Goal: Information Seeking & Learning: Learn about a topic

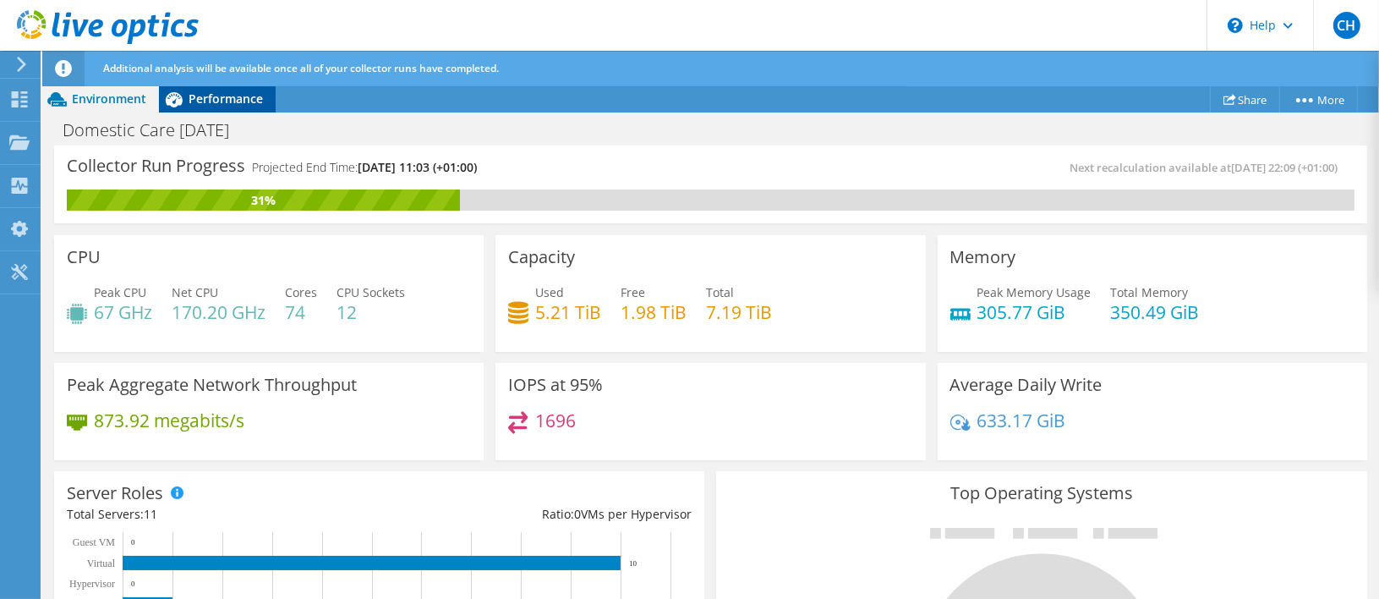
drag, startPoint x: 217, startPoint y: 95, endPoint x: 265, endPoint y: 96, distance: 47.4
click at [217, 95] on span "Performance" at bounding box center [226, 98] width 74 height 16
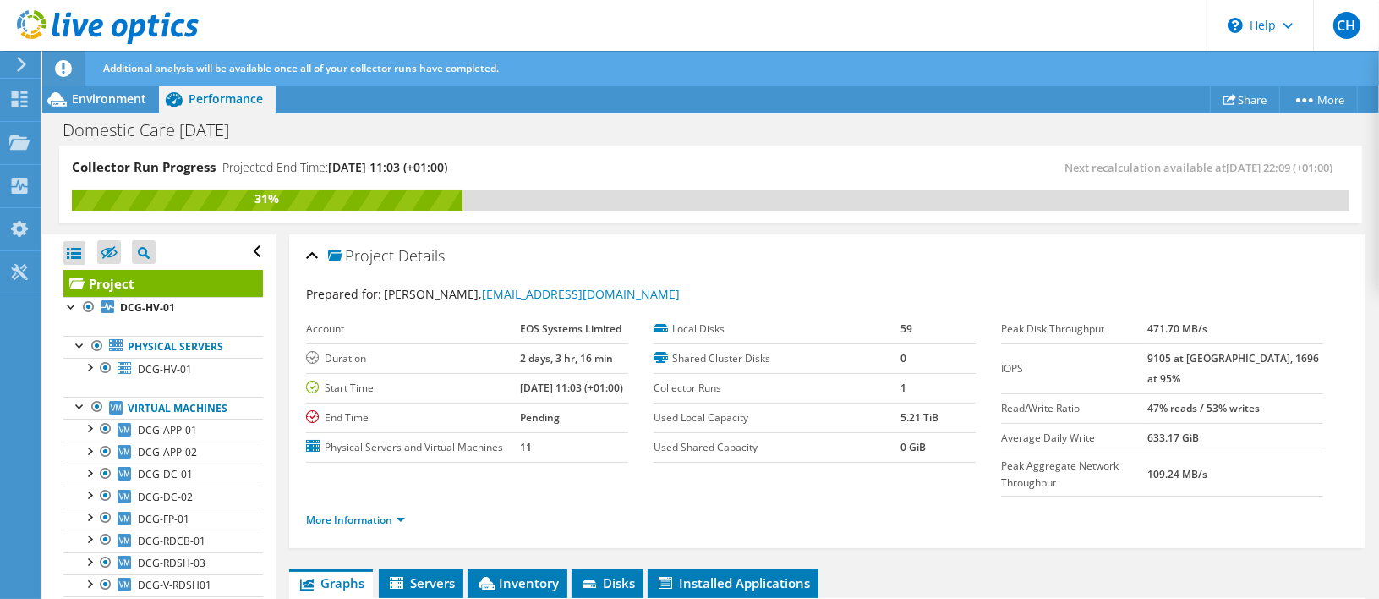
click at [96, 108] on div "Environment" at bounding box center [100, 98] width 117 height 27
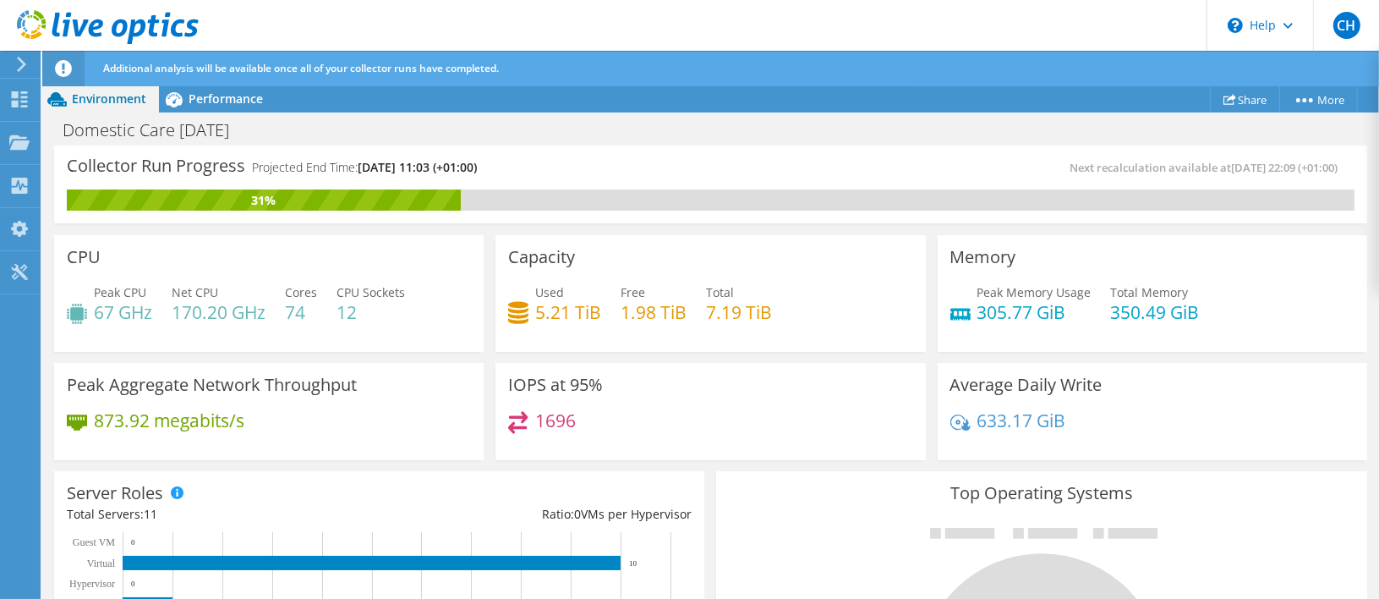
click at [93, 92] on span "Environment" at bounding box center [109, 98] width 74 height 16
click at [224, 92] on span "Performance" at bounding box center [226, 98] width 74 height 16
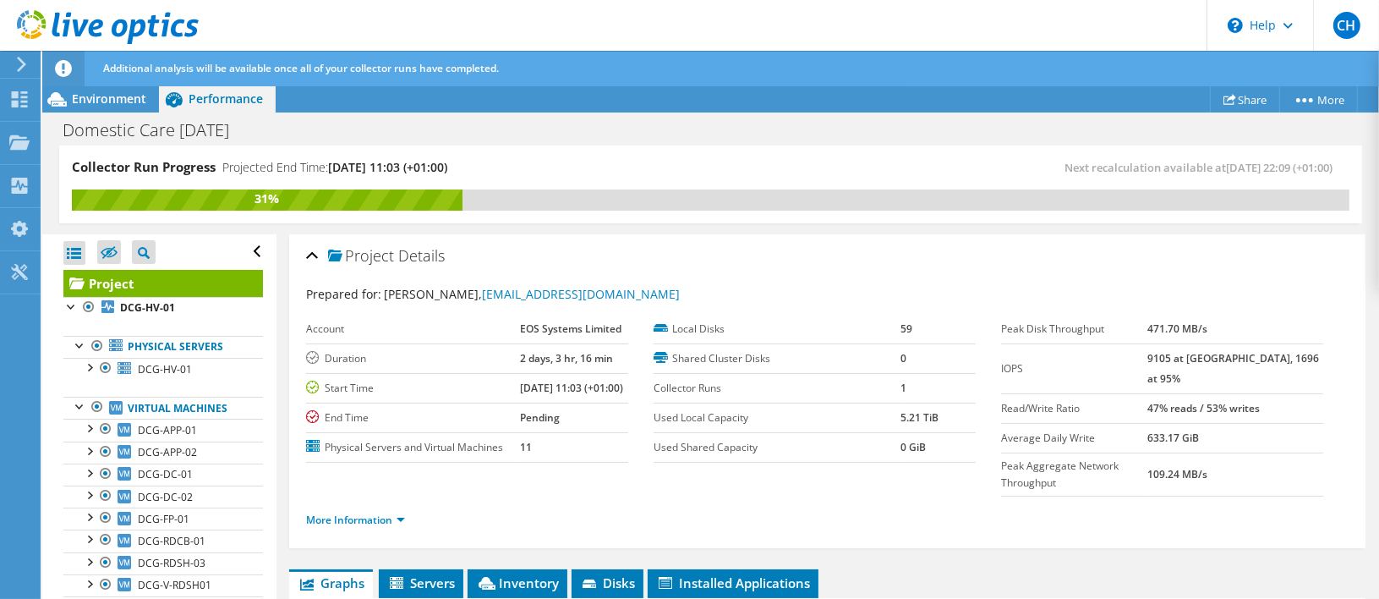
click at [227, 101] on span "Performance" at bounding box center [226, 98] width 74 height 16
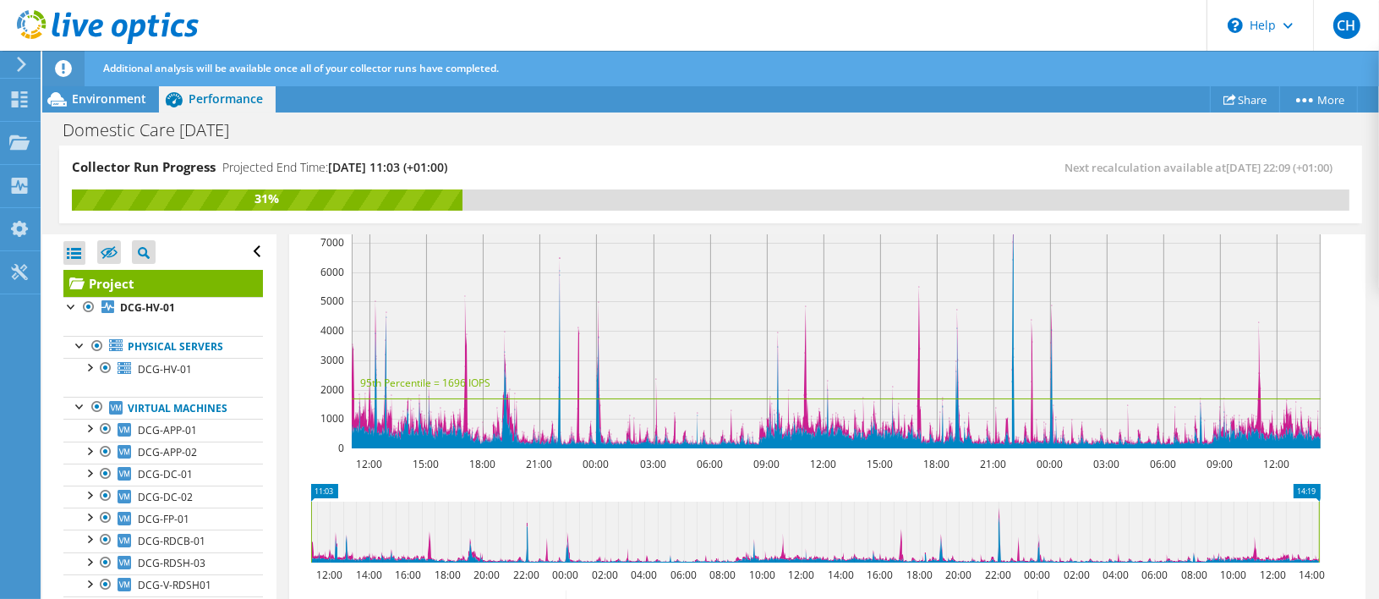
scroll to position [677, 0]
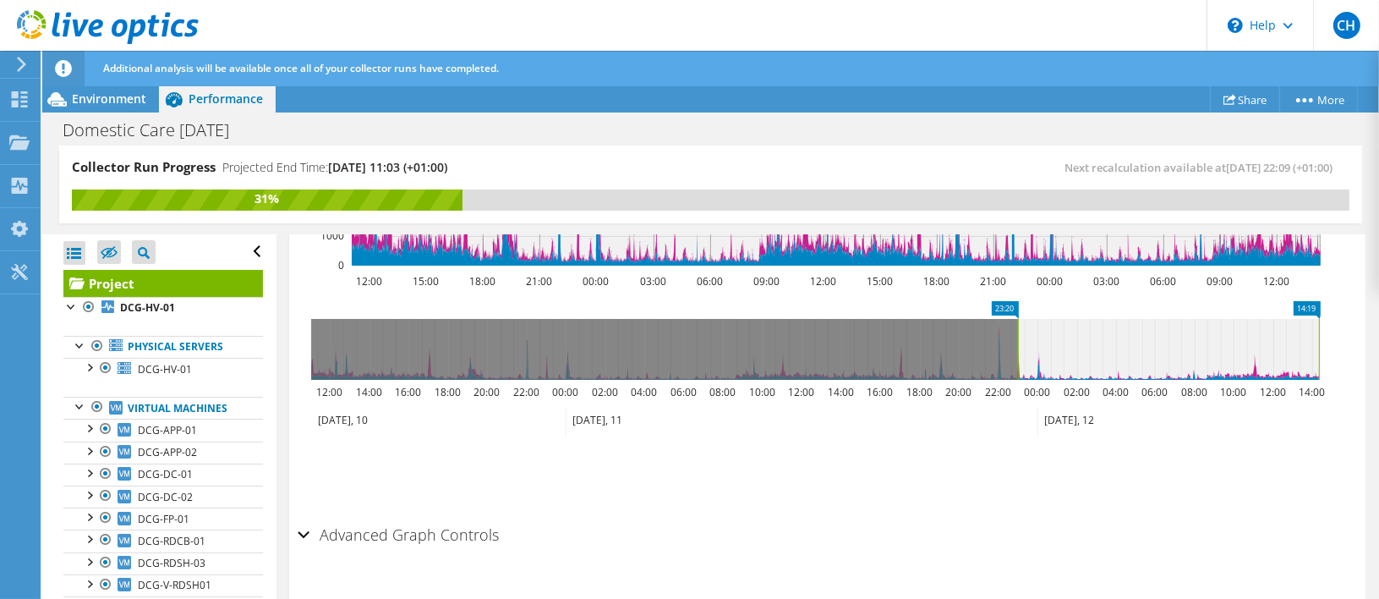
drag, startPoint x: 313, startPoint y: 331, endPoint x: 1020, endPoint y: 379, distance: 708.7
click at [1020, 379] on icon "14:19 23:20 12:00 14:00 16:00 18:00 20:00 22:00 00:00 02:00 04:00 06:00 08:00 1…" at bounding box center [816, 368] width 1036 height 135
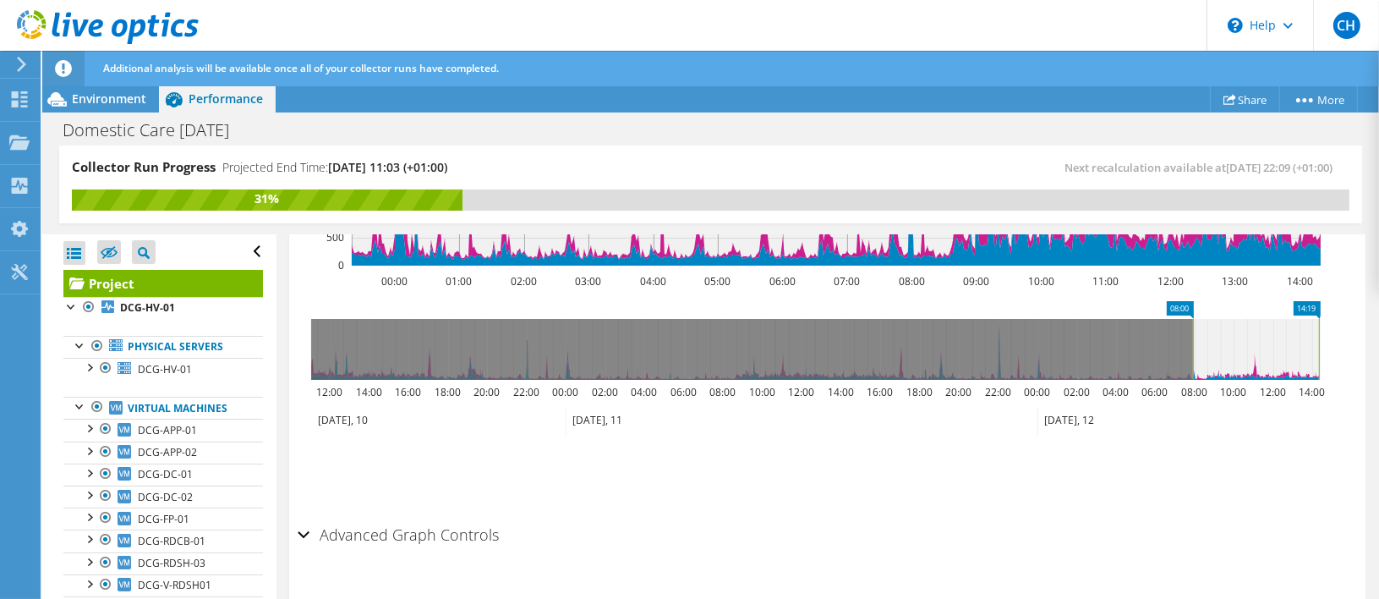
drag, startPoint x: 1026, startPoint y: 344, endPoint x: 1194, endPoint y: 357, distance: 168.8
click at [1194, 357] on rect at bounding box center [1193, 349] width 7 height 61
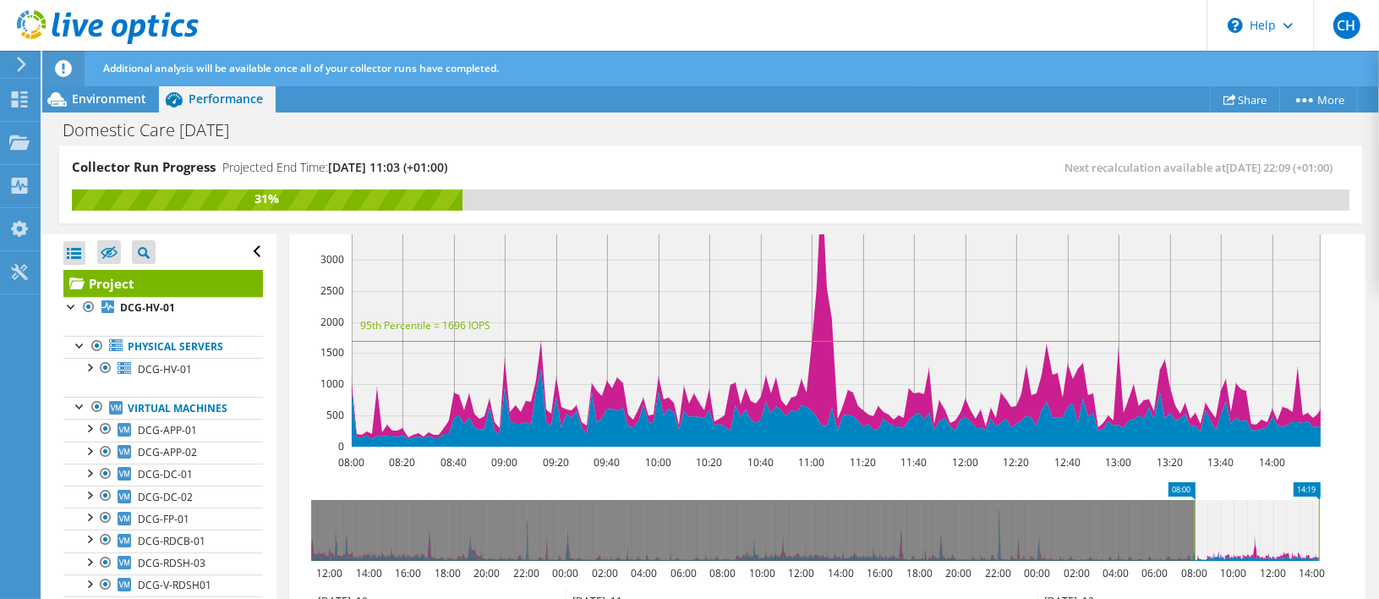
scroll to position [458, 0]
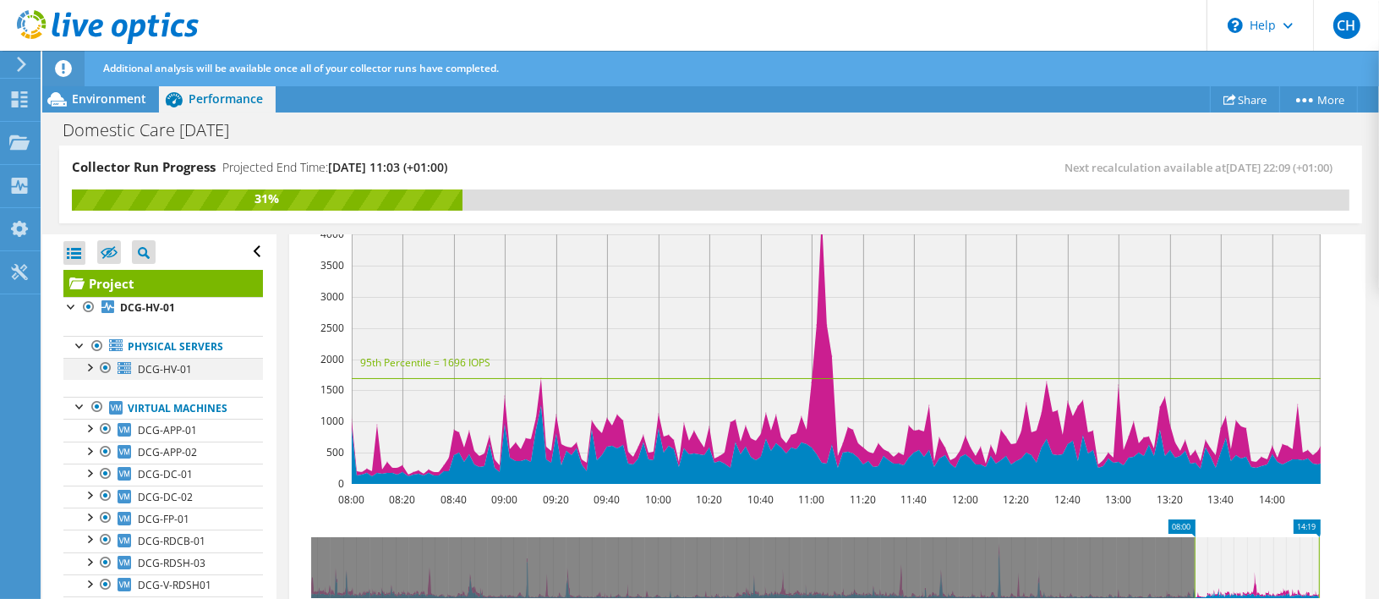
click at [96, 367] on div at bounding box center [88, 366] width 17 height 17
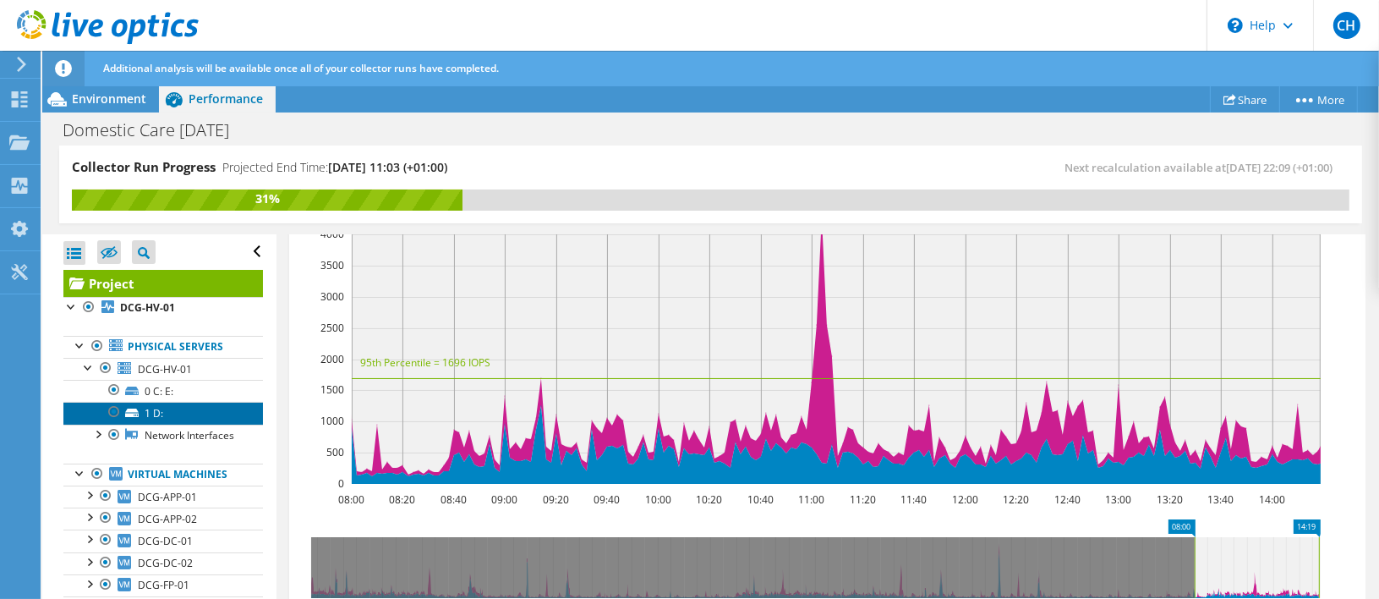
click at [149, 414] on link "1 D:" at bounding box center [163, 413] width 200 height 22
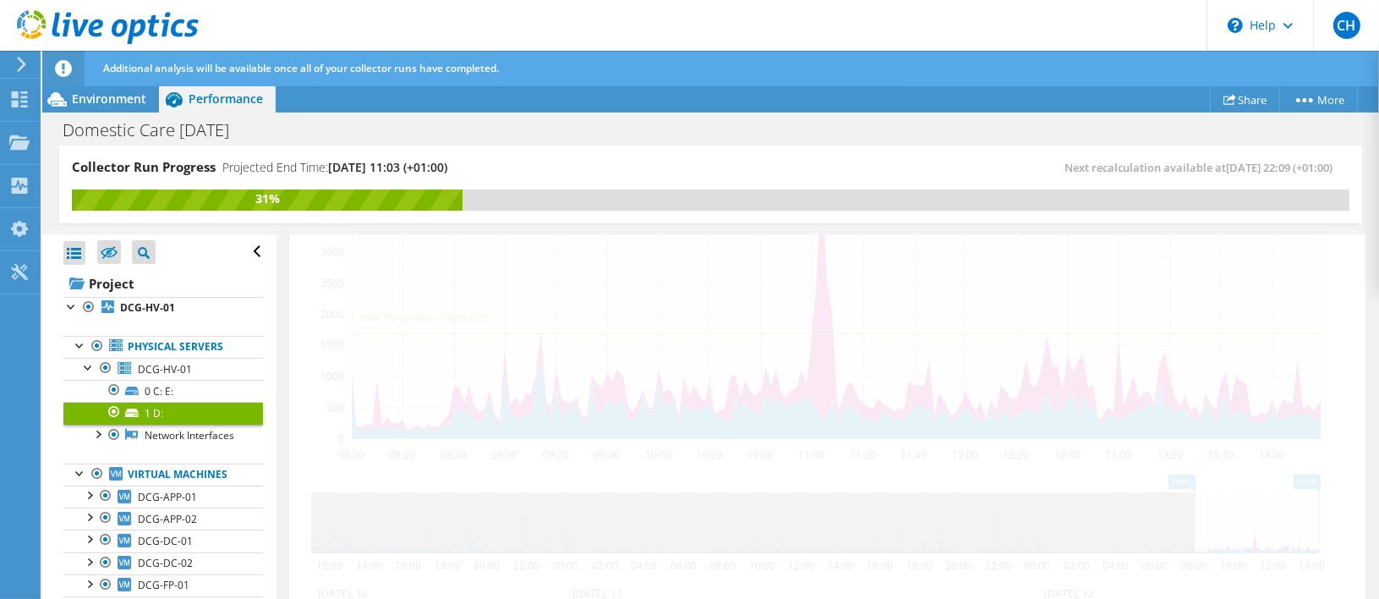
scroll to position [394, 0]
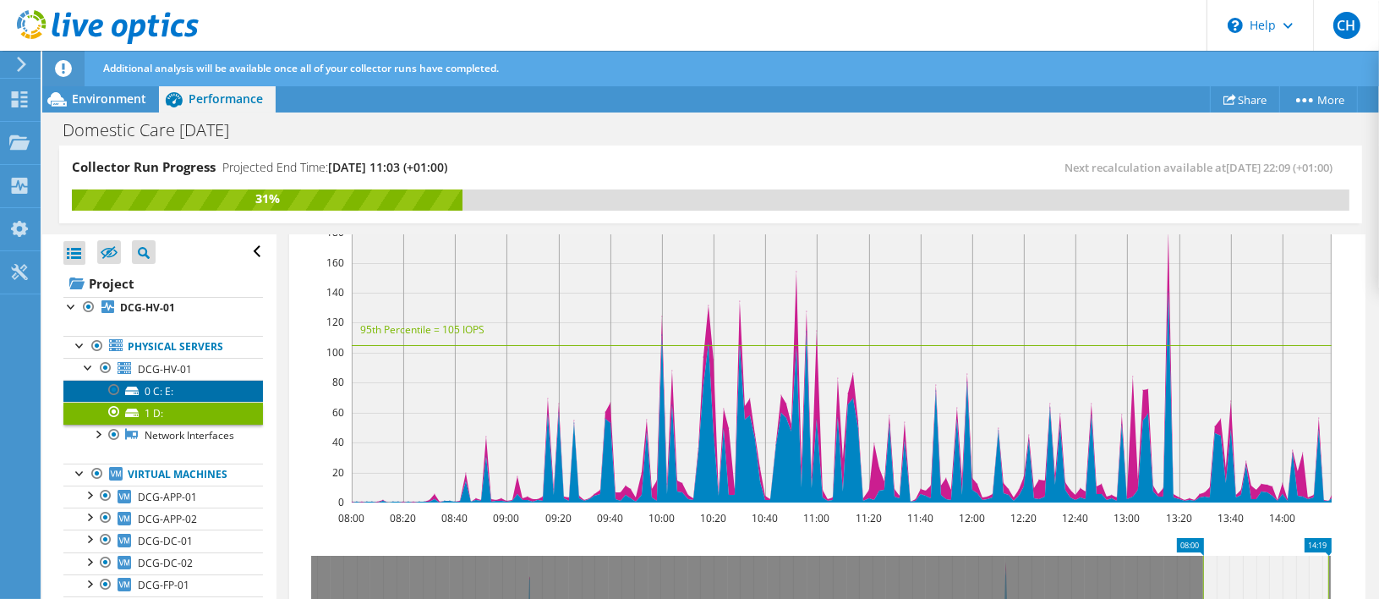
click at [151, 387] on link "0 C: E:" at bounding box center [163, 391] width 200 height 22
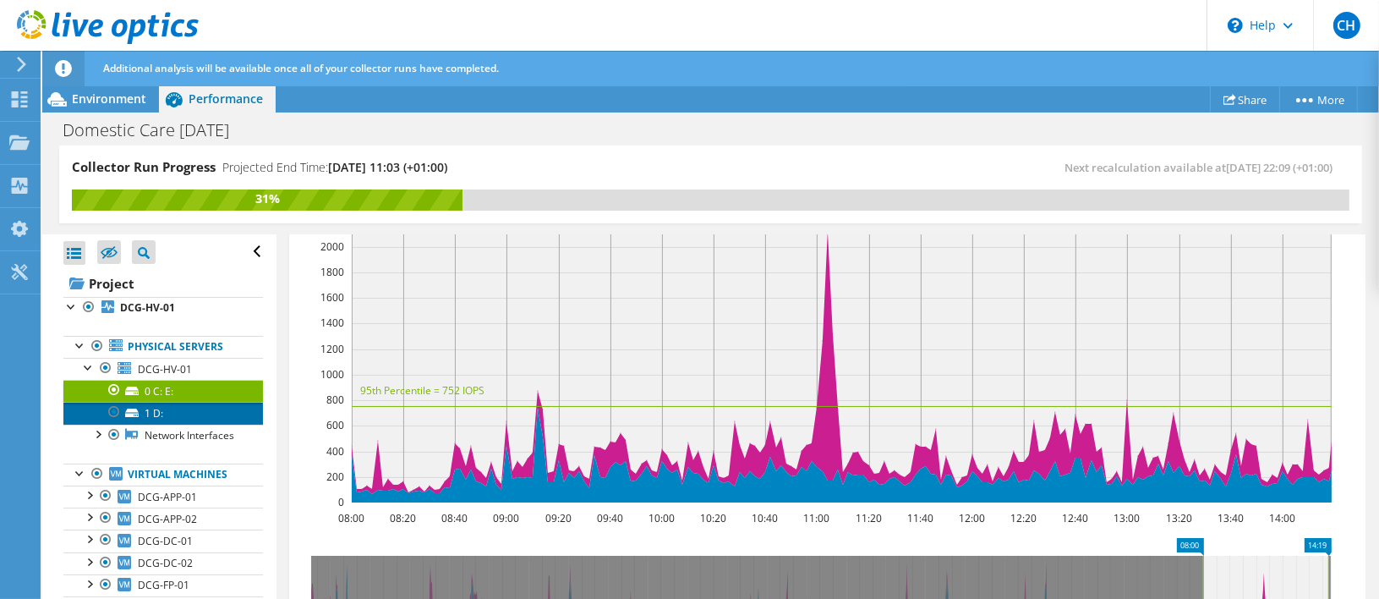
click at [160, 406] on link "1 D:" at bounding box center [163, 413] width 200 height 22
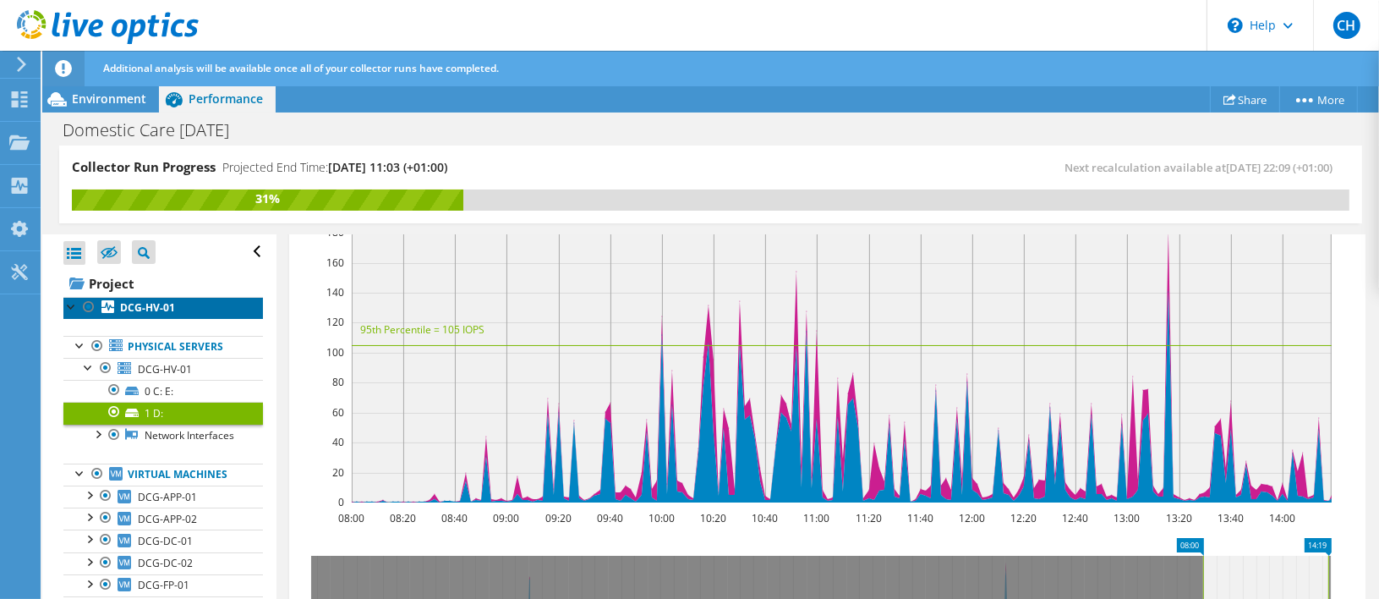
click at [120, 300] on b "DCG-HV-01" at bounding box center [147, 307] width 55 height 14
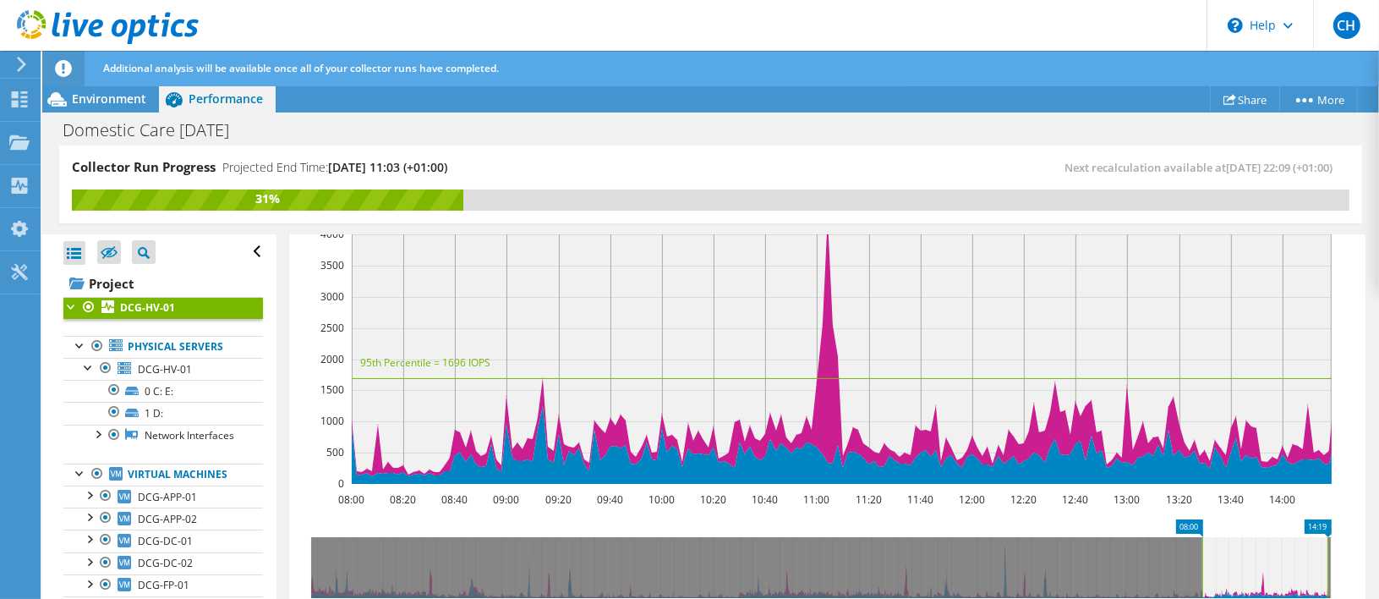
scroll to position [90, 0]
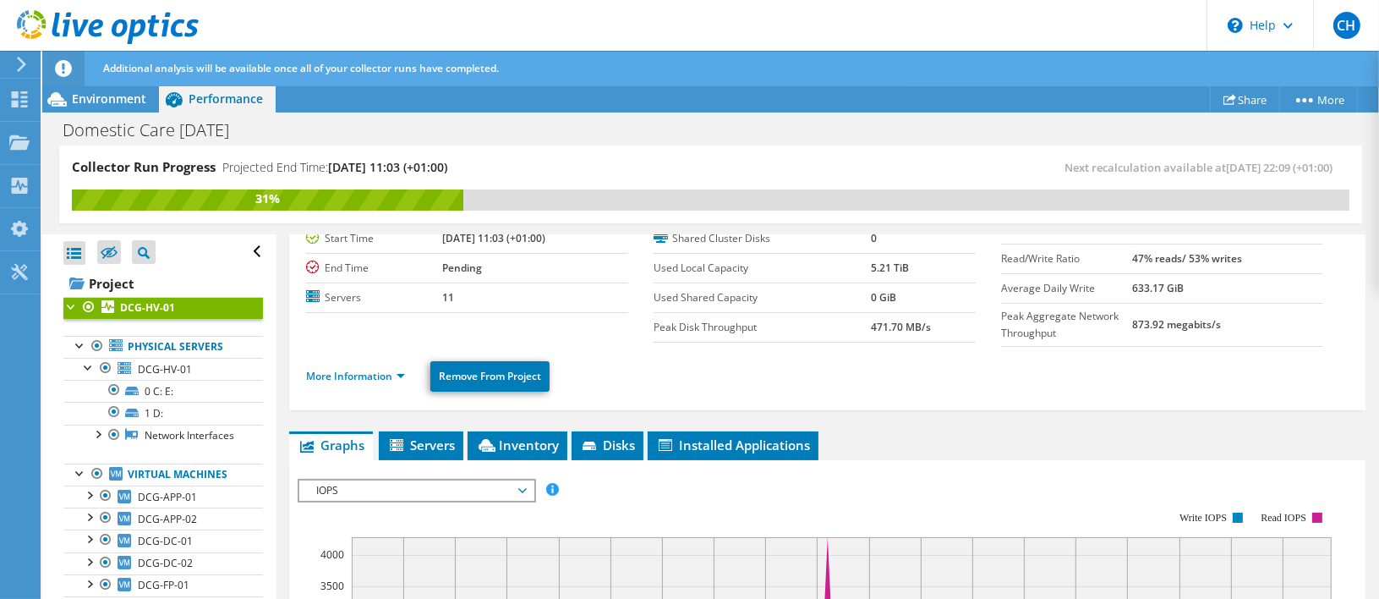
click at [431, 485] on span "IOPS" at bounding box center [416, 490] width 217 height 20
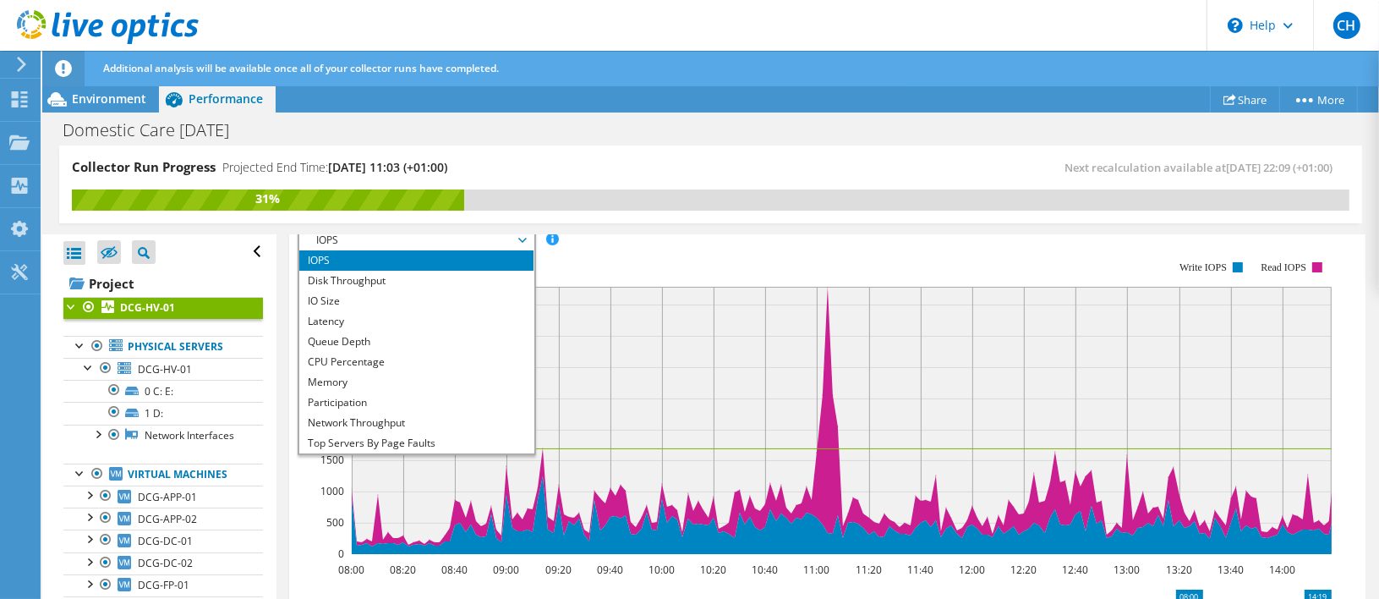
scroll to position [357, 0]
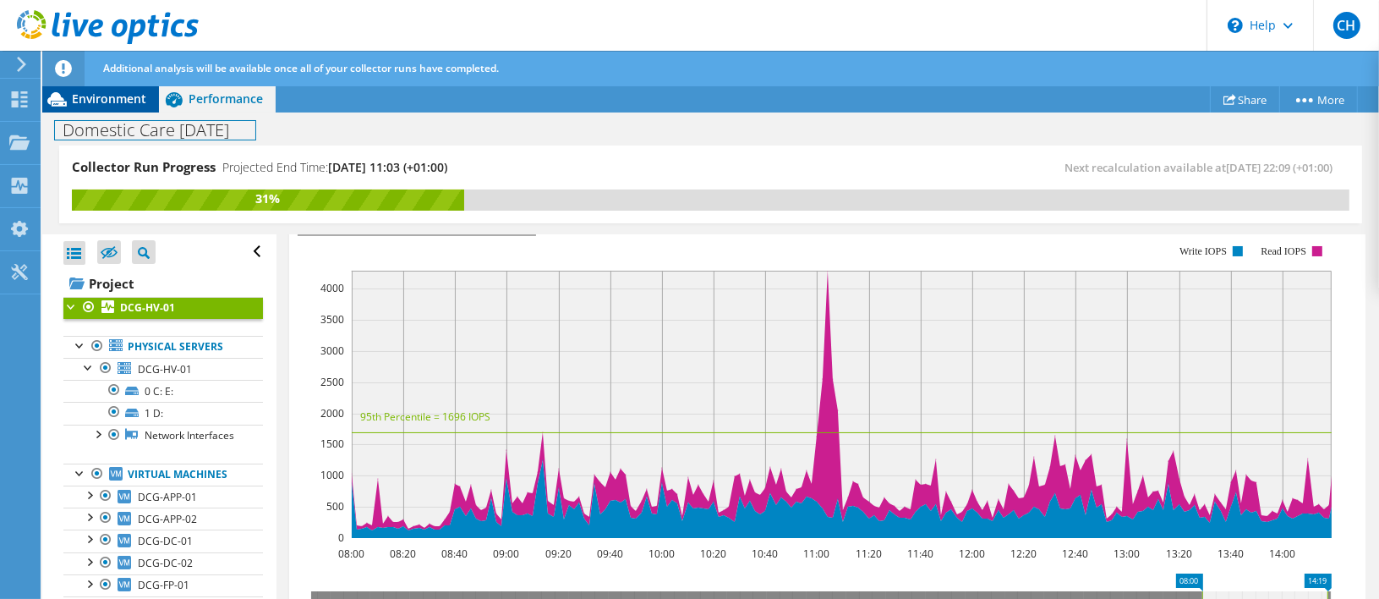
click at [94, 113] on div "Domestic Care 10-09-2025 Print" at bounding box center [710, 128] width 1337 height 33
click at [101, 100] on span "Environment" at bounding box center [109, 98] width 74 height 16
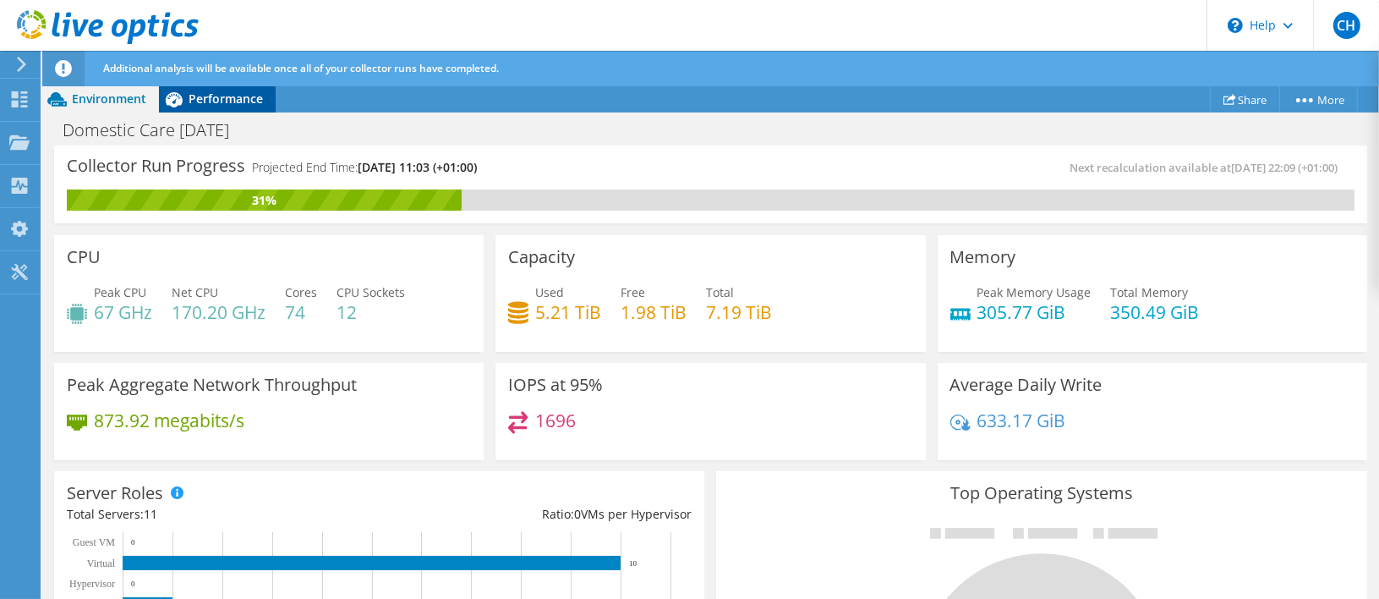
click at [228, 106] on span "Performance" at bounding box center [226, 98] width 74 height 16
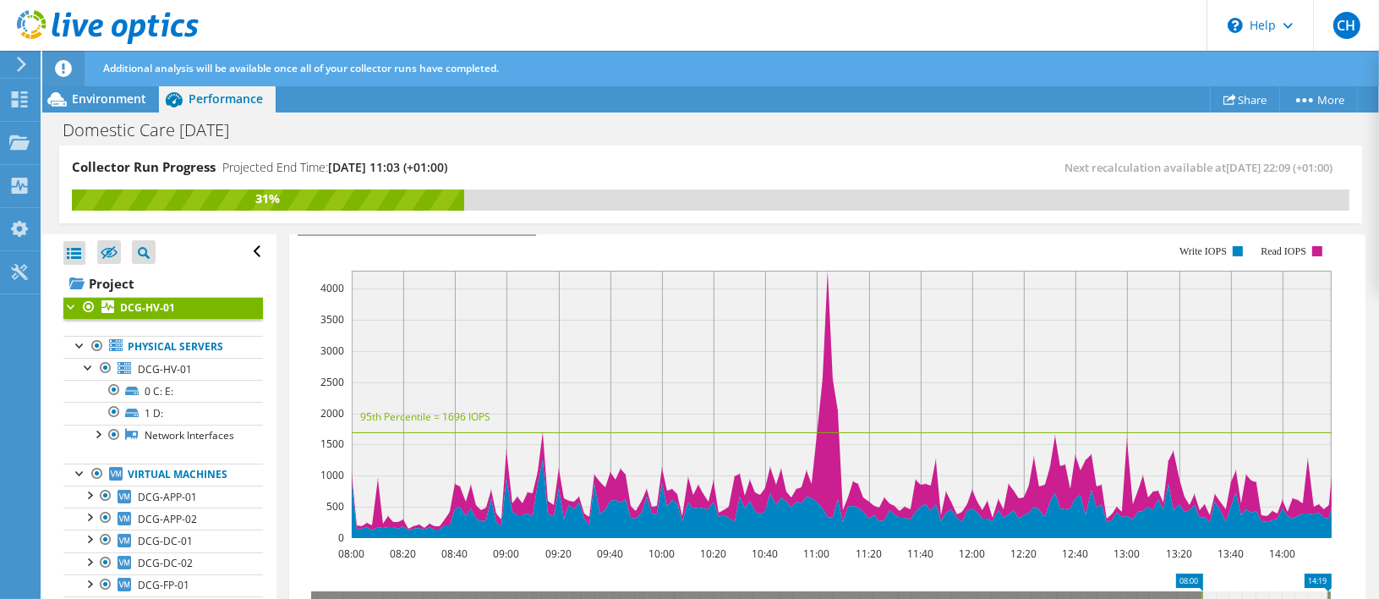
scroll to position [442, 0]
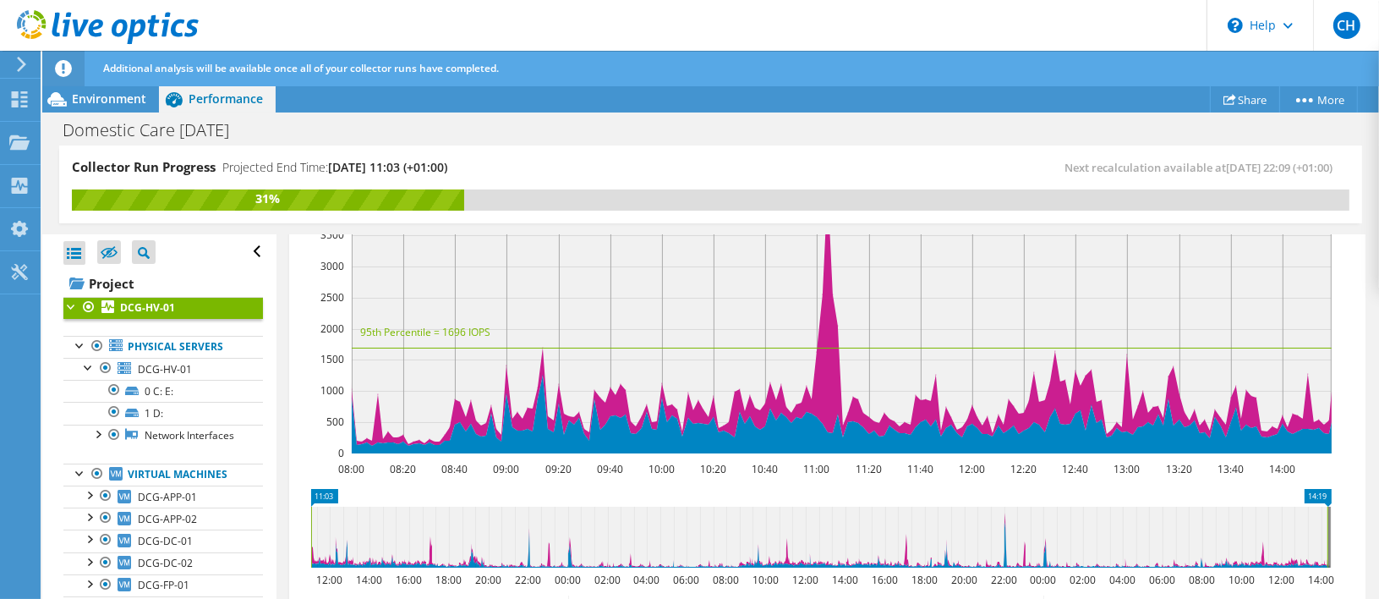
drag, startPoint x: 1204, startPoint y: 511, endPoint x: 299, endPoint y: 542, distance: 906.4
click at [299, 542] on icon "14:19 11:03 12:00 14:00 16:00 18:00 20:00 22:00 00:00 02:00 04:00 06:00 08:00 1…" at bounding box center [821, 556] width 1047 height 135
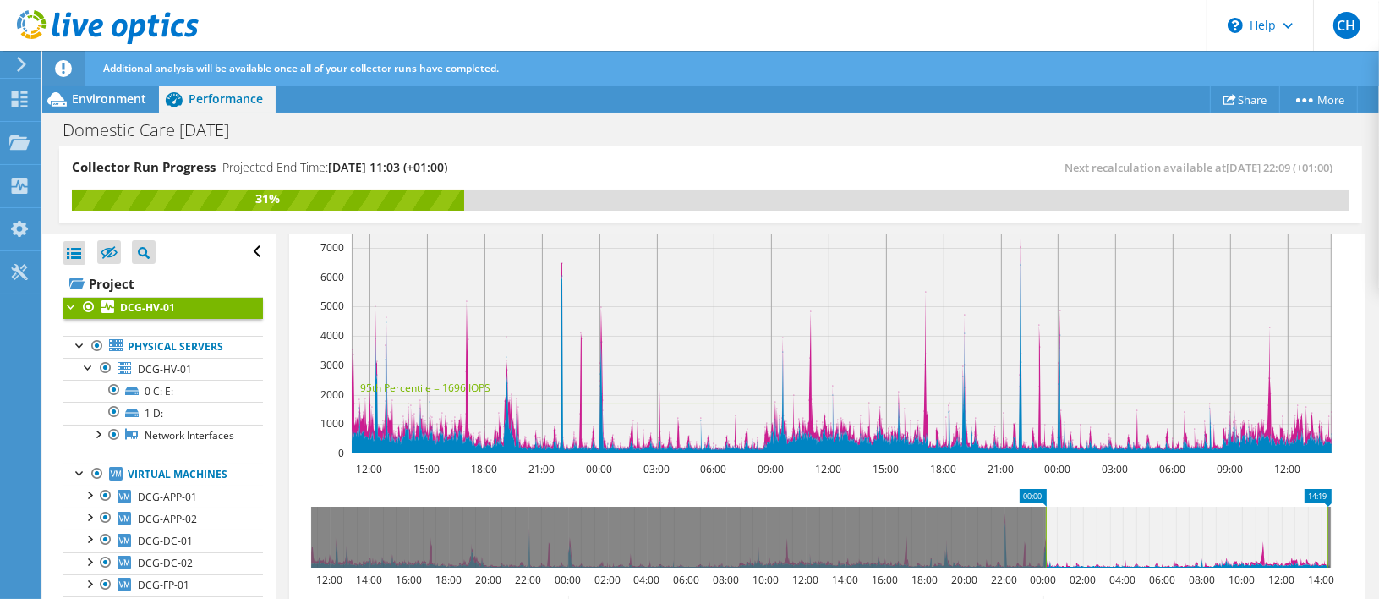
drag, startPoint x: 310, startPoint y: 541, endPoint x: 1045, endPoint y: 528, distance: 735.1
click at [1045, 528] on rect at bounding box center [1046, 537] width 7 height 61
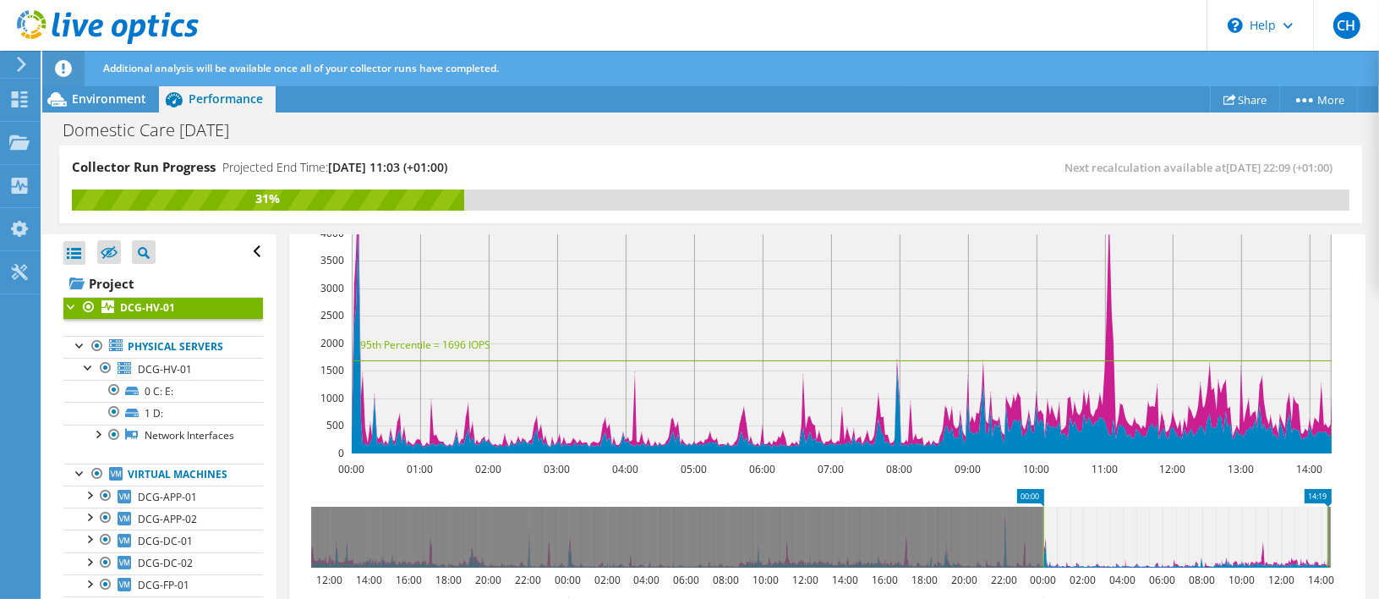
scroll to position [121, 0]
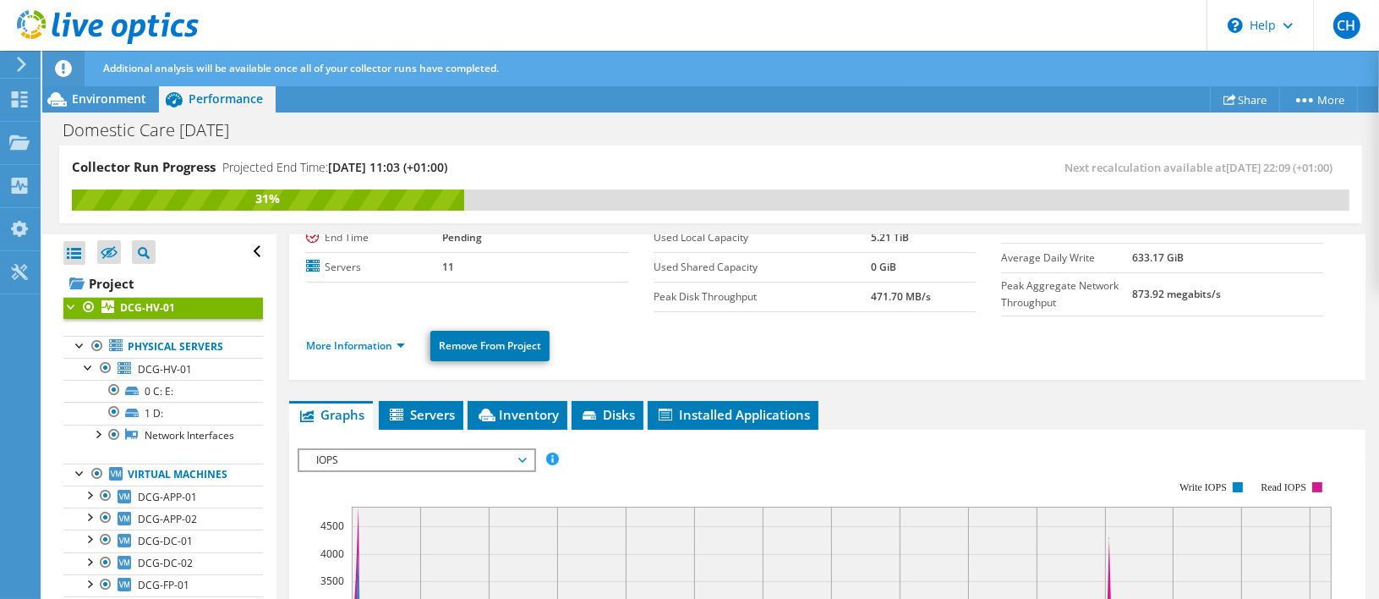
click at [405, 458] on span "IOPS" at bounding box center [416, 460] width 217 height 20
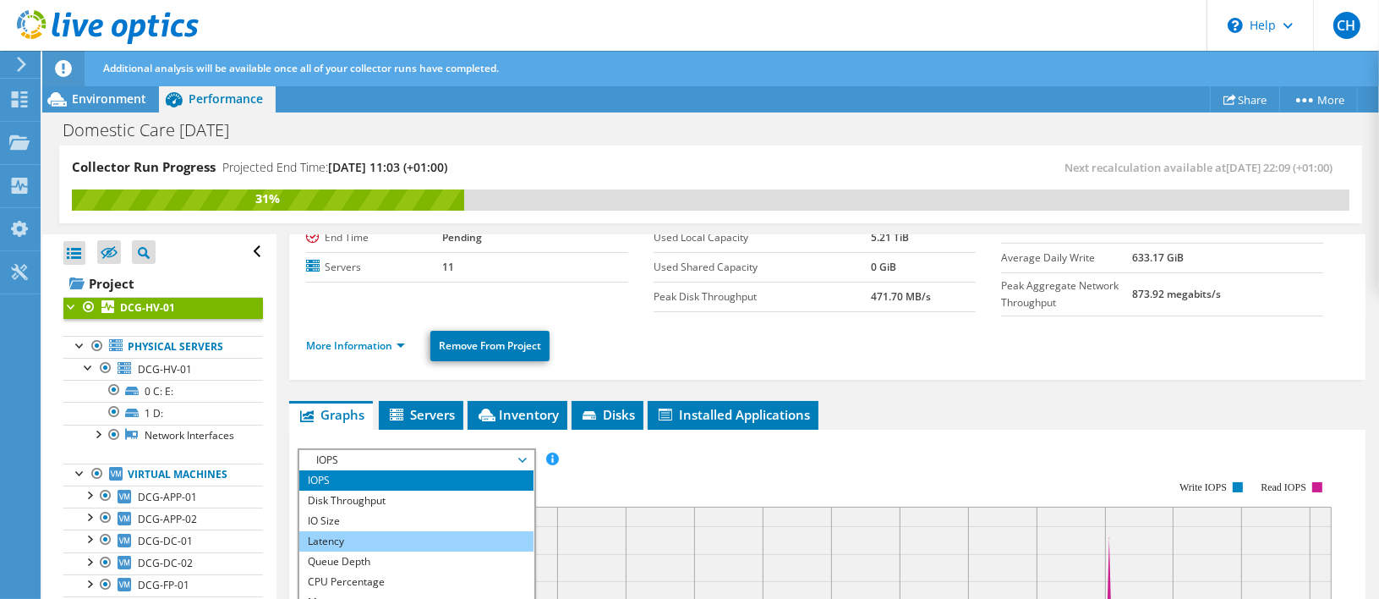
click at [382, 531] on li "Latency" at bounding box center [416, 541] width 234 height 20
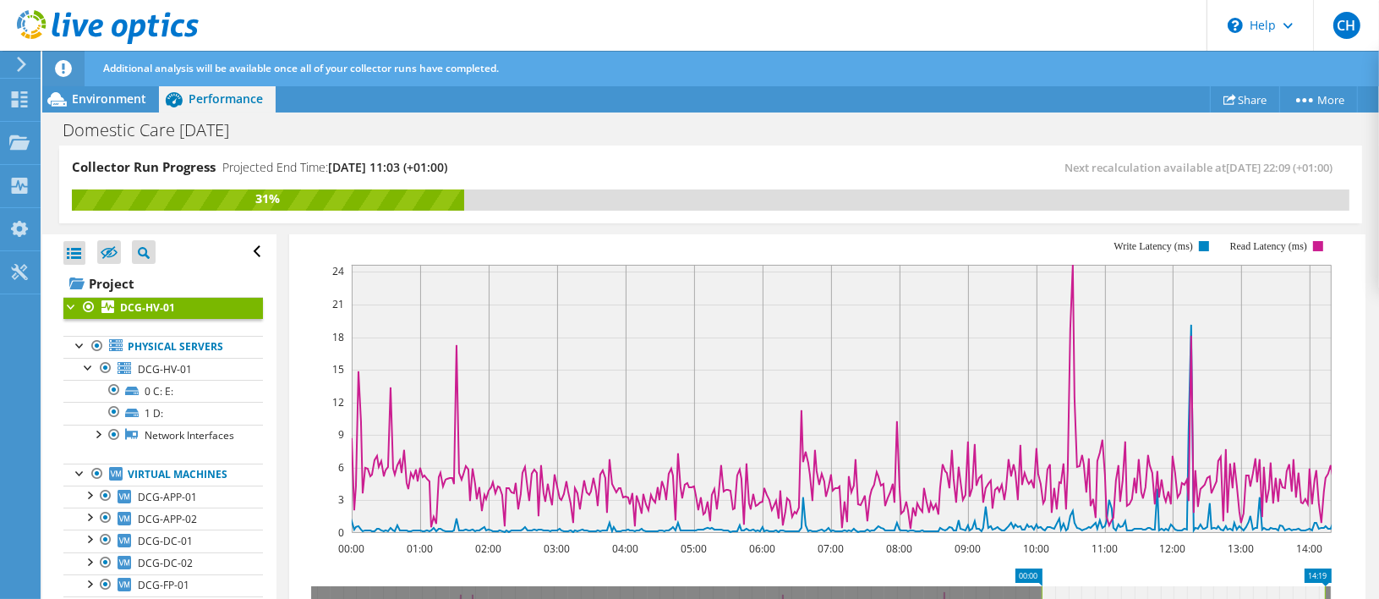
scroll to position [339, 0]
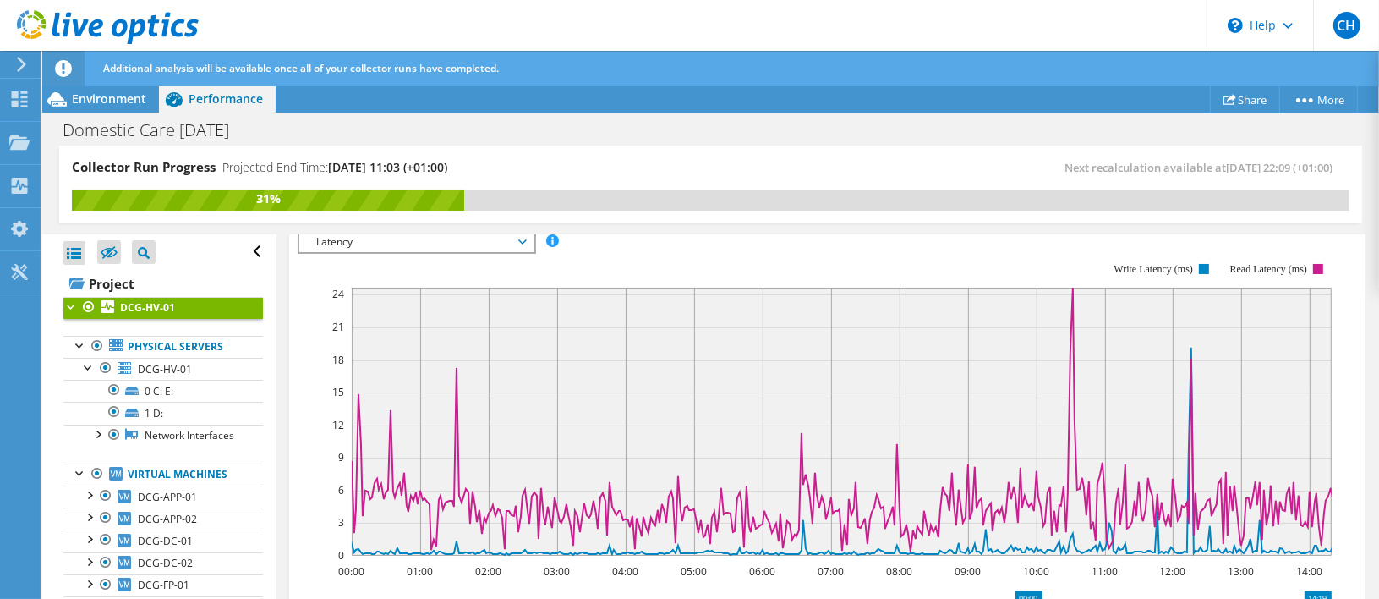
click at [496, 240] on span "Latency" at bounding box center [416, 242] width 217 height 20
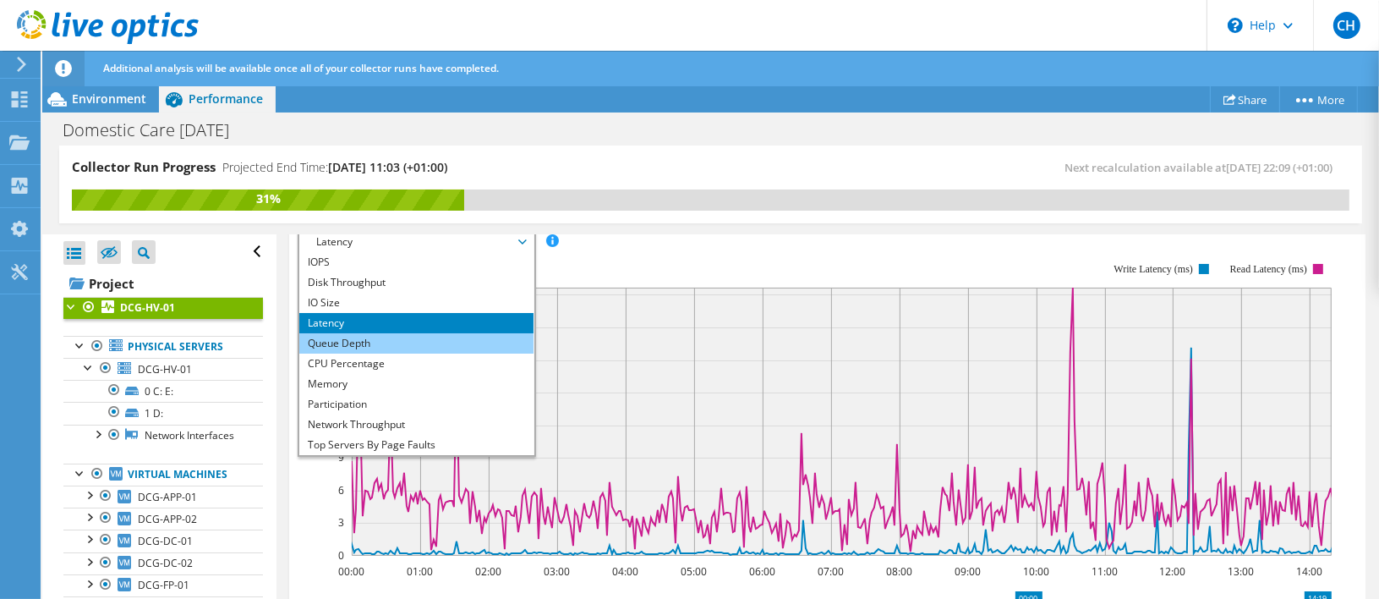
drag, startPoint x: 469, startPoint y: 346, endPoint x: 457, endPoint y: 342, distance: 12.6
click at [469, 346] on li "Queue Depth" at bounding box center [416, 343] width 234 height 20
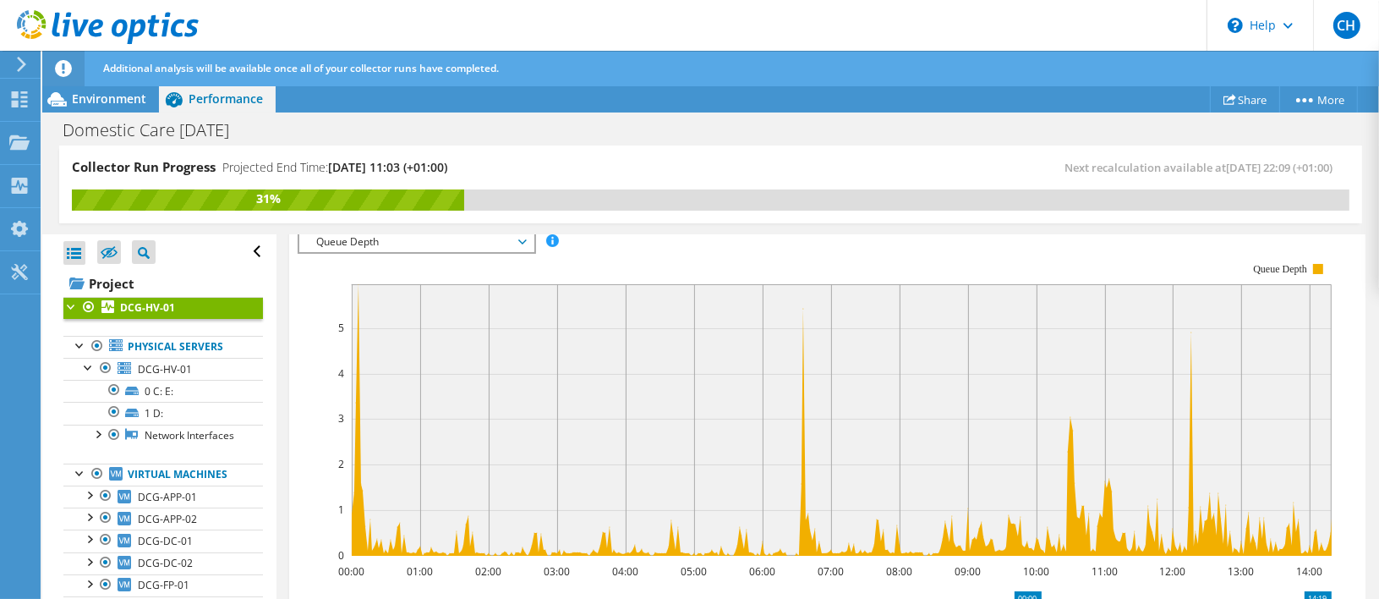
click at [418, 241] on span "Queue Depth" at bounding box center [416, 242] width 217 height 20
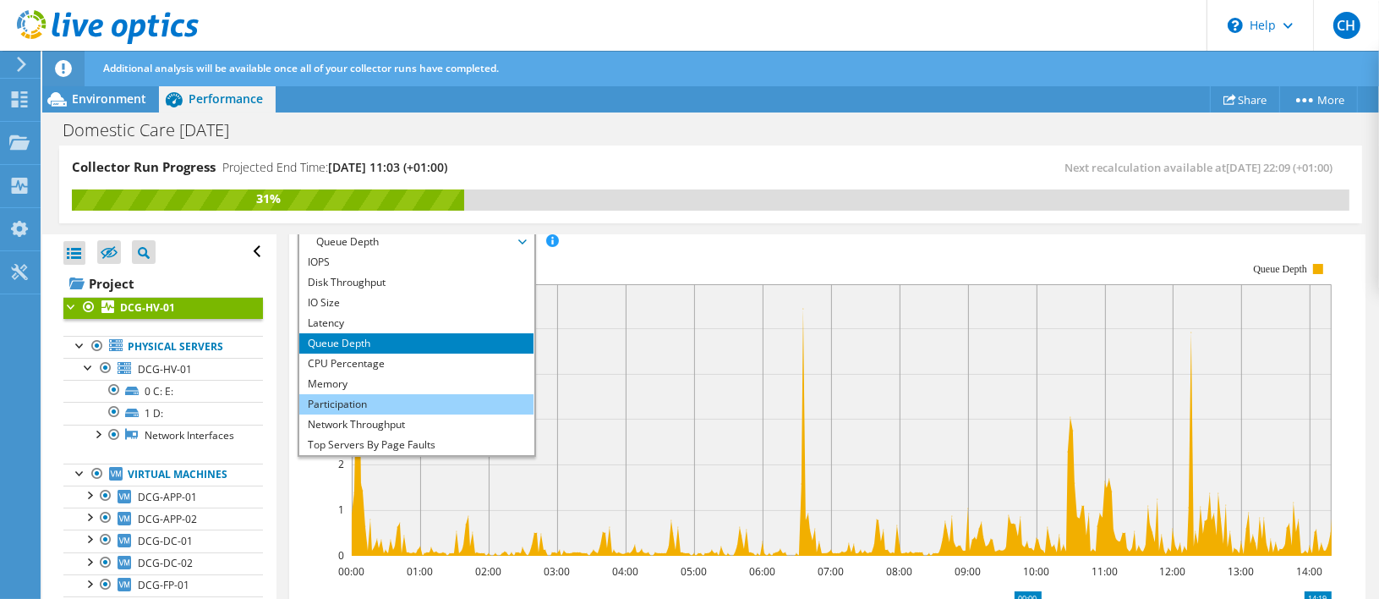
scroll to position [61, 0]
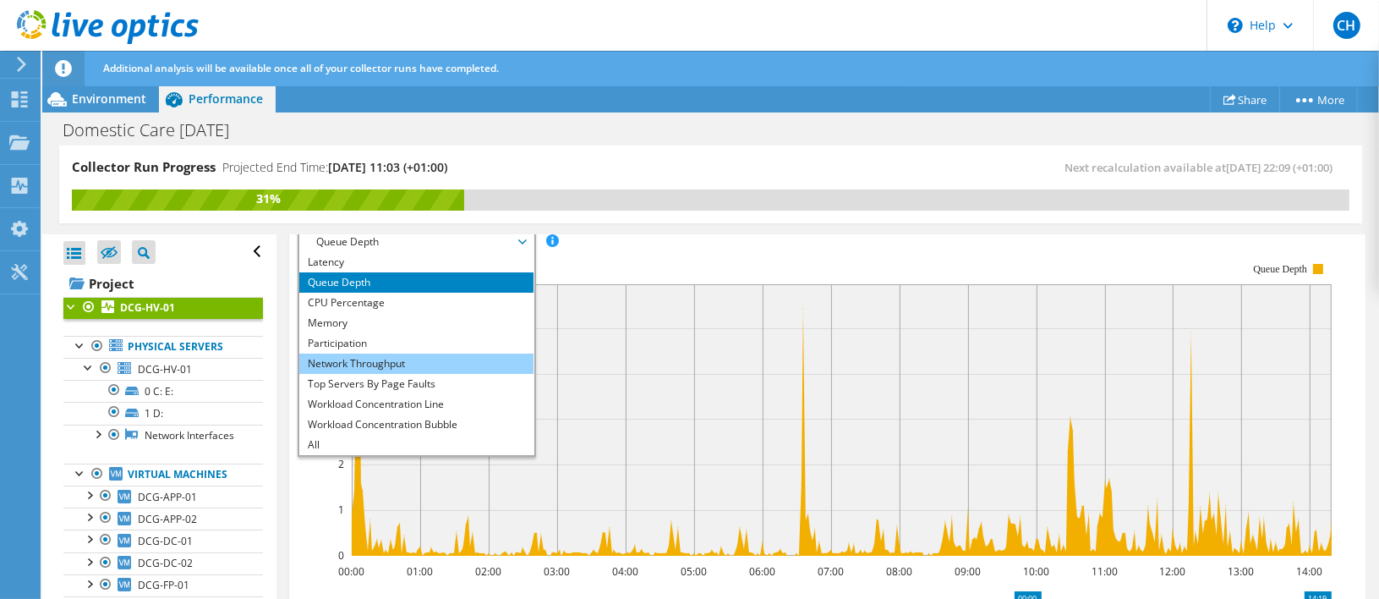
click at [390, 355] on li "Network Throughput" at bounding box center [416, 364] width 234 height 20
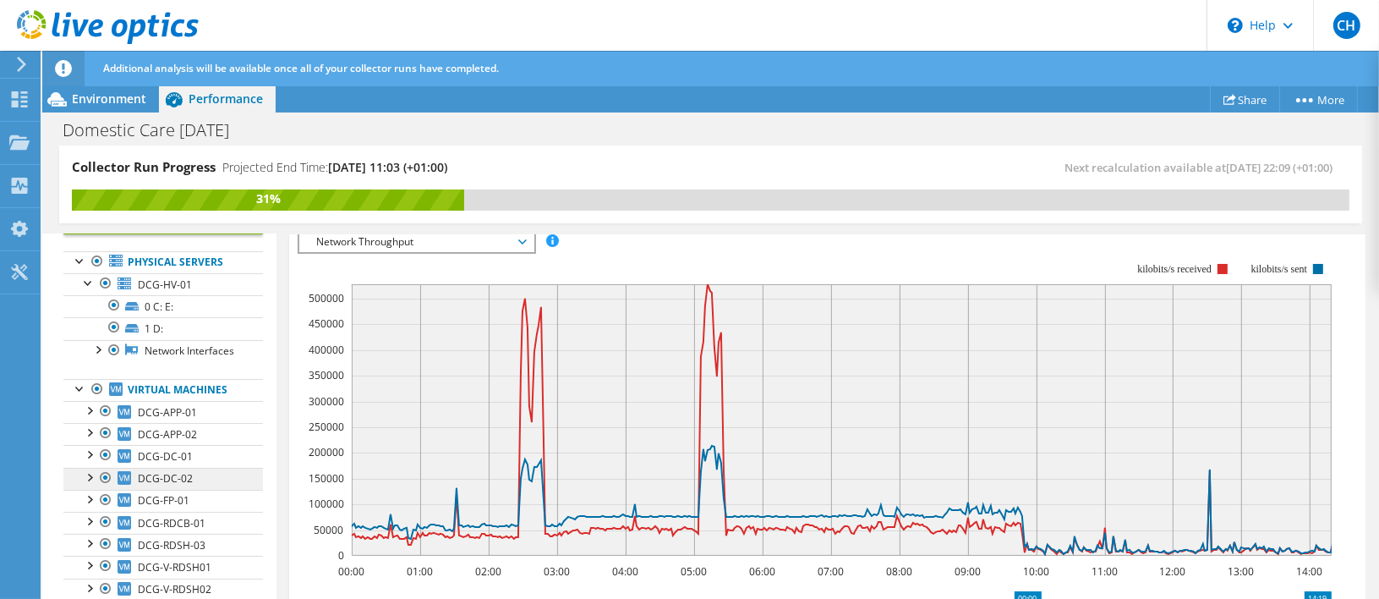
scroll to position [156, 0]
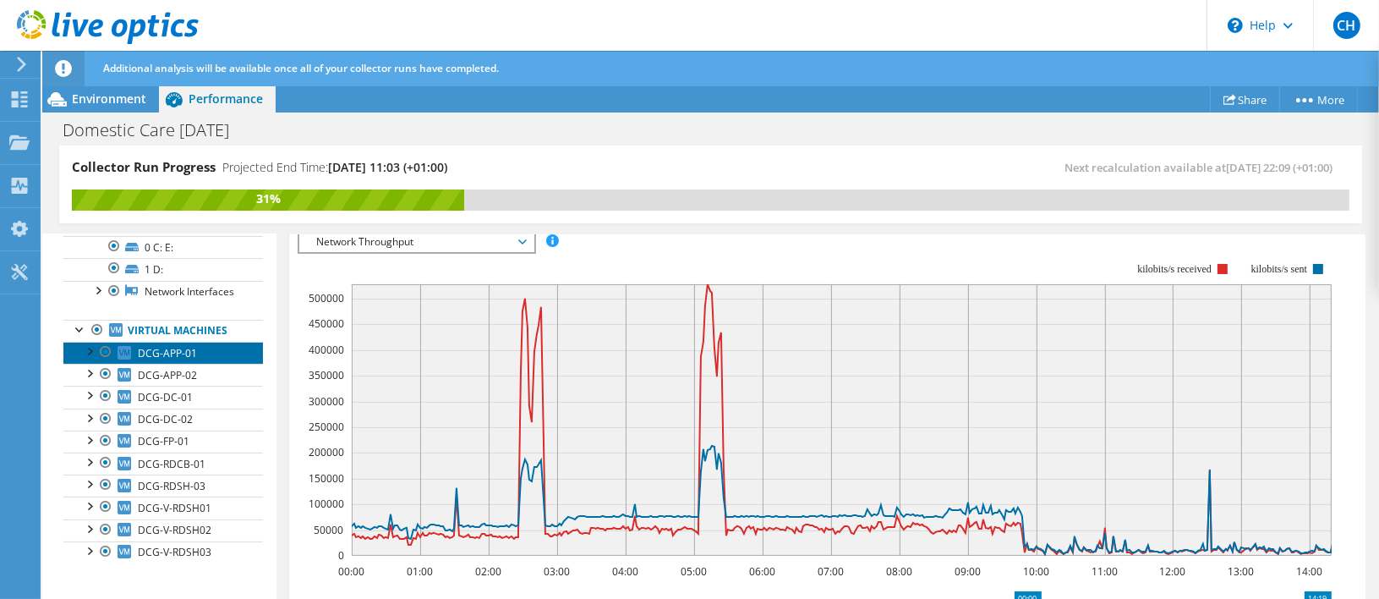
click at [200, 356] on link "DCG-APP-01" at bounding box center [163, 353] width 200 height 22
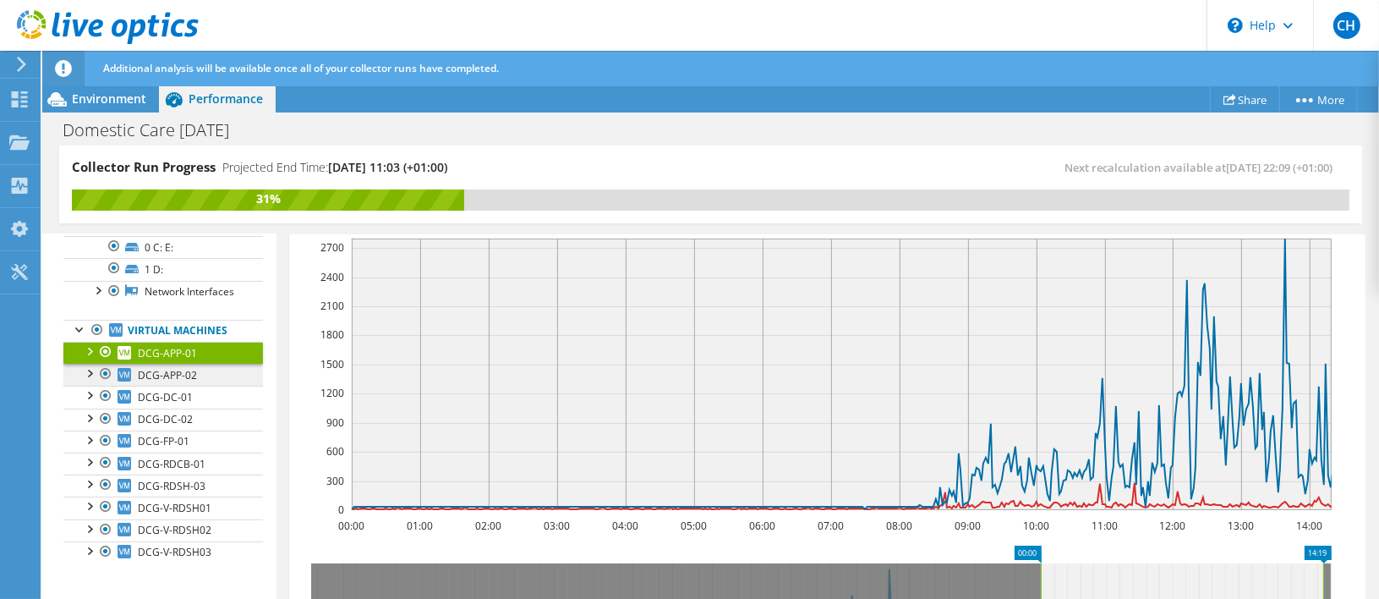
scroll to position [293, 0]
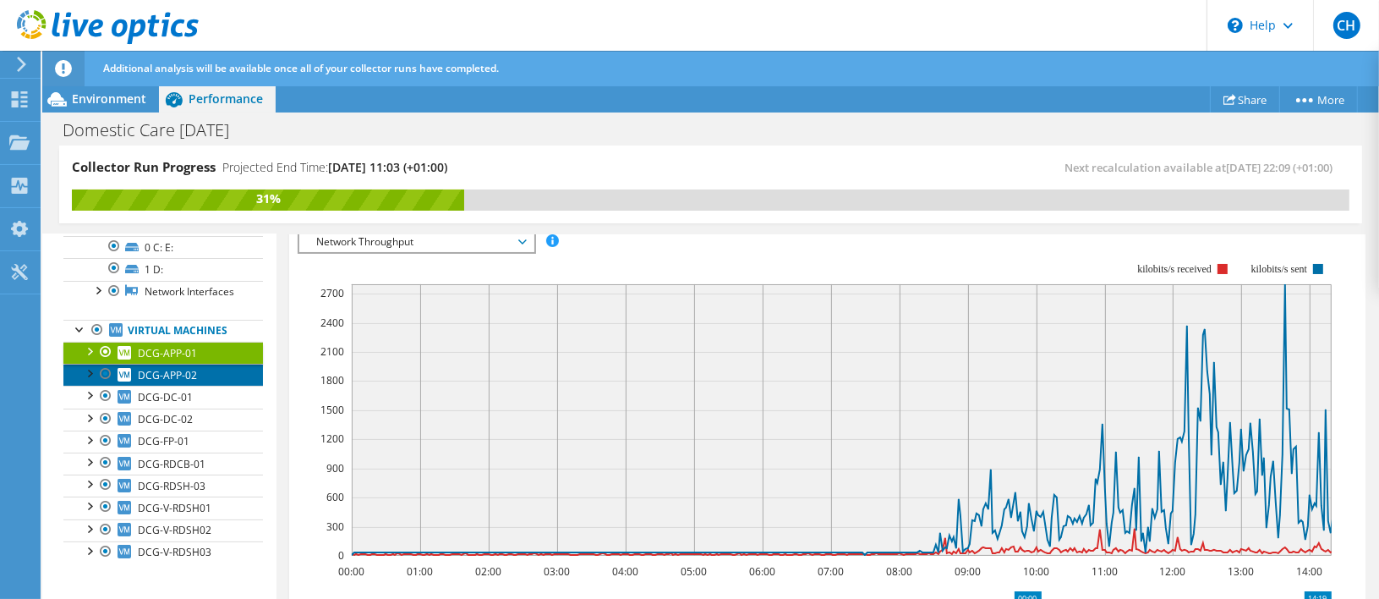
click at [160, 380] on span "DCG-APP-02" at bounding box center [167, 375] width 59 height 14
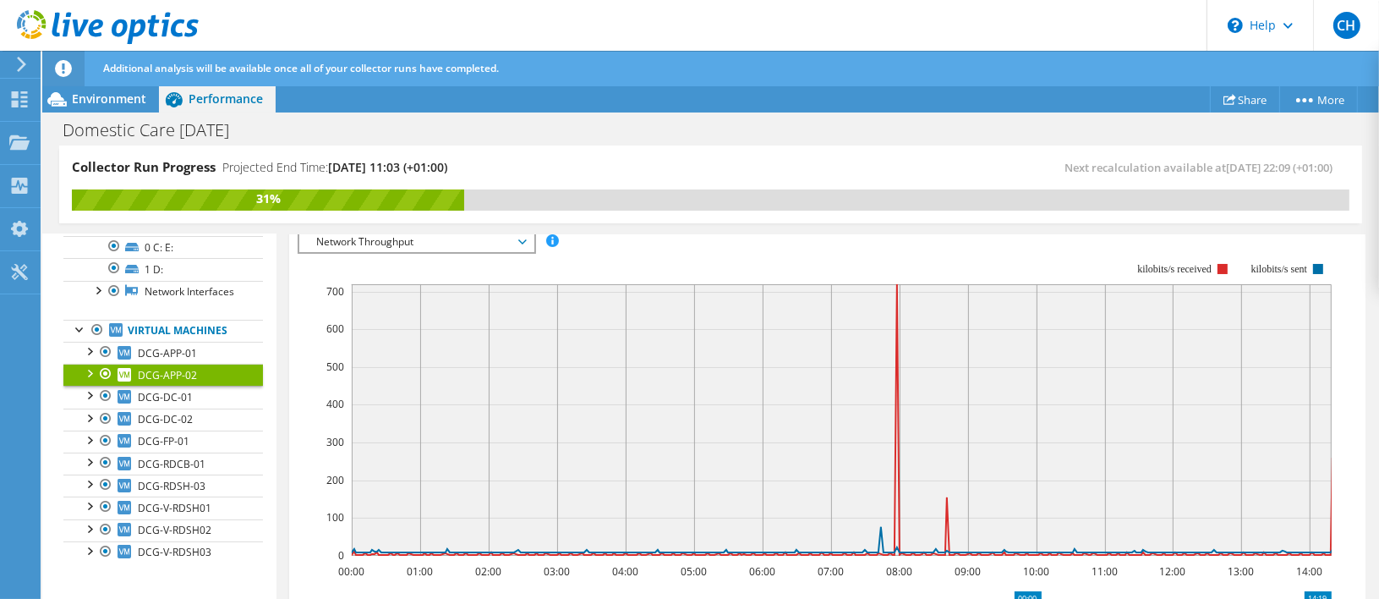
click at [397, 241] on span "Network Throughput" at bounding box center [416, 242] width 217 height 20
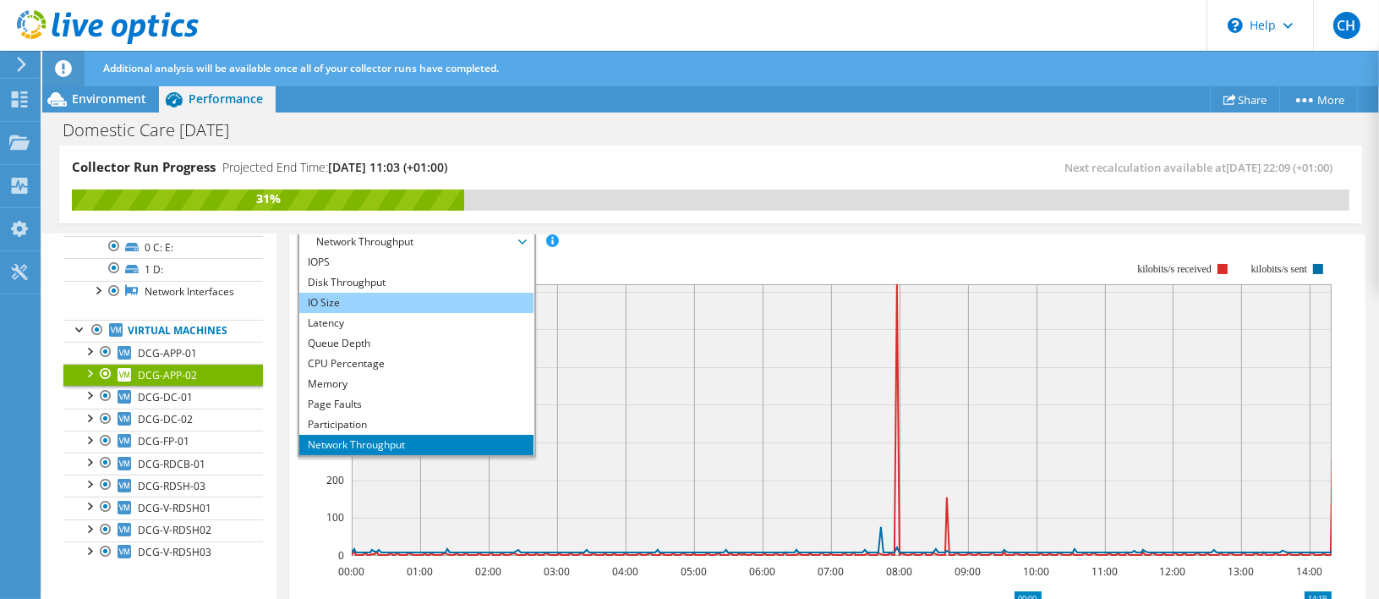
scroll to position [0, 0]
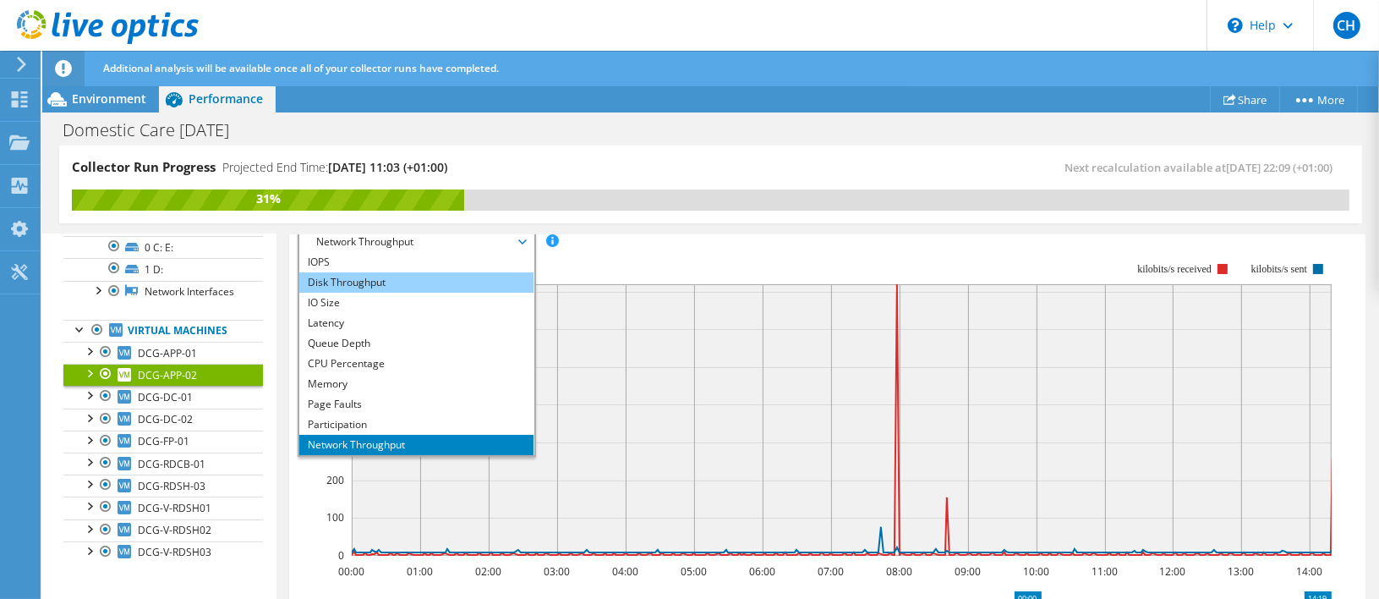
click at [376, 276] on li "Disk Throughput" at bounding box center [416, 282] width 234 height 20
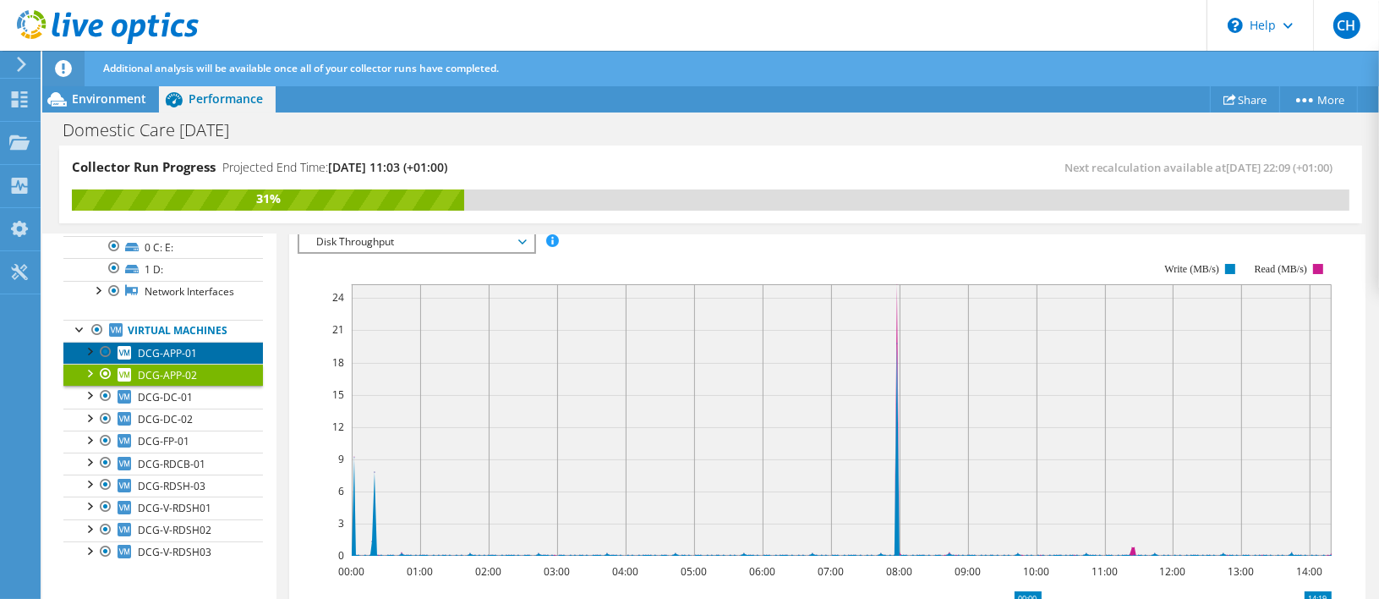
click at [151, 354] on span "DCG-APP-01" at bounding box center [167, 353] width 59 height 14
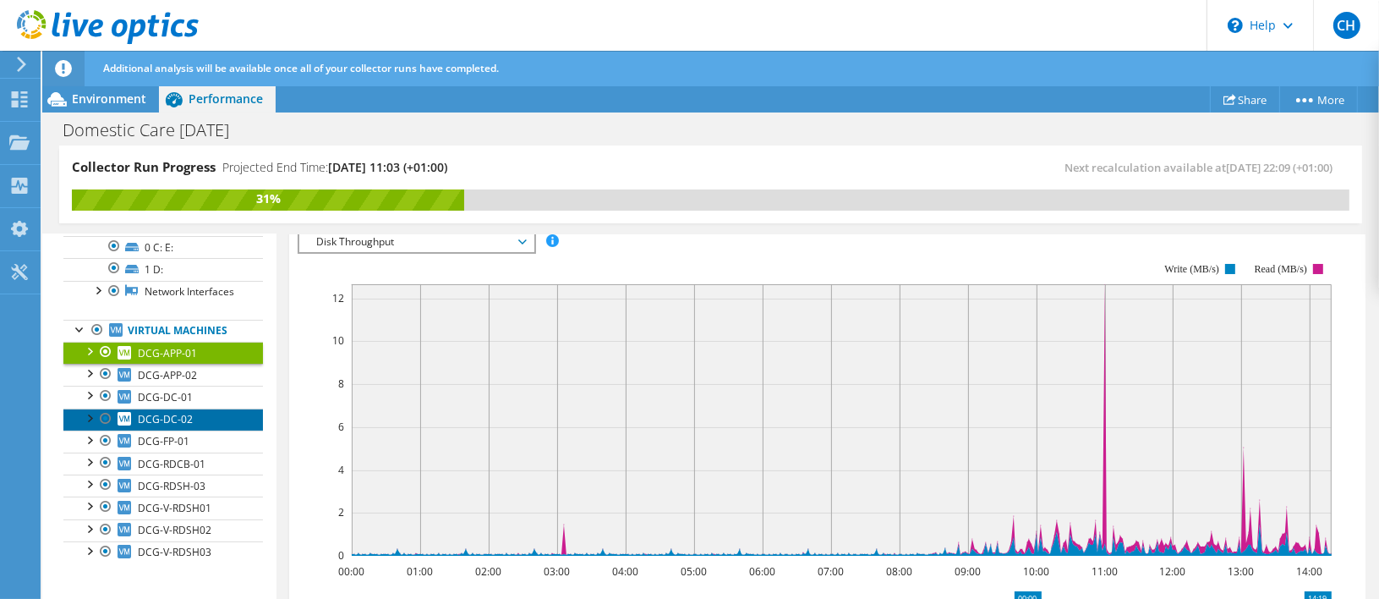
click at [175, 430] on link "DCG-DC-02" at bounding box center [163, 420] width 200 height 22
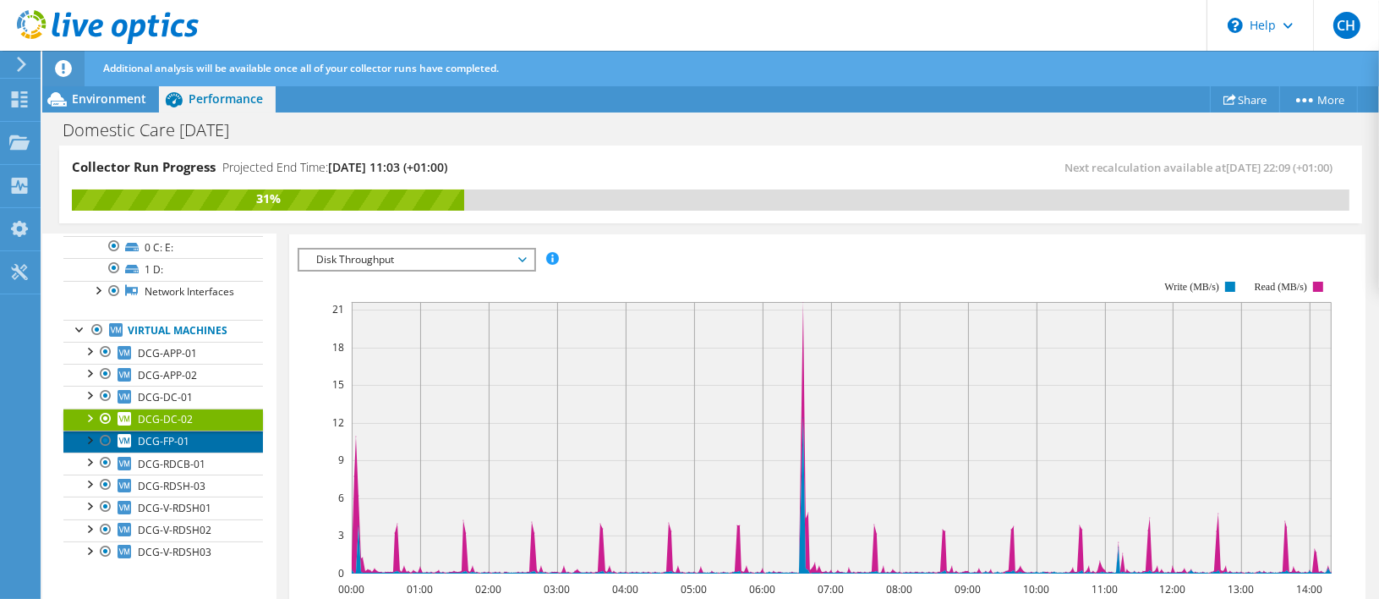
click at [176, 445] on span "DCG-FP-01" at bounding box center [164, 441] width 52 height 14
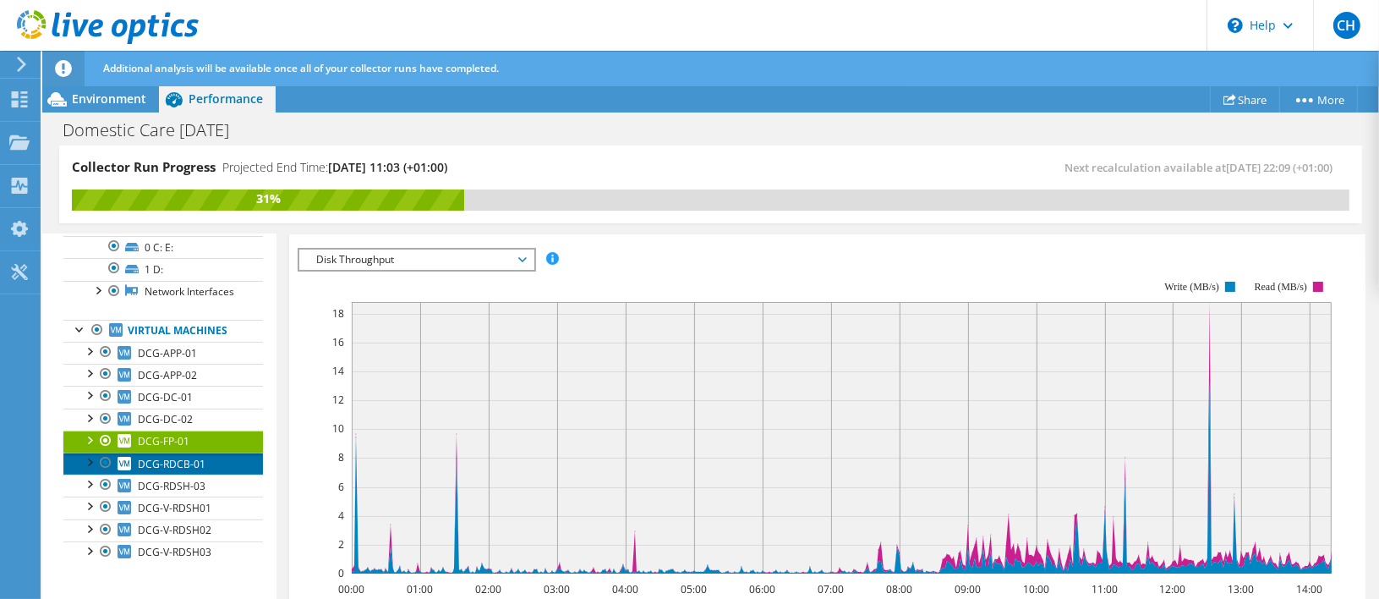
click at [174, 465] on span "DCG-RDCB-01" at bounding box center [172, 464] width 68 height 14
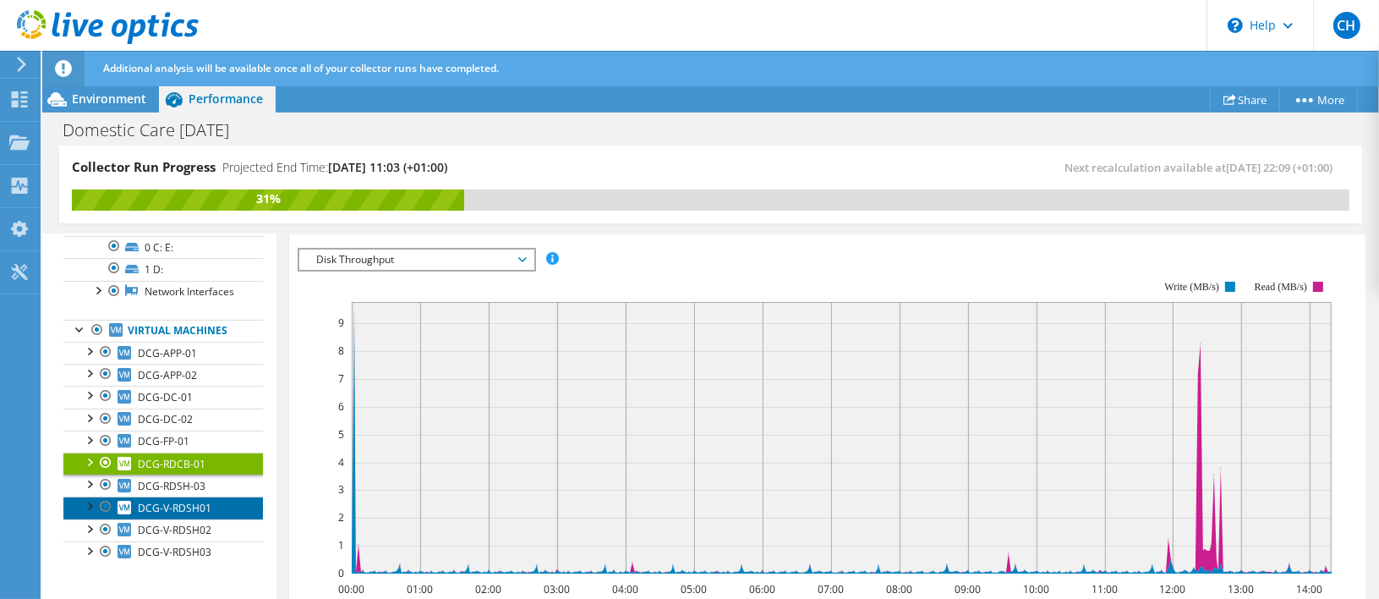
click at [184, 500] on link "DCG-V-RDSH01" at bounding box center [163, 507] width 200 height 22
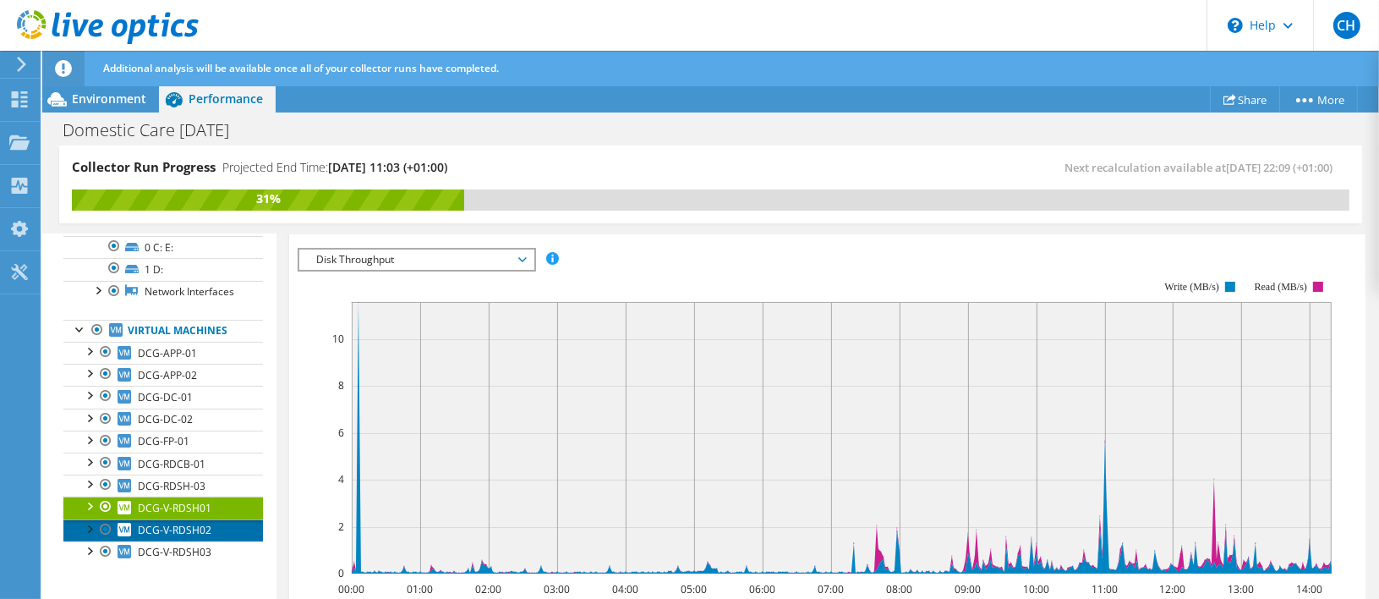
click at [186, 526] on span "DCG-V-RDSH02" at bounding box center [175, 530] width 74 height 14
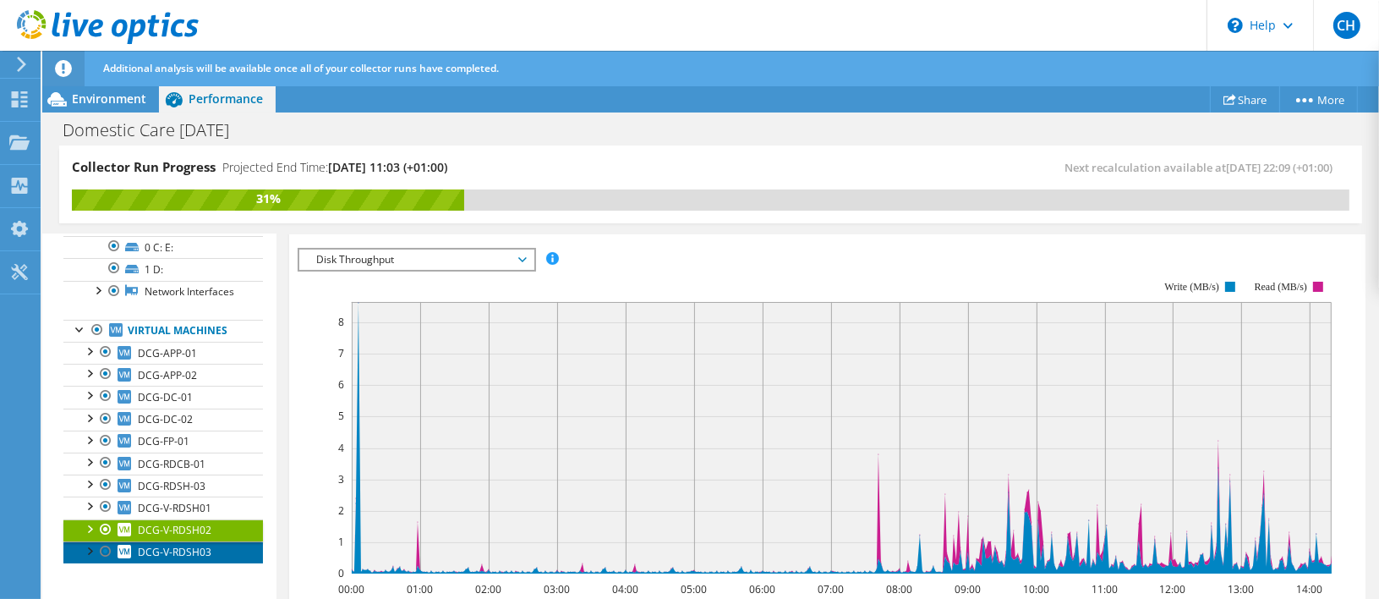
click at [190, 550] on span "DCG-V-RDSH03" at bounding box center [175, 552] width 74 height 14
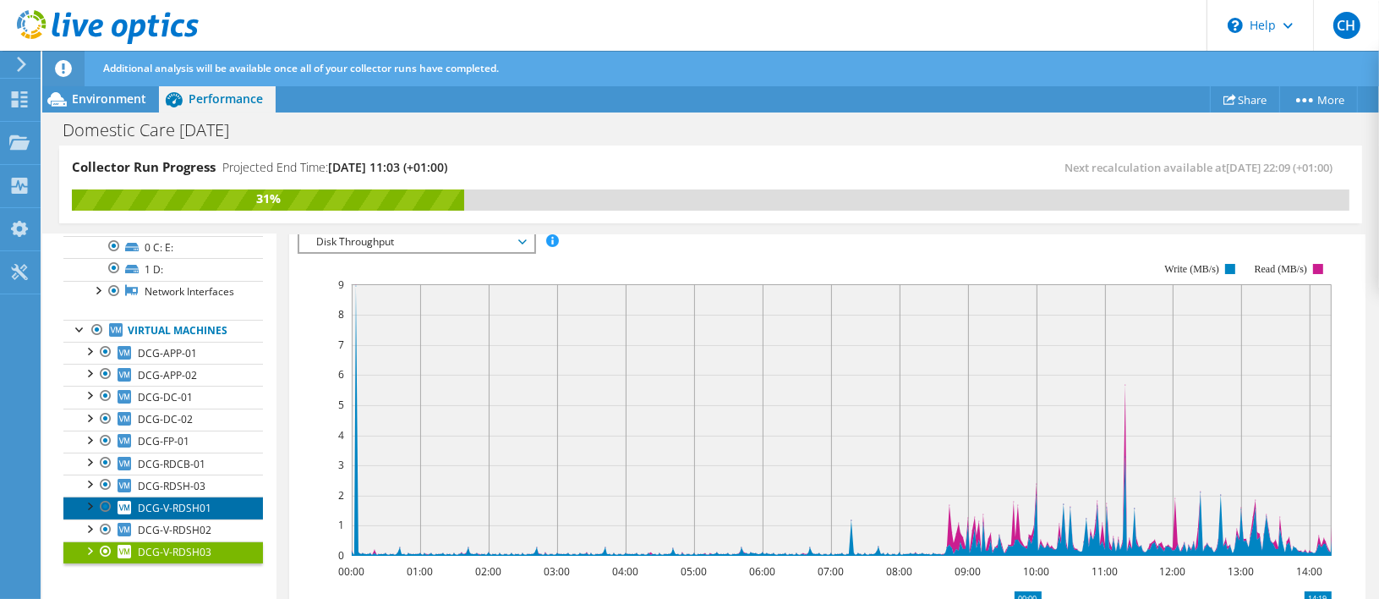
click at [197, 508] on span "DCG-V-RDSH01" at bounding box center [175, 508] width 74 height 14
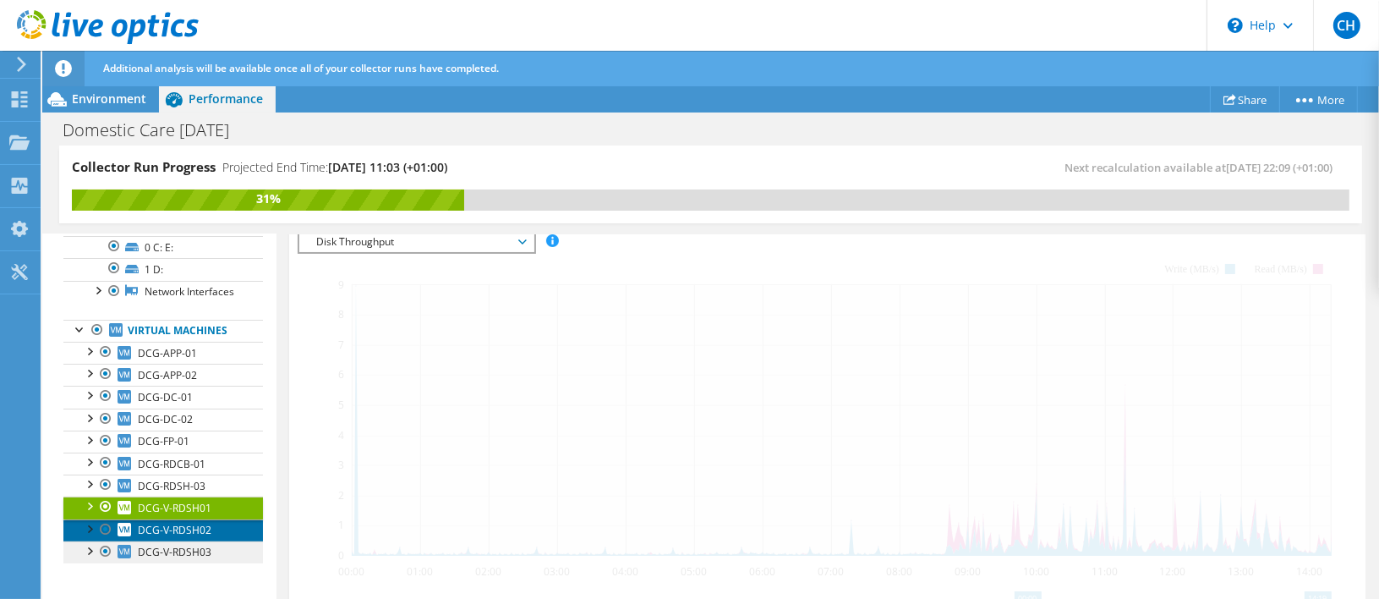
click at [187, 531] on span "DCG-V-RDSH02" at bounding box center [175, 530] width 74 height 14
click at [184, 551] on span "DCG-V-RDSH03" at bounding box center [175, 552] width 74 height 14
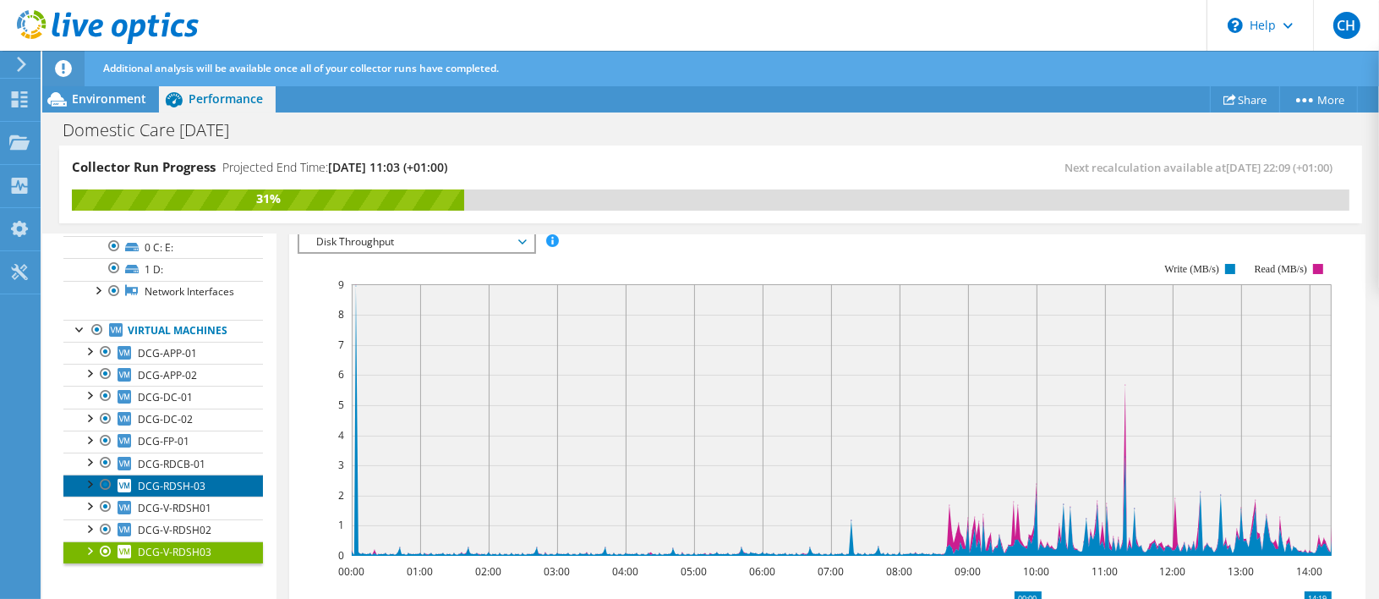
click at [169, 486] on span "DCG-RDSH-03" at bounding box center [172, 486] width 68 height 14
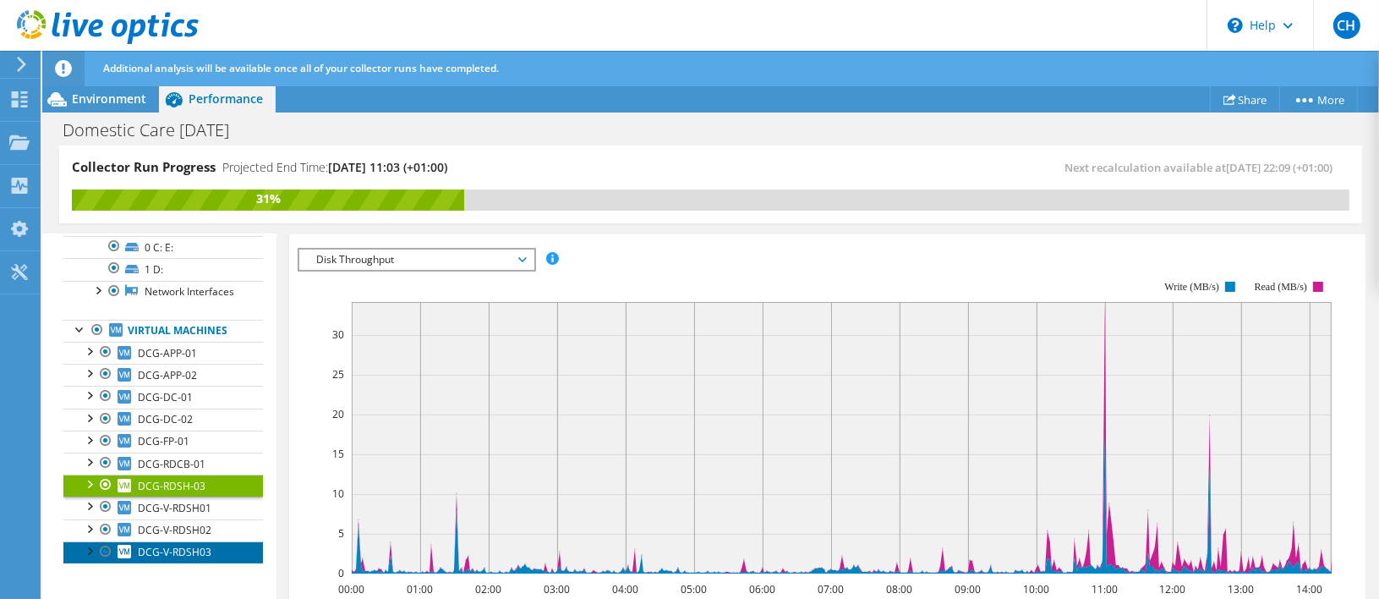
click at [206, 542] on link "DCG-V-RDSH03" at bounding box center [163, 552] width 200 height 22
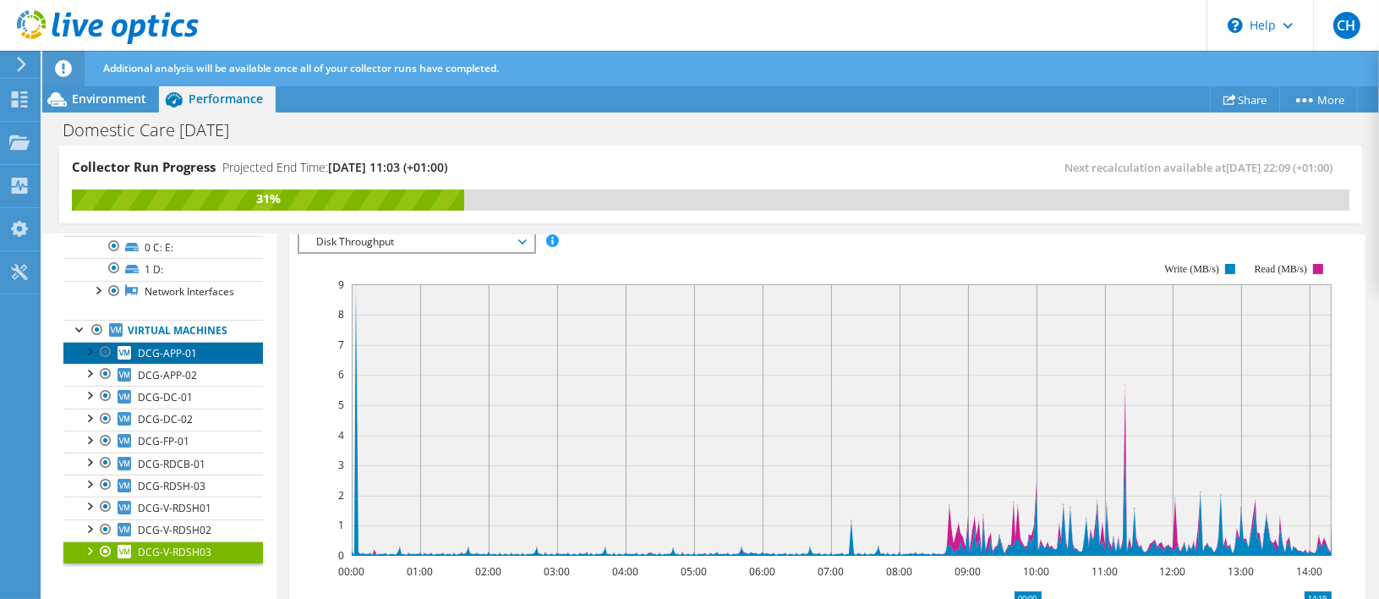
click at [207, 355] on link "DCG-APP-01" at bounding box center [163, 353] width 200 height 22
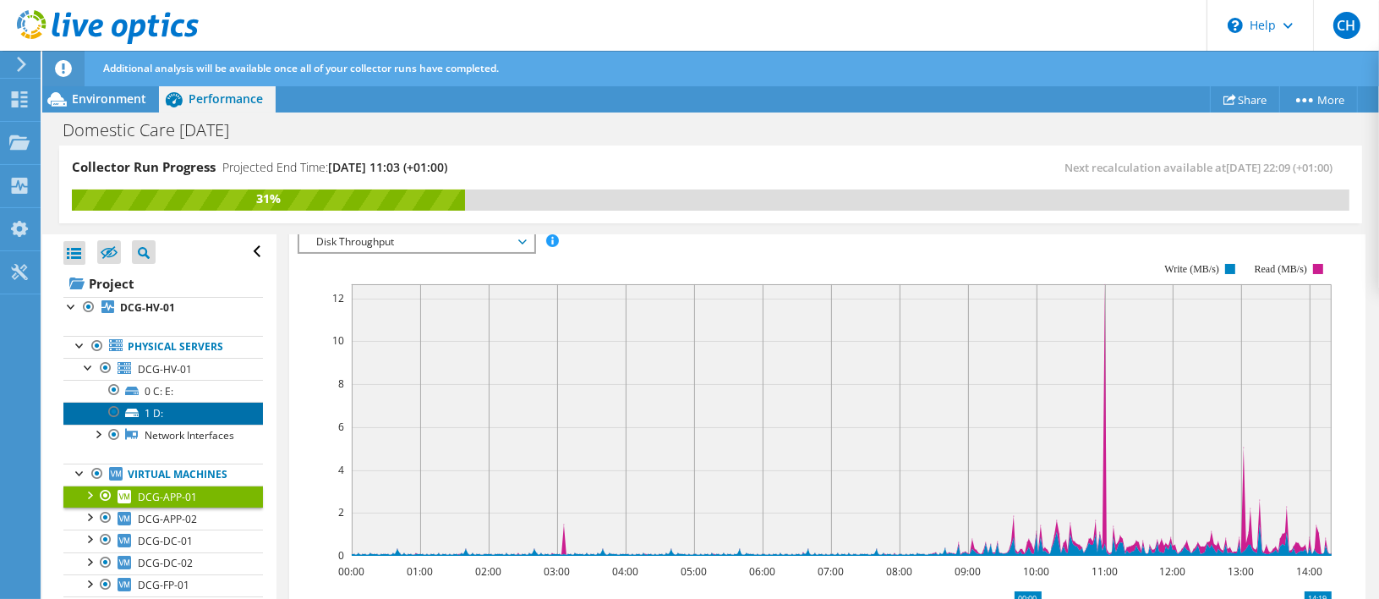
click at [142, 409] on link "1 D:" at bounding box center [163, 413] width 200 height 22
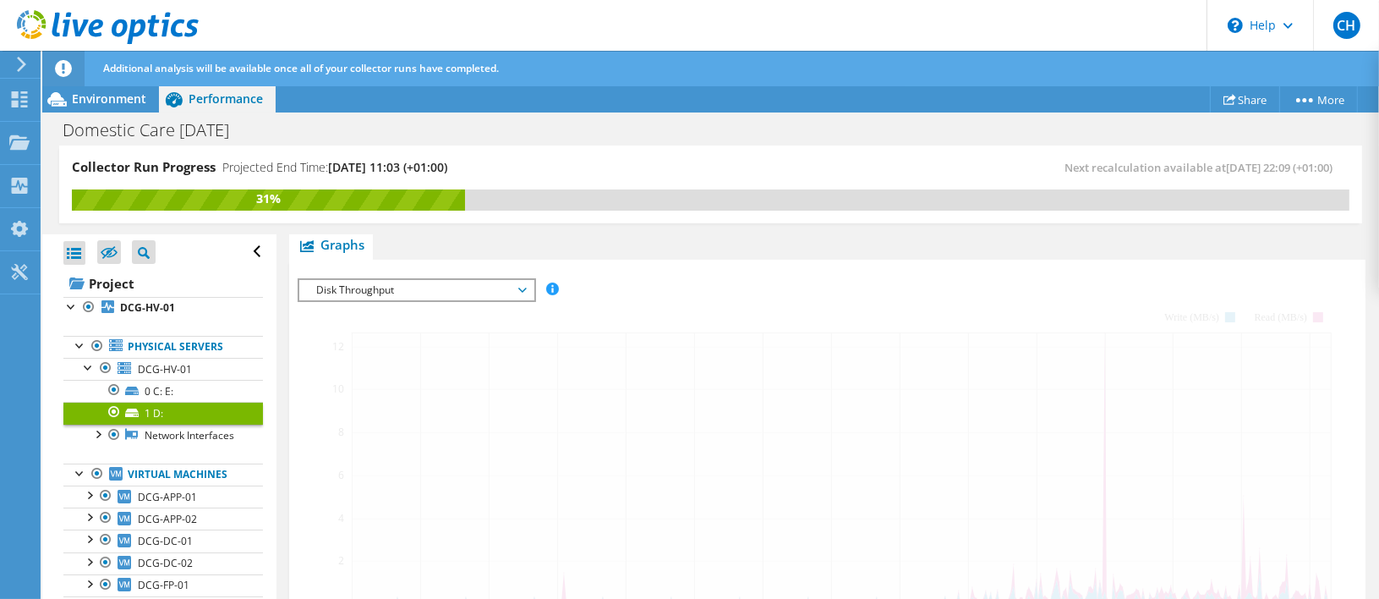
scroll to position [322, 0]
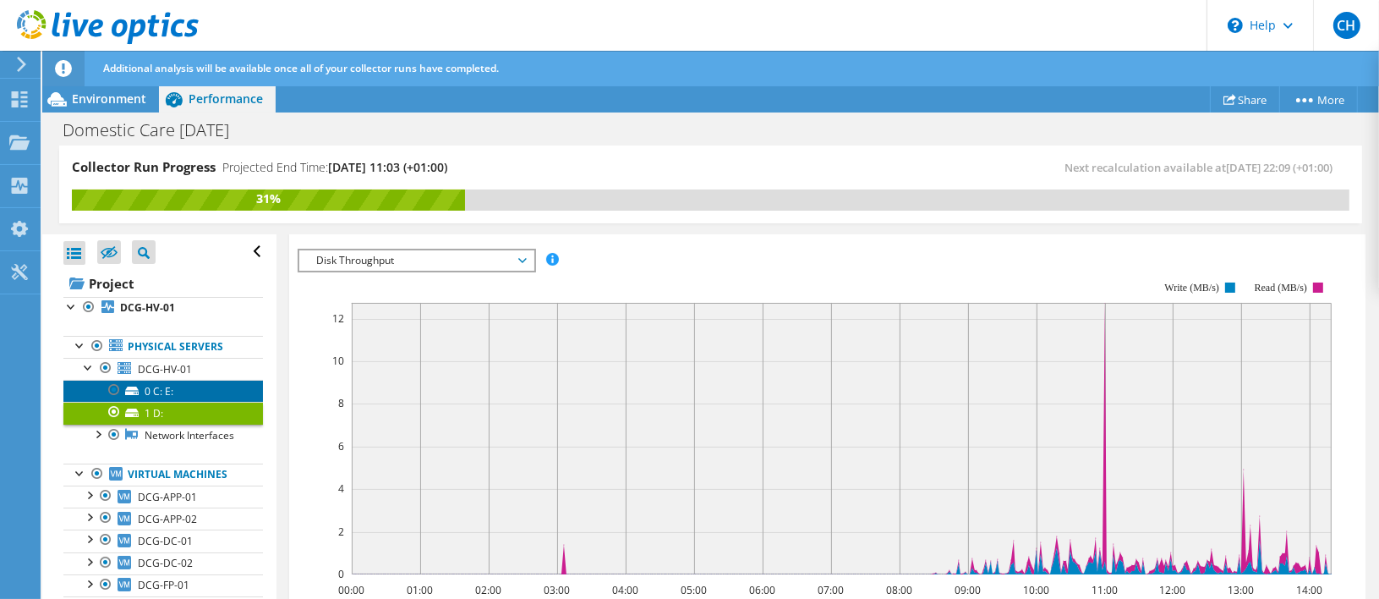
click at [152, 397] on link "0 C: E:" at bounding box center [163, 391] width 200 height 22
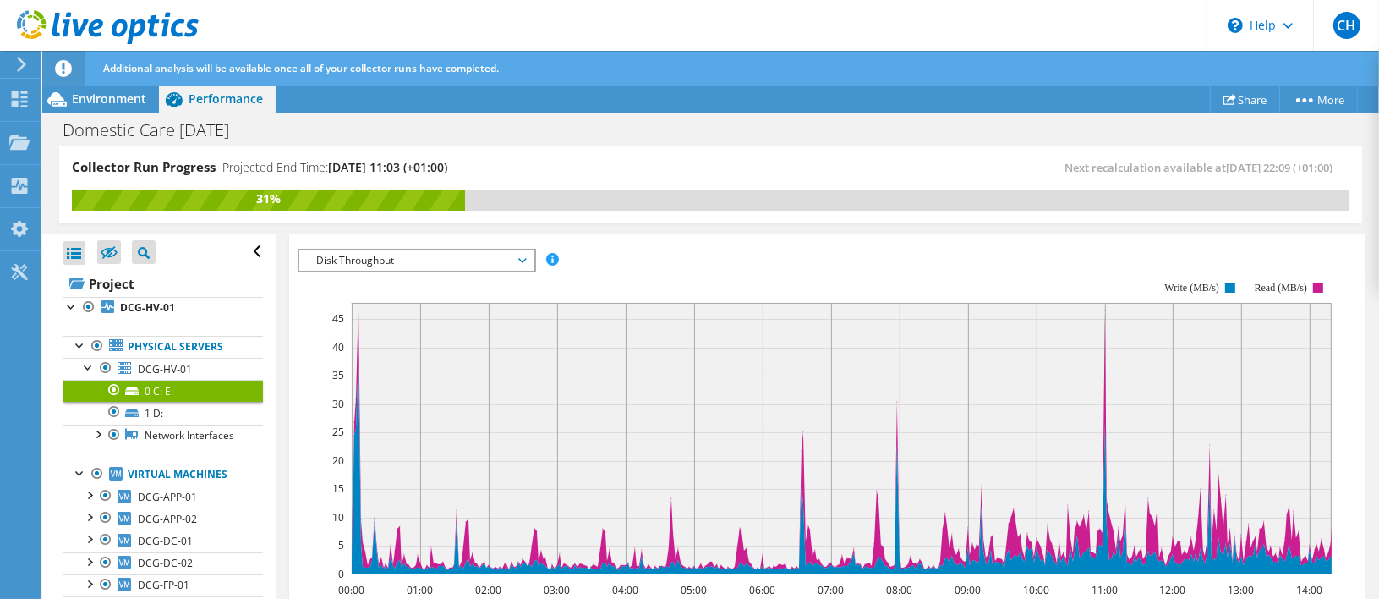
click at [387, 250] on span "Disk Throughput" at bounding box center [416, 260] width 217 height 20
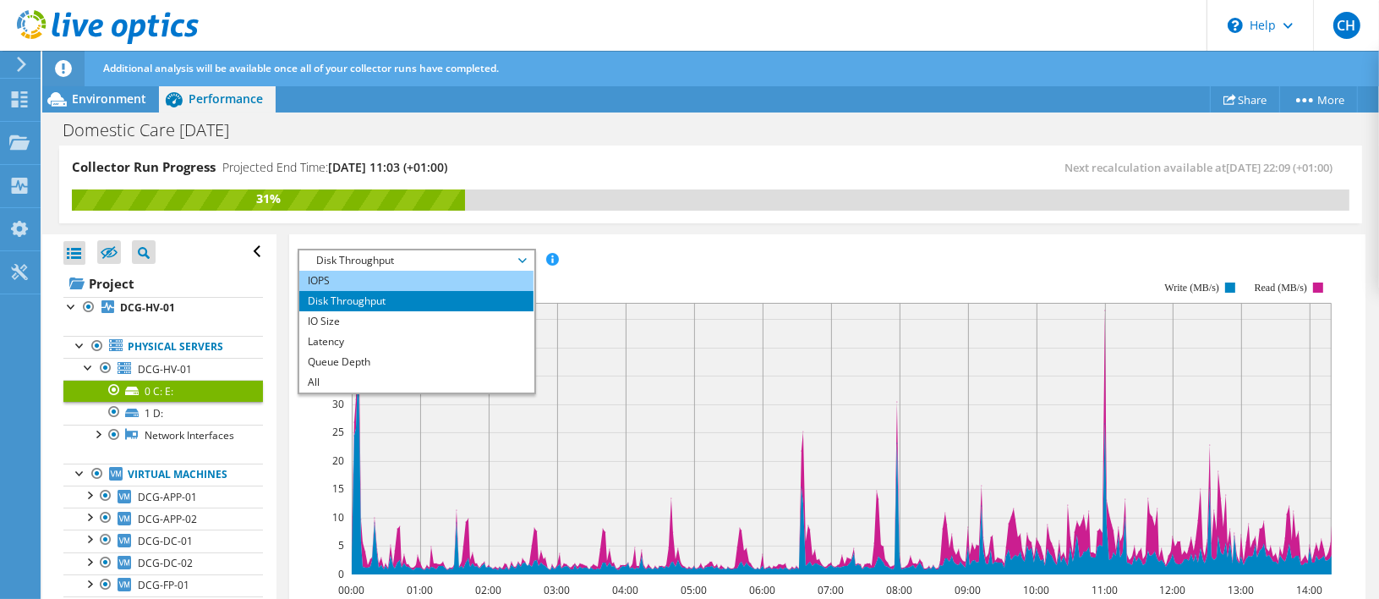
click at [380, 271] on li "IOPS" at bounding box center [416, 281] width 234 height 20
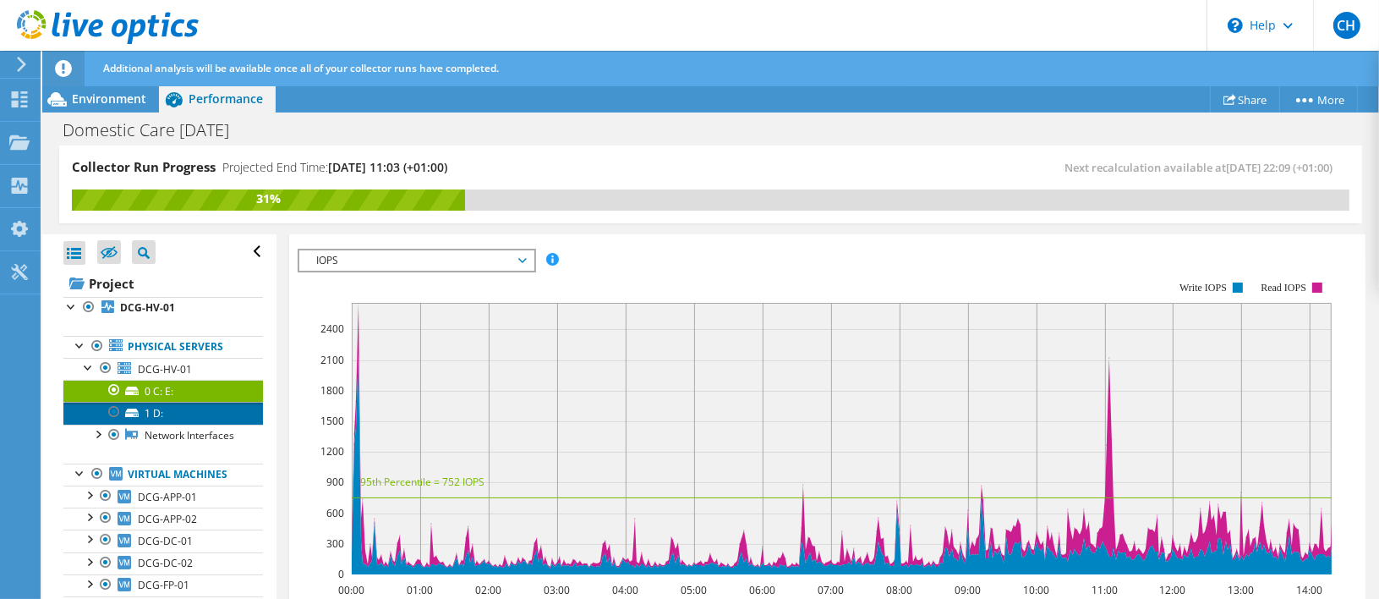
click at [167, 409] on link "1 D:" at bounding box center [163, 413] width 200 height 22
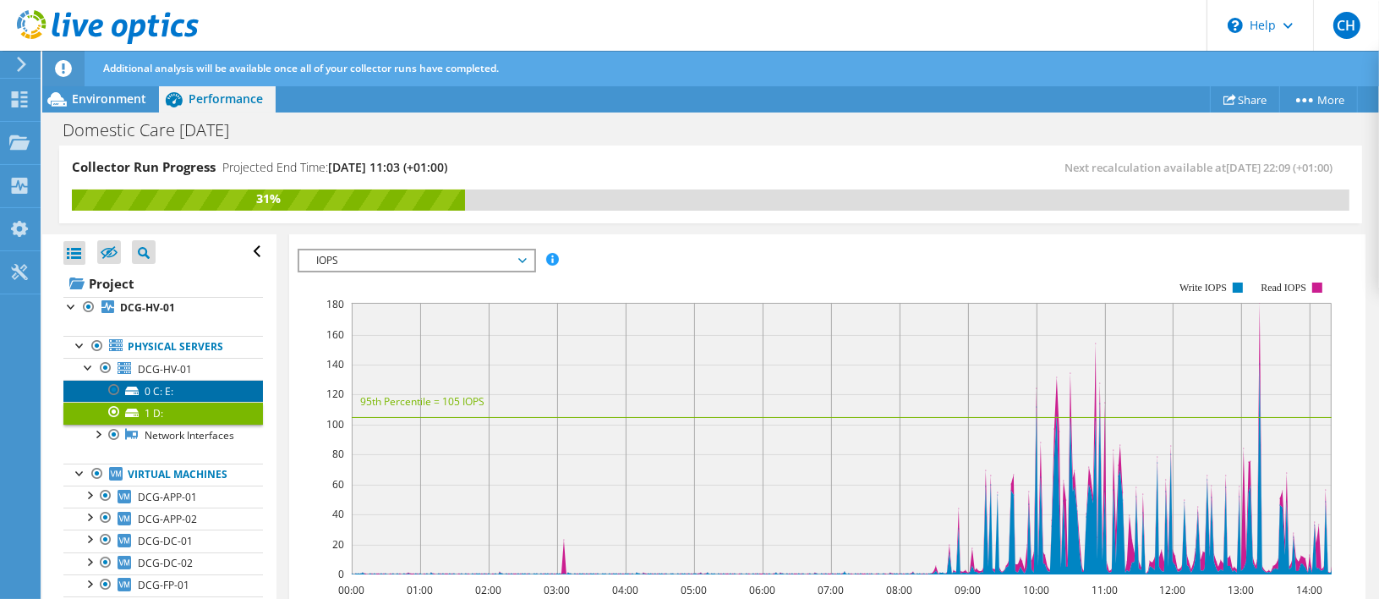
click at [167, 389] on link "0 C: E:" at bounding box center [163, 391] width 200 height 22
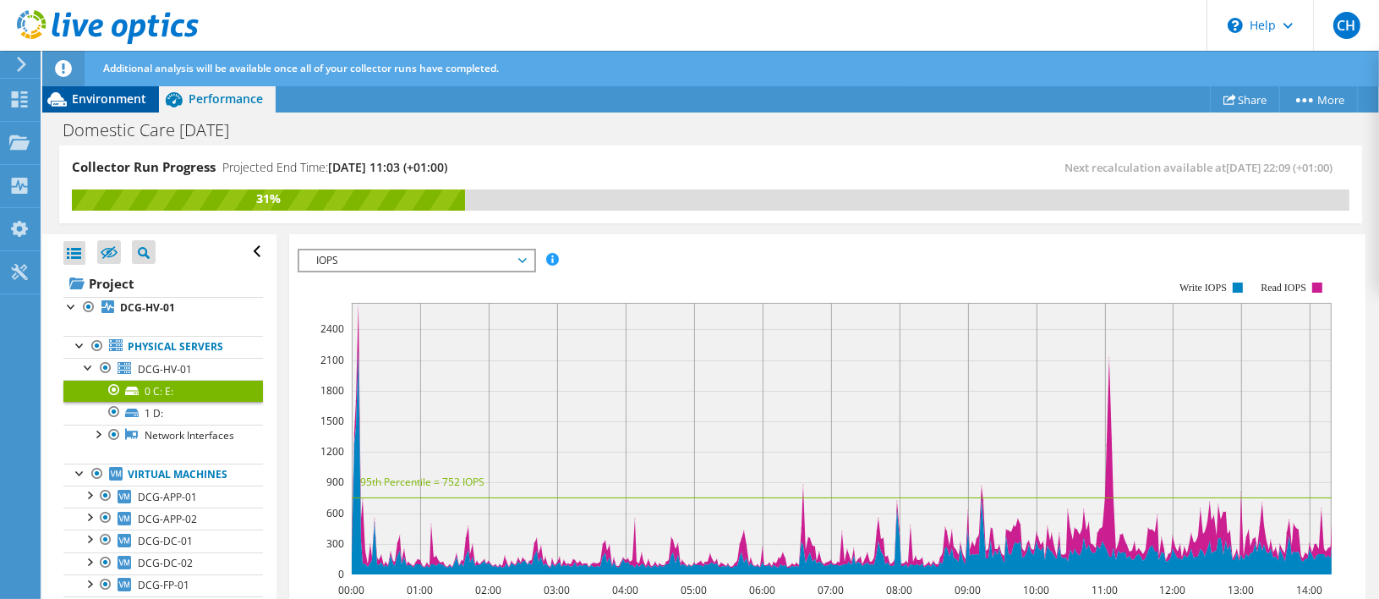
click at [117, 91] on span "Environment" at bounding box center [109, 98] width 74 height 16
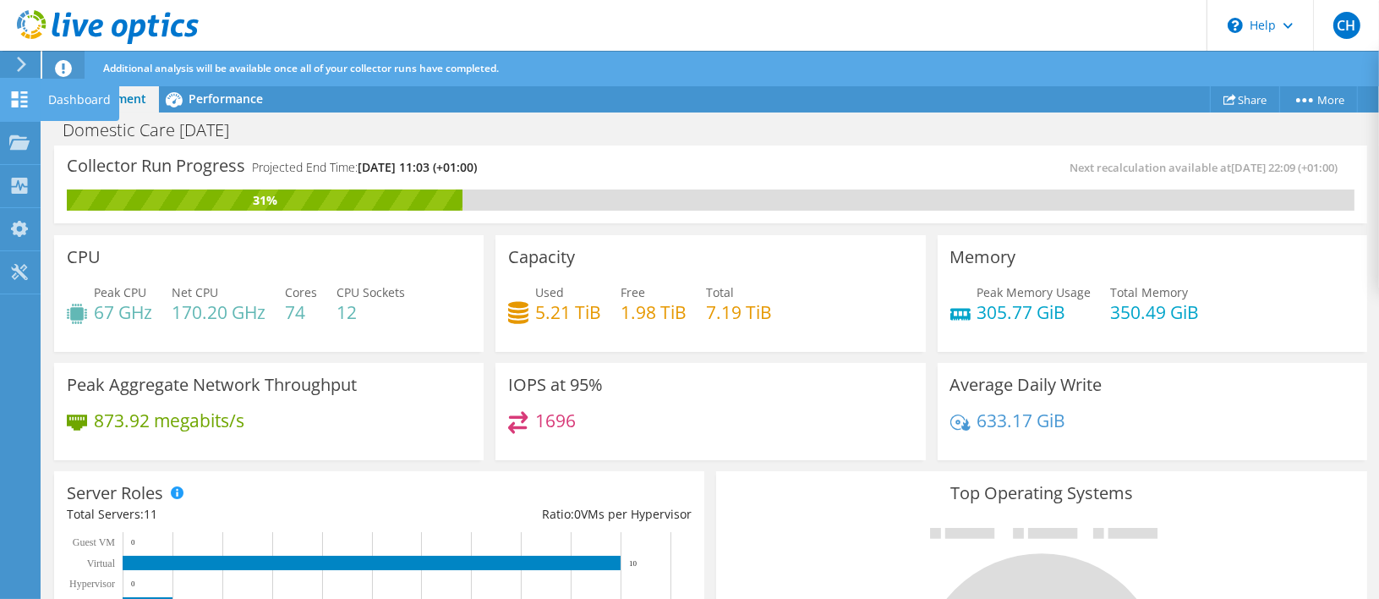
click at [9, 91] on icon at bounding box center [19, 99] width 20 height 16
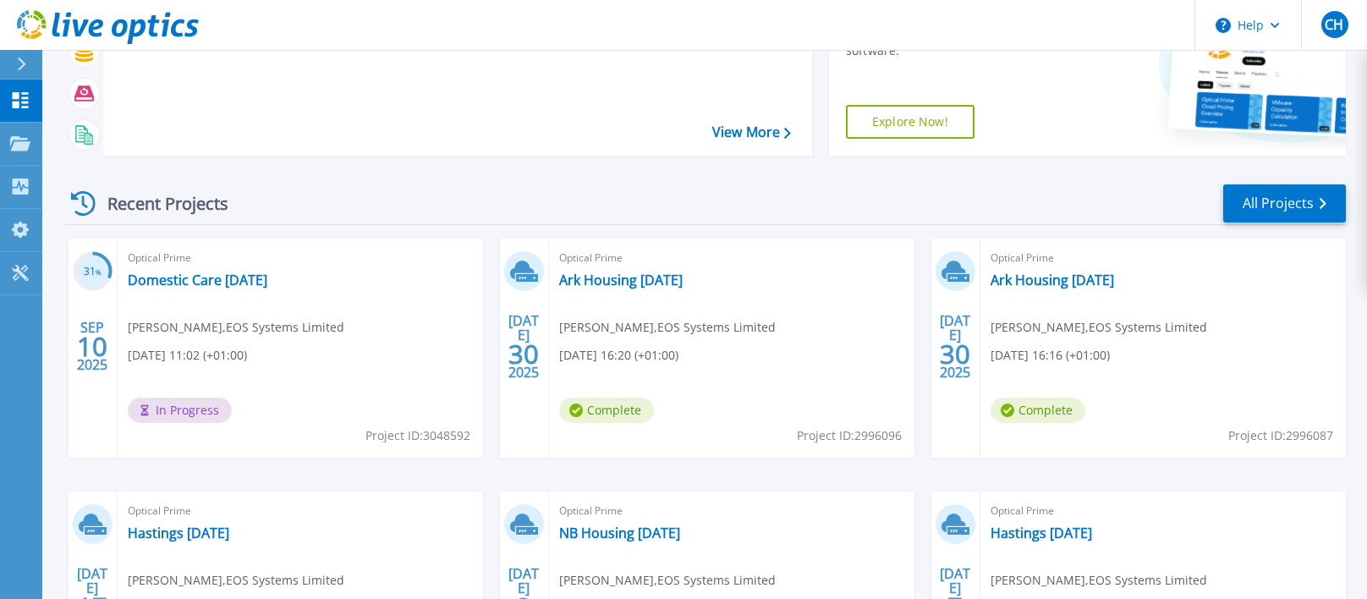
scroll to position [254, 0]
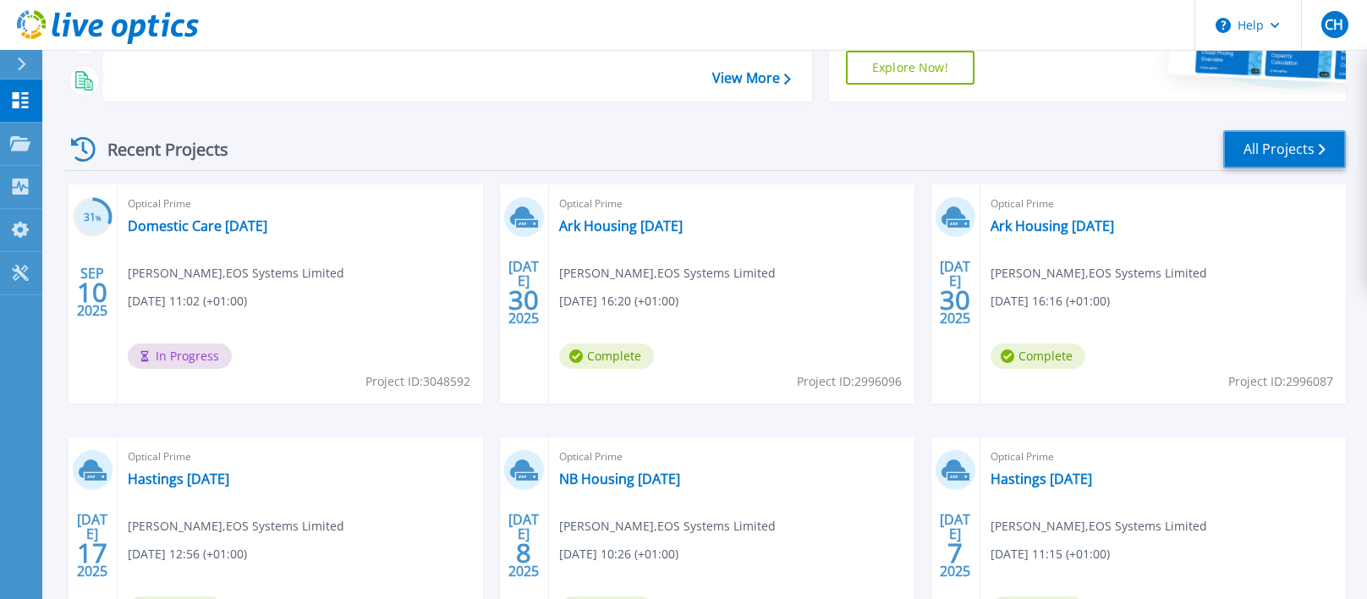
click at [1267, 147] on link "All Projects" at bounding box center [1284, 149] width 123 height 38
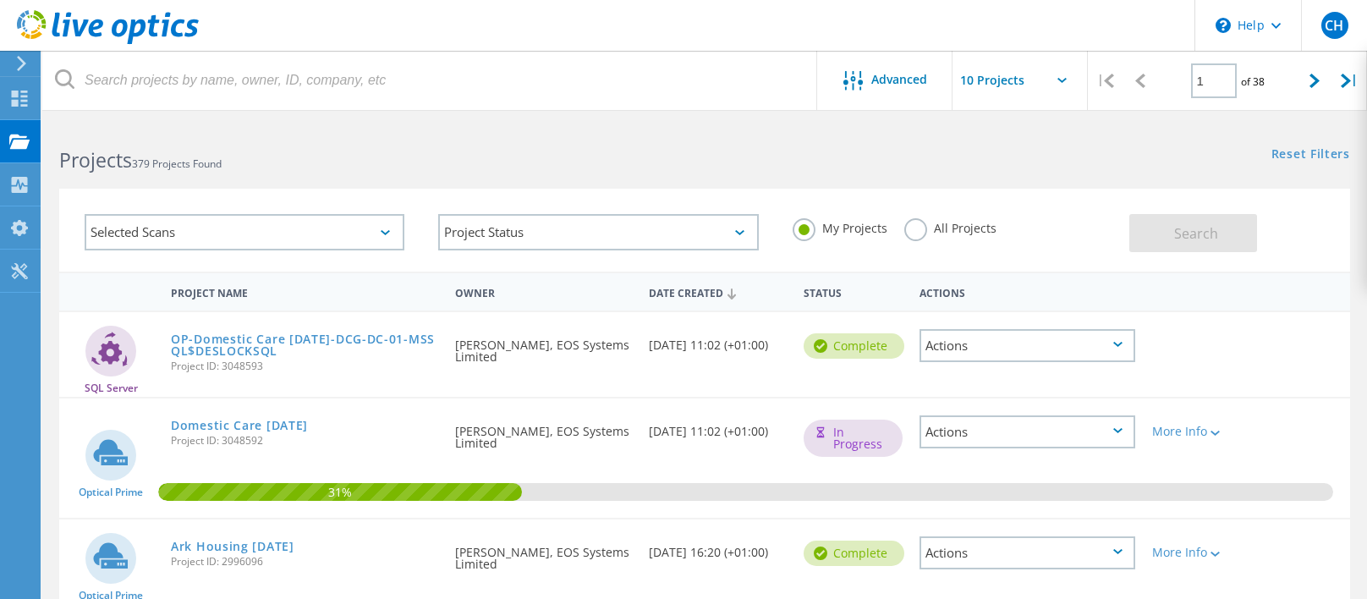
click at [957, 234] on label "All Projects" at bounding box center [950, 226] width 92 height 16
click at [0, 0] on input "All Projects" at bounding box center [0, 0] width 0 height 0
click at [1162, 233] on button "Search" at bounding box center [1193, 233] width 128 height 38
click at [1319, 76] on div at bounding box center [1314, 81] width 35 height 60
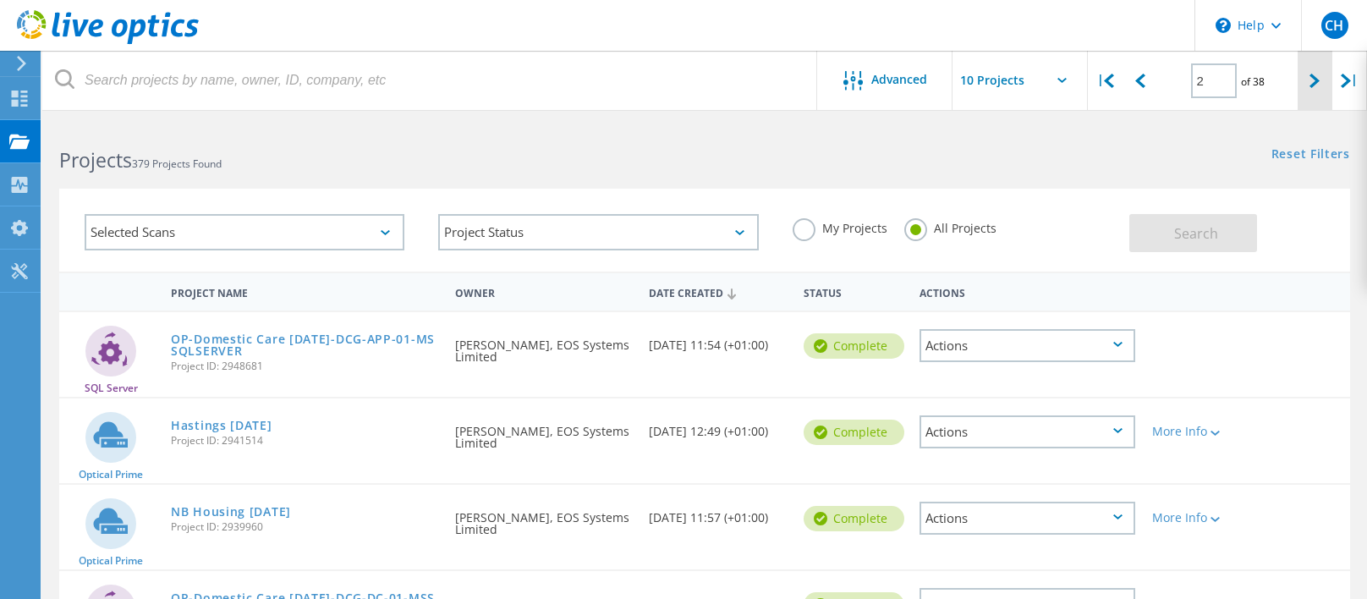
click at [1319, 76] on div at bounding box center [1314, 81] width 35 height 60
type input "3"
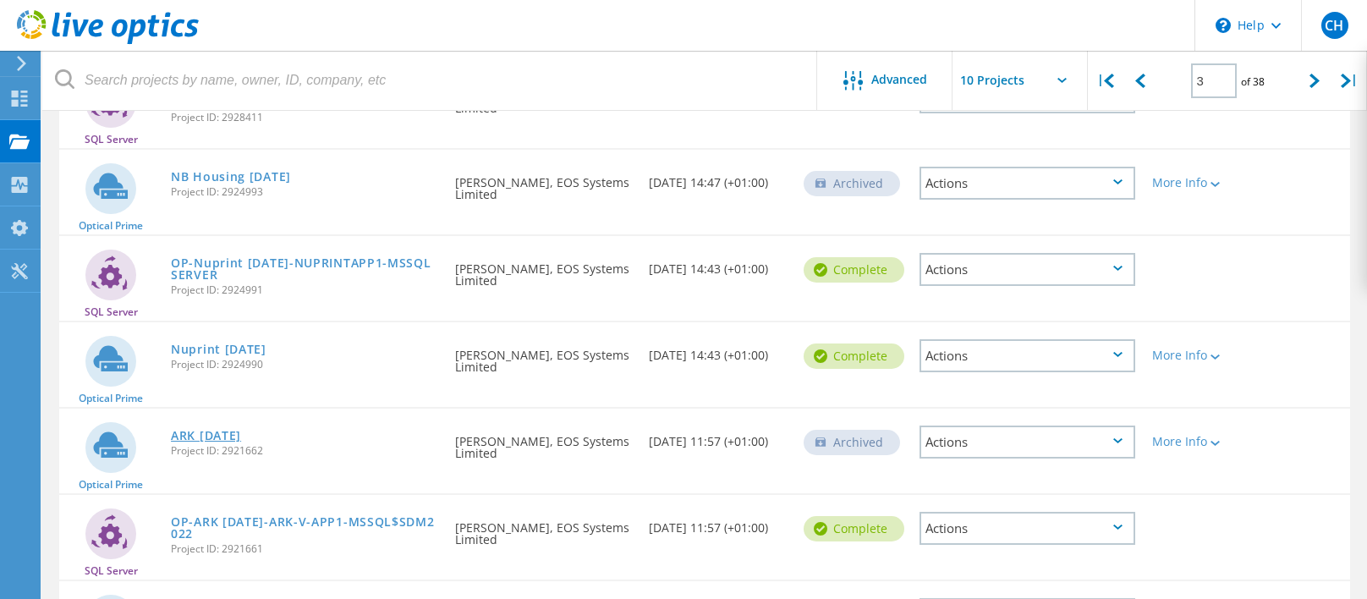
scroll to position [642, 0]
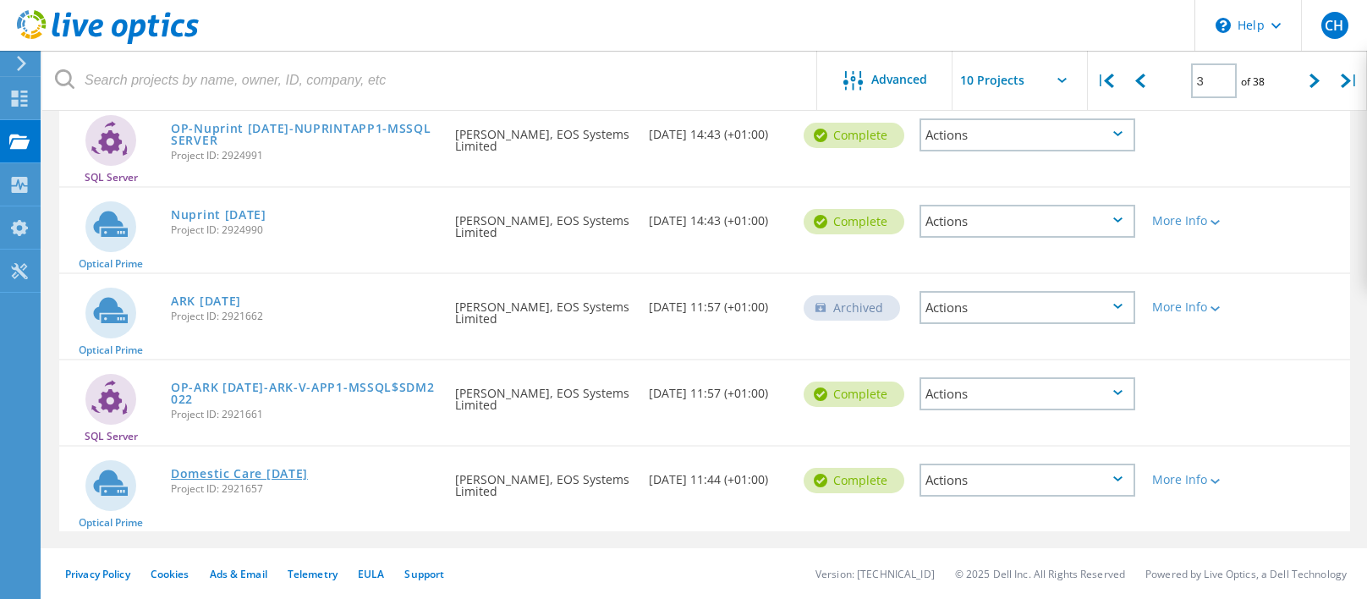
click at [285, 479] on link "Domestic Care [DATE]" at bounding box center [239, 474] width 137 height 12
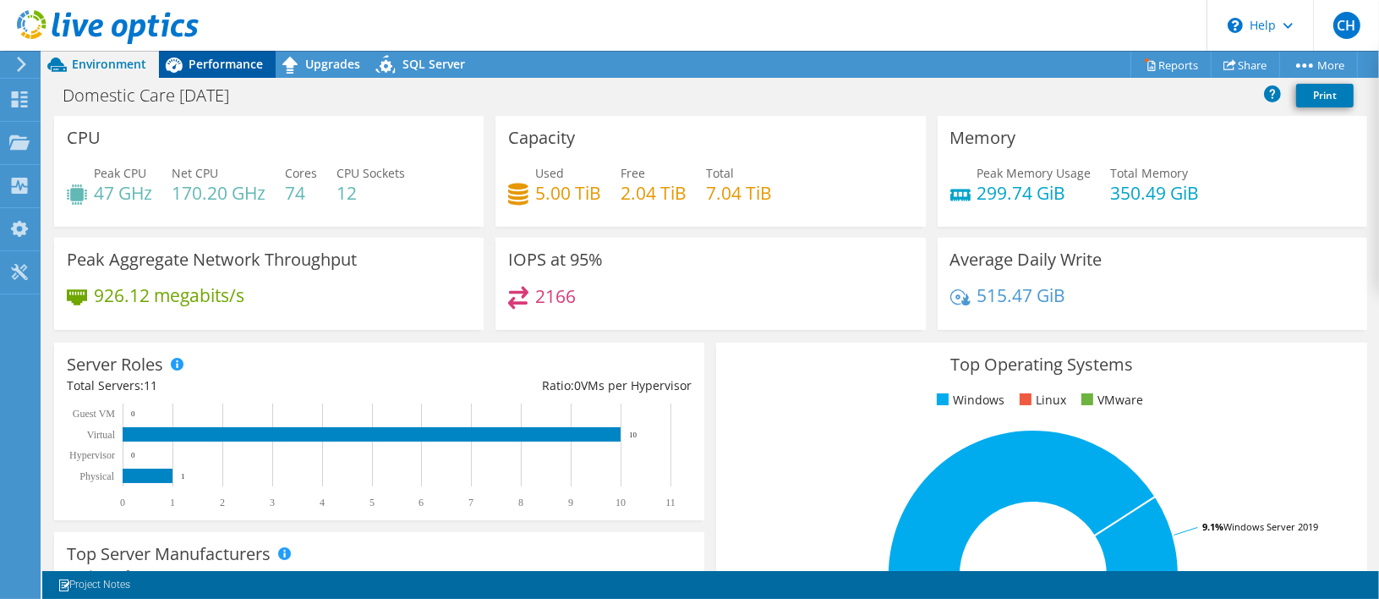
click at [235, 72] on span "Performance" at bounding box center [226, 64] width 74 height 16
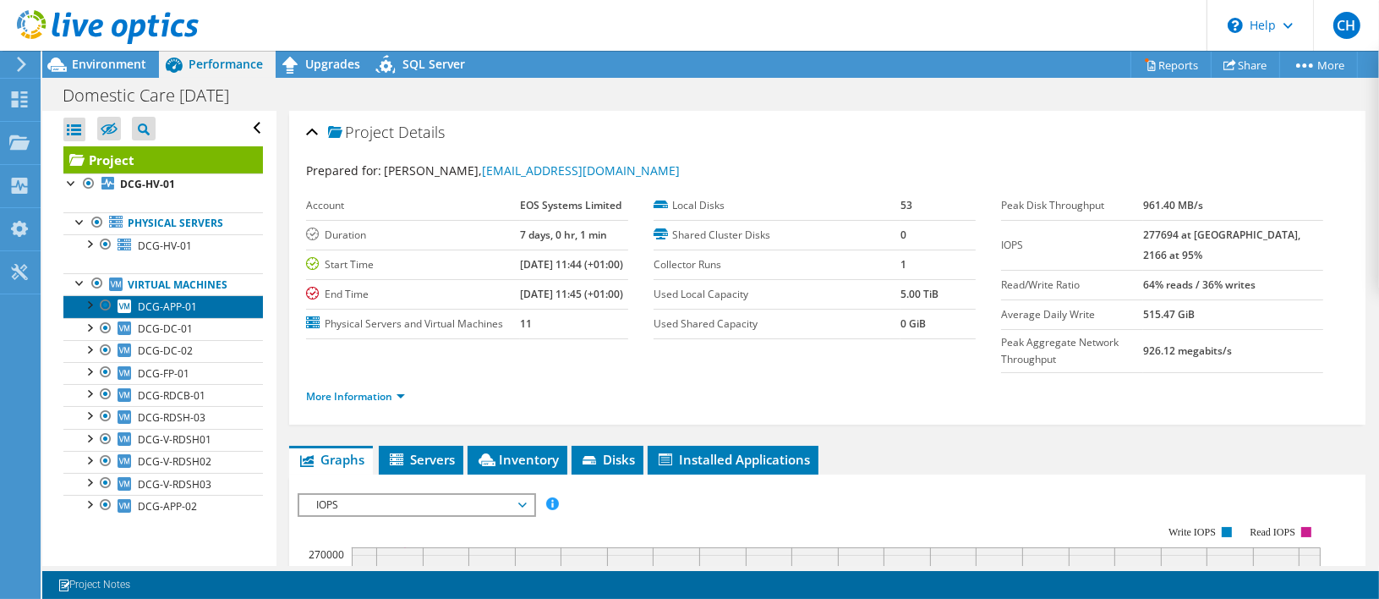
click at [153, 305] on span "DCG-APP-01" at bounding box center [167, 306] width 59 height 14
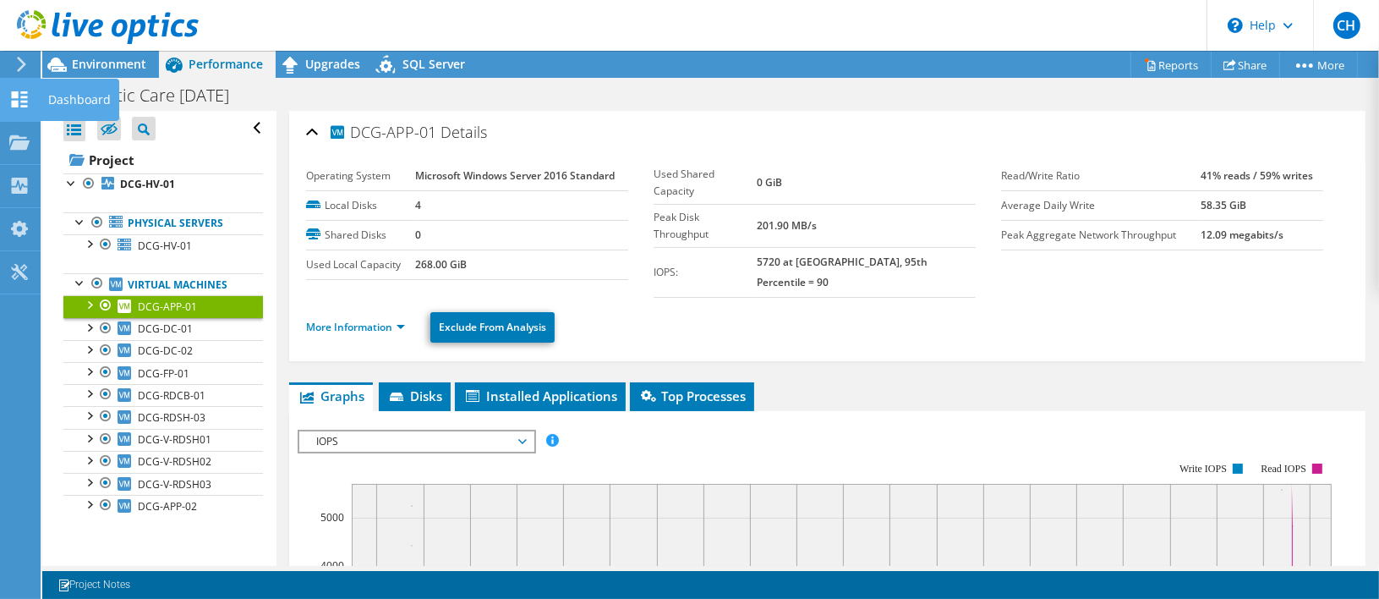
click at [10, 107] on div at bounding box center [19, 101] width 20 height 19
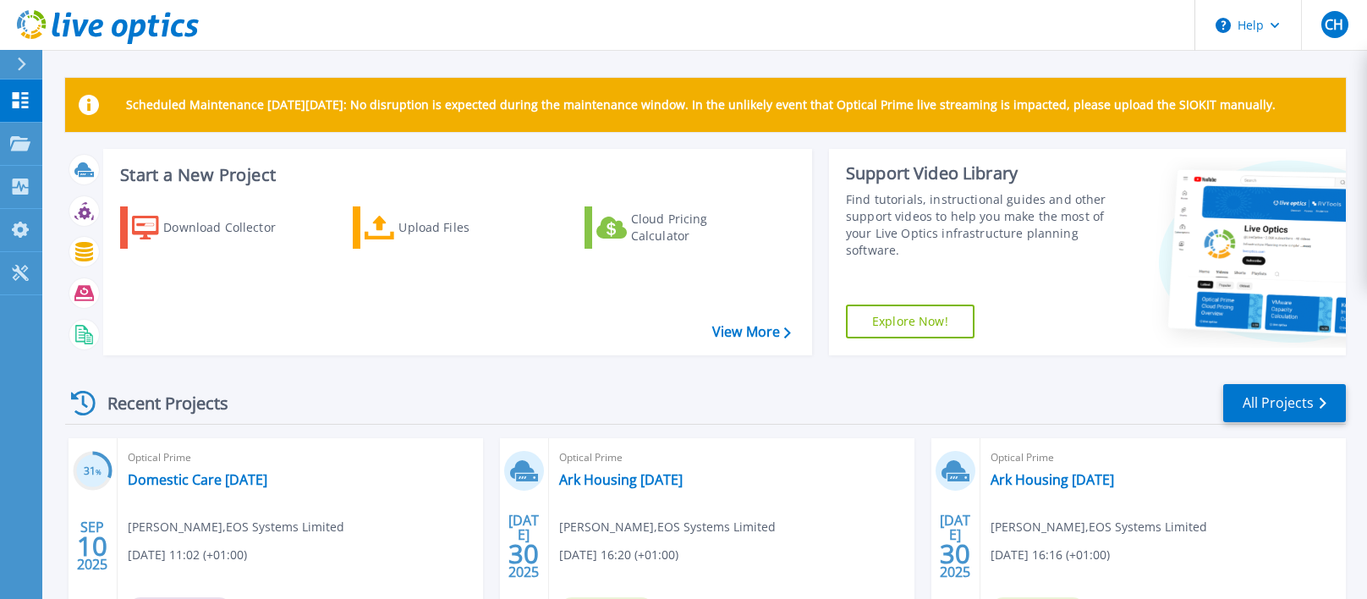
scroll to position [85, 0]
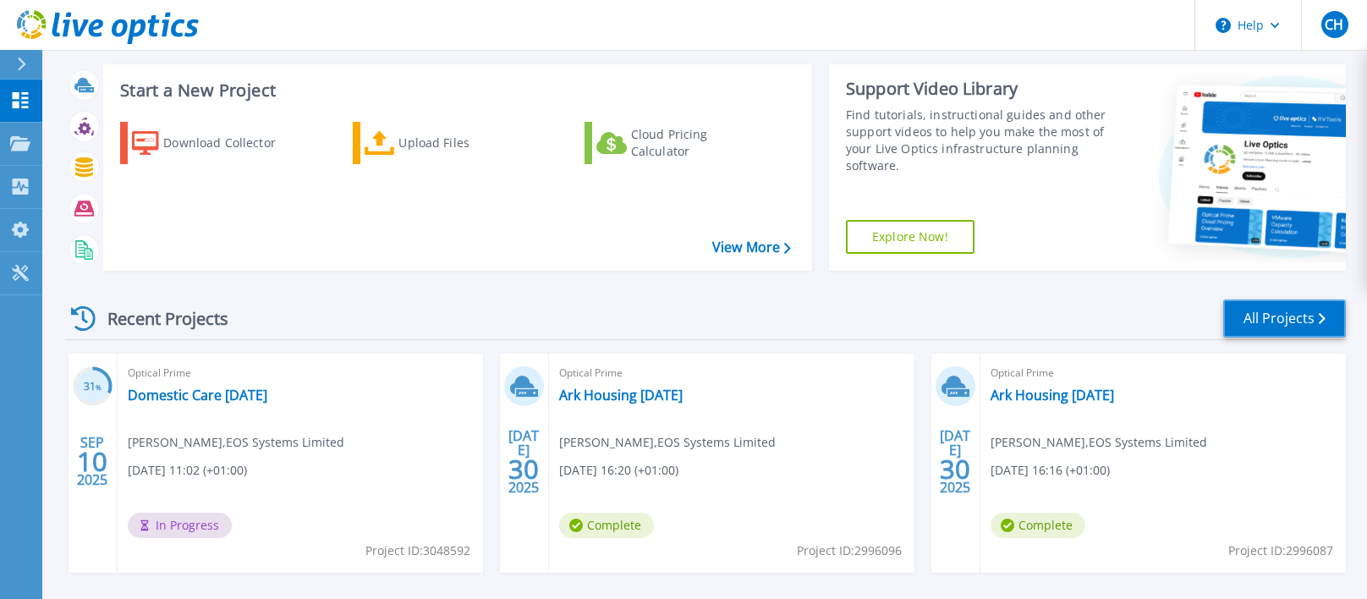
click at [1265, 326] on link "All Projects" at bounding box center [1284, 318] width 123 height 38
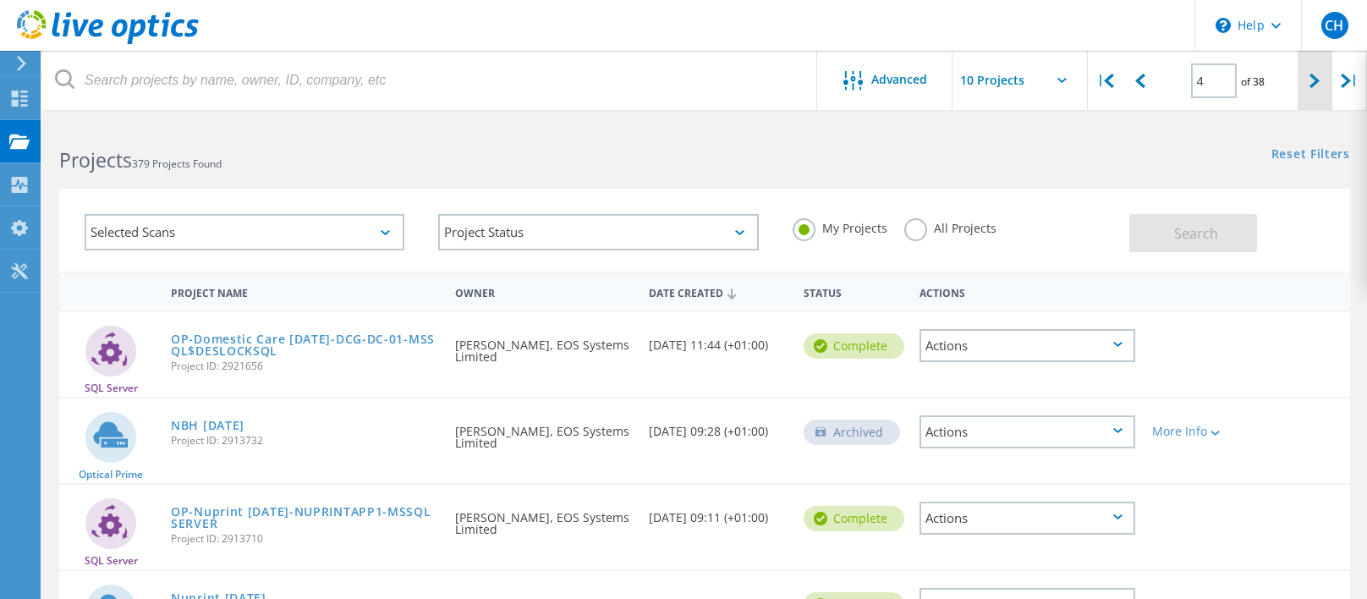
click at [1308, 81] on div at bounding box center [1314, 81] width 35 height 60
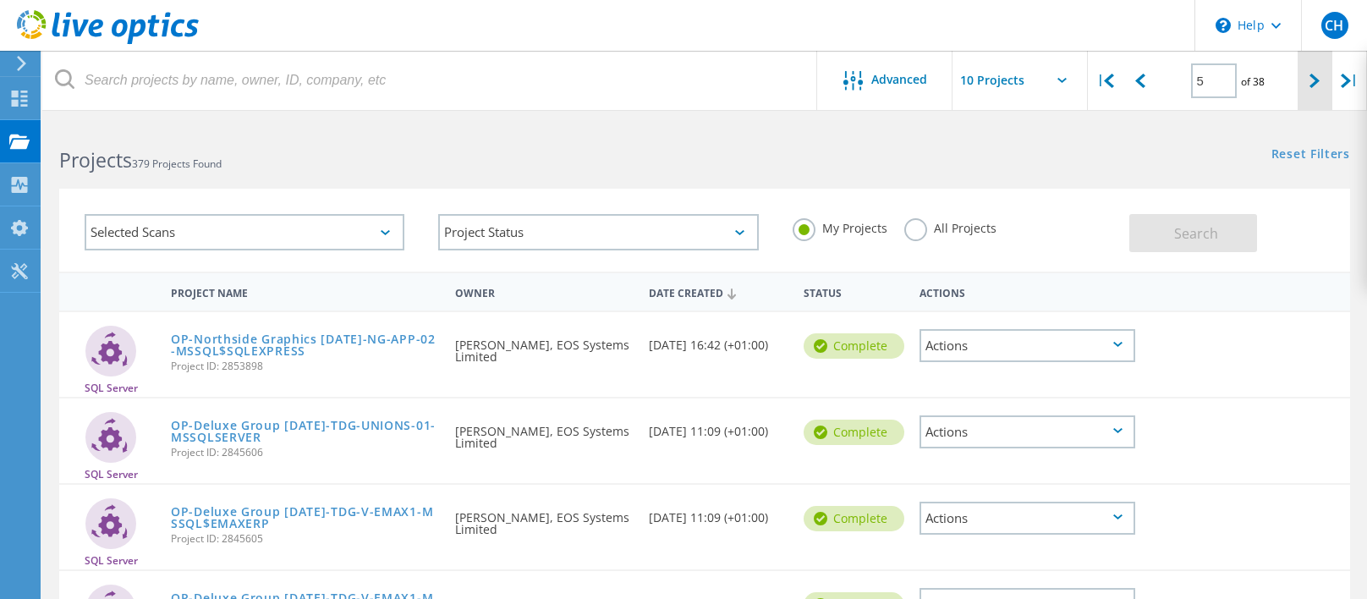
click at [1318, 65] on div at bounding box center [1314, 81] width 35 height 60
type input "6"
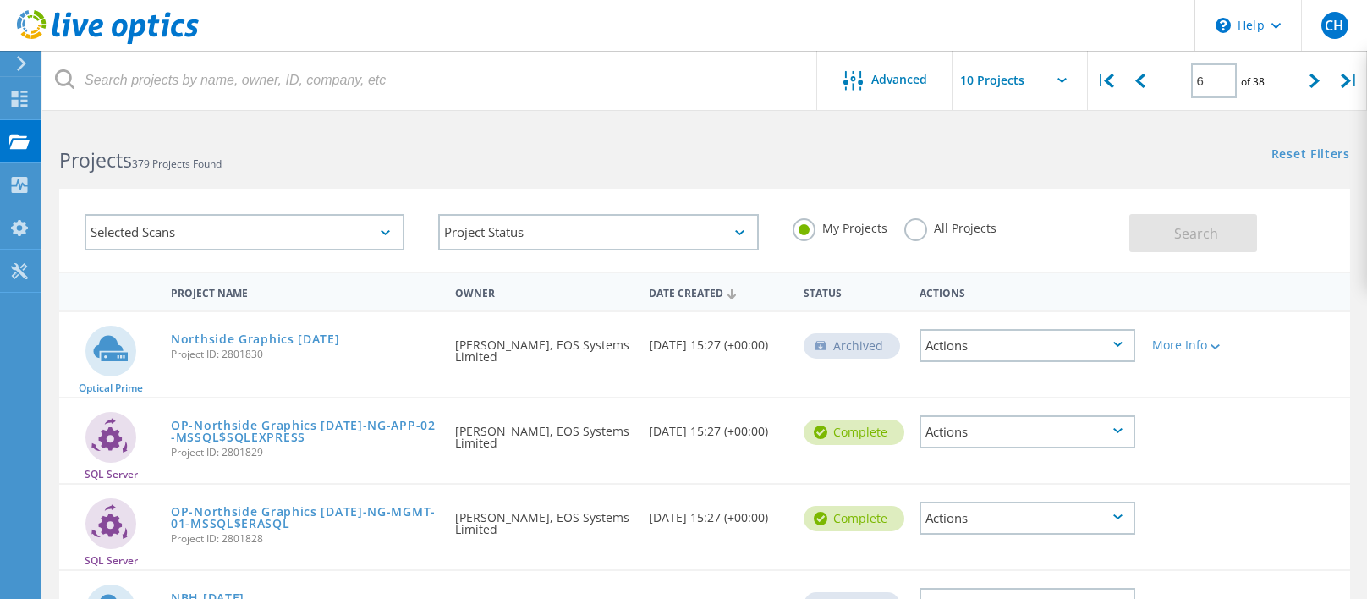
click at [323, 220] on div "Selected Scans" at bounding box center [245, 232] width 320 height 36
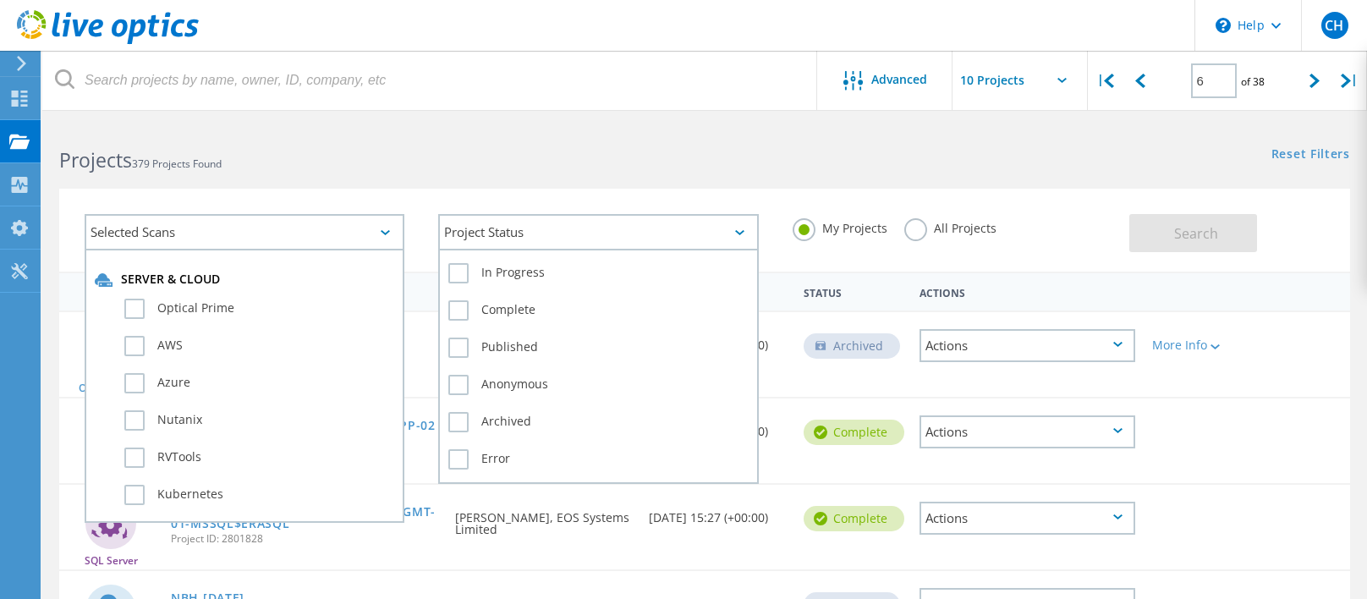
click at [568, 218] on div "Project Status" at bounding box center [598, 232] width 320 height 36
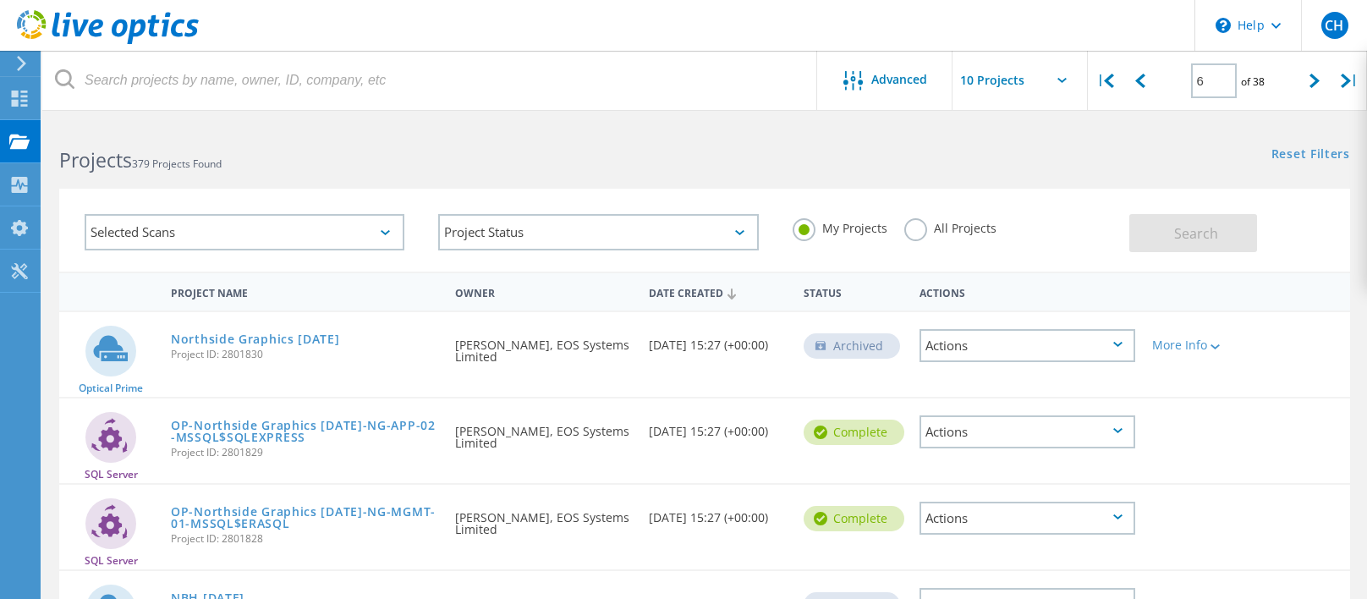
click at [638, 174] on div "Selected Scans Project Status In Progress Complete Published Anonymous Archived…" at bounding box center [704, 219] width 1325 height 104
click at [885, 61] on div "Advanced" at bounding box center [884, 80] width 135 height 59
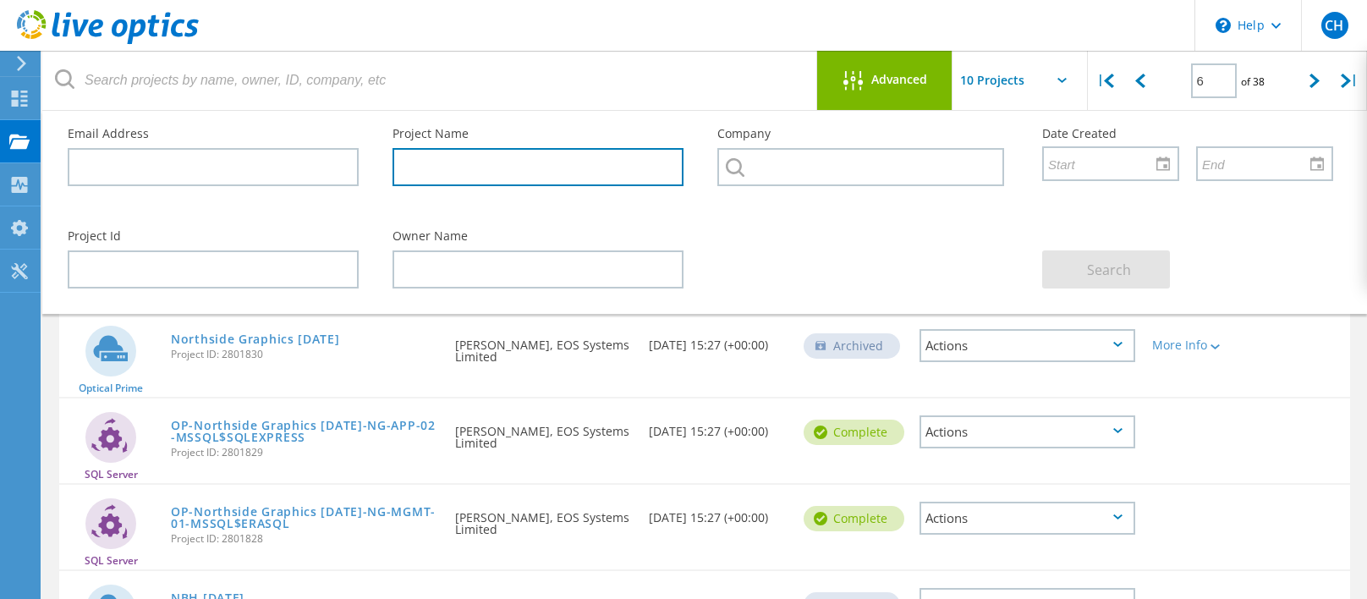
click at [467, 163] on input "text" at bounding box center [537, 167] width 291 height 38
type input "domestic"
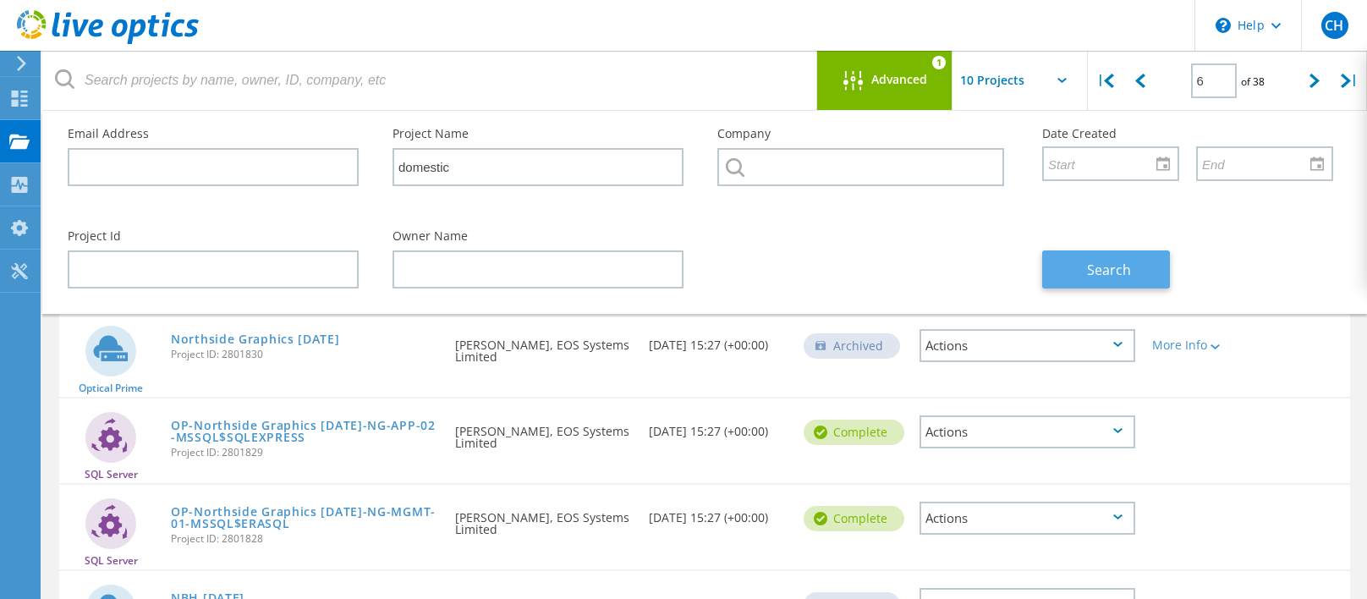
click at [1082, 271] on button "Search" at bounding box center [1106, 269] width 128 height 38
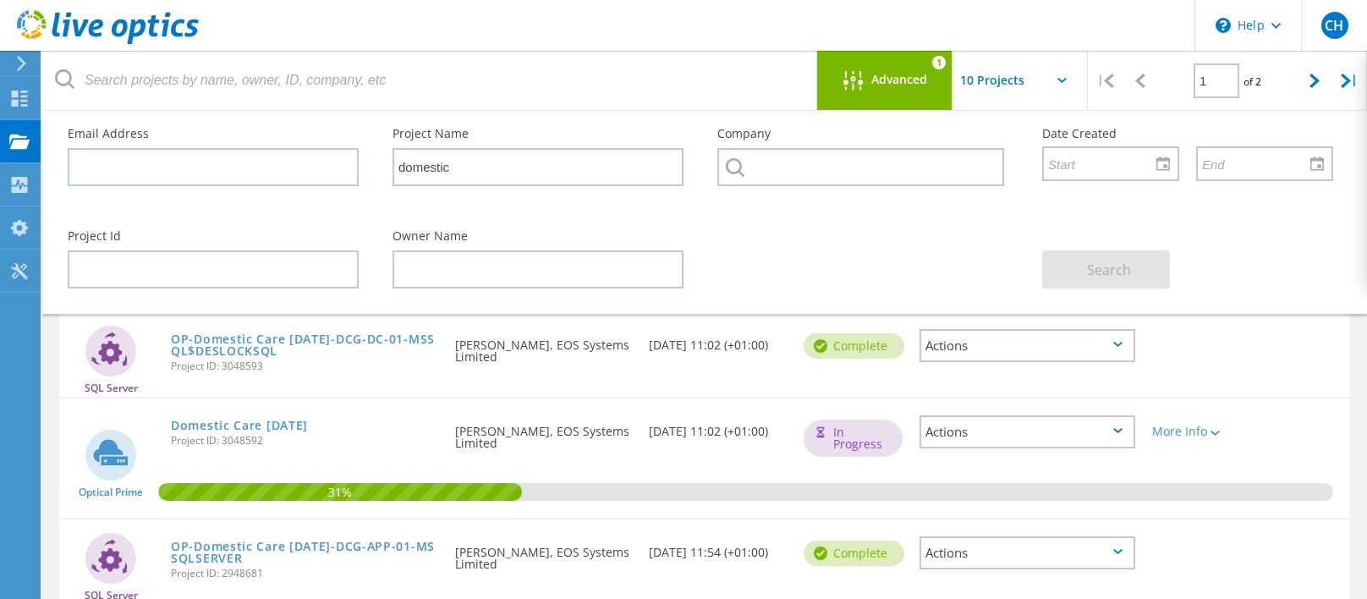
click at [897, 80] on span "Advanced" at bounding box center [899, 80] width 56 height 12
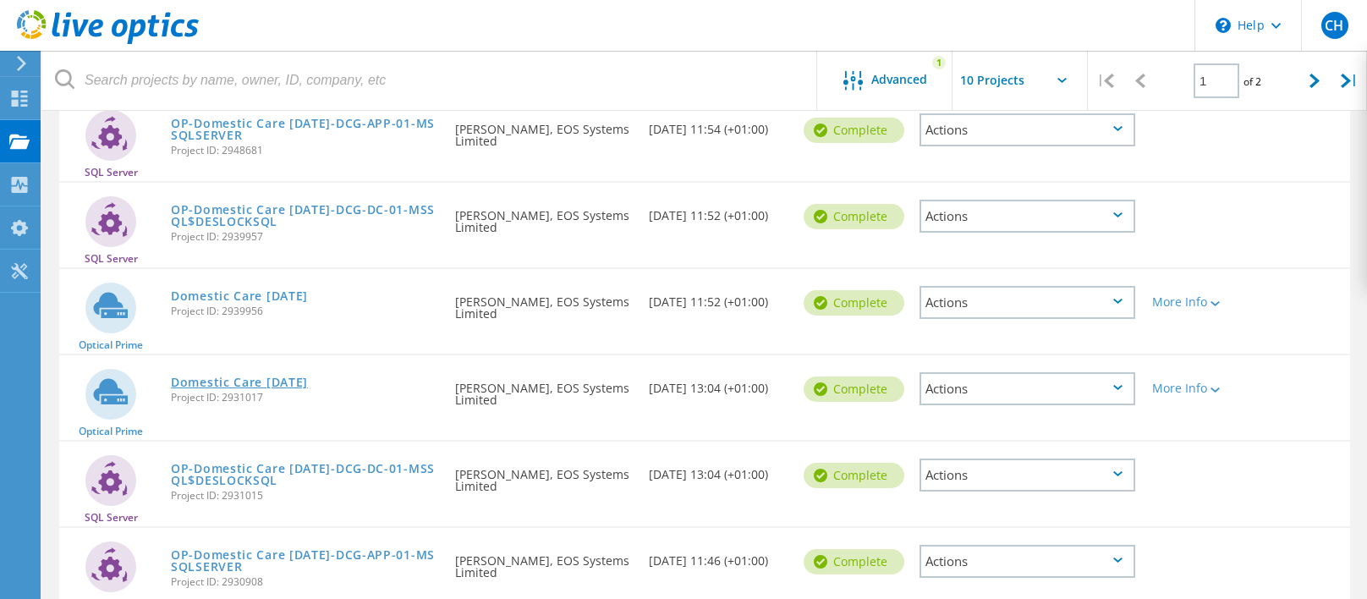
scroll to position [254, 0]
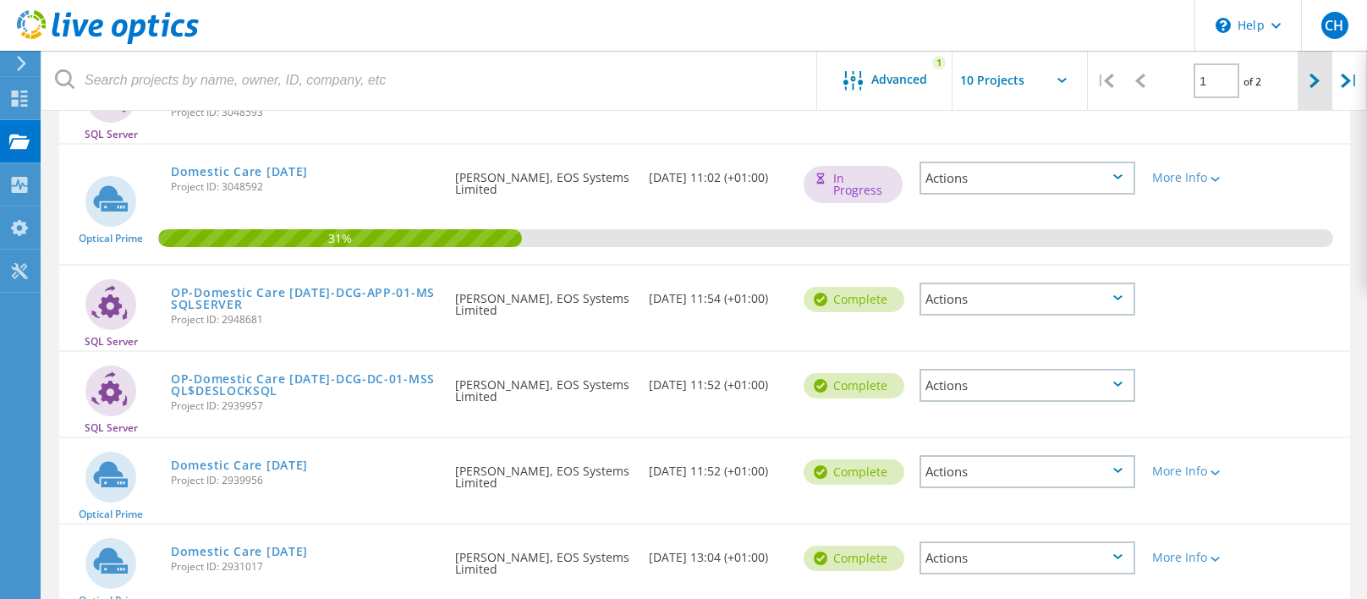
click at [1319, 84] on div at bounding box center [1314, 81] width 35 height 60
type input "2"
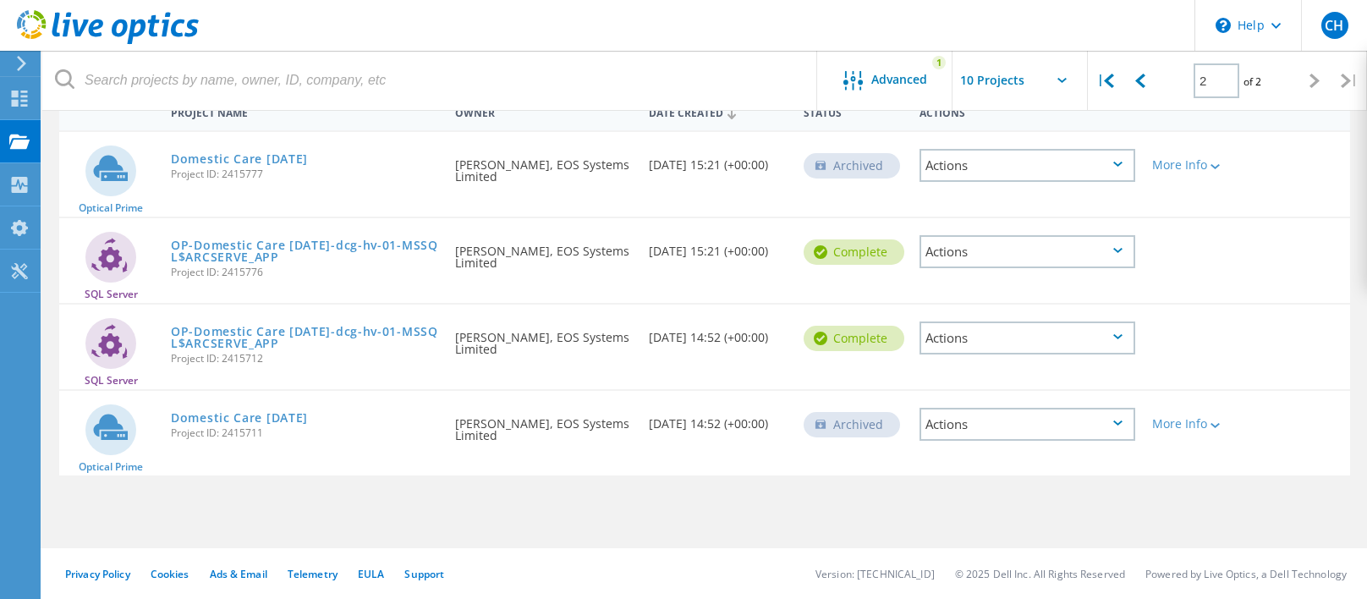
scroll to position [180, 0]
click at [302, 417] on link "Domestic Care [DATE]" at bounding box center [239, 418] width 137 height 12
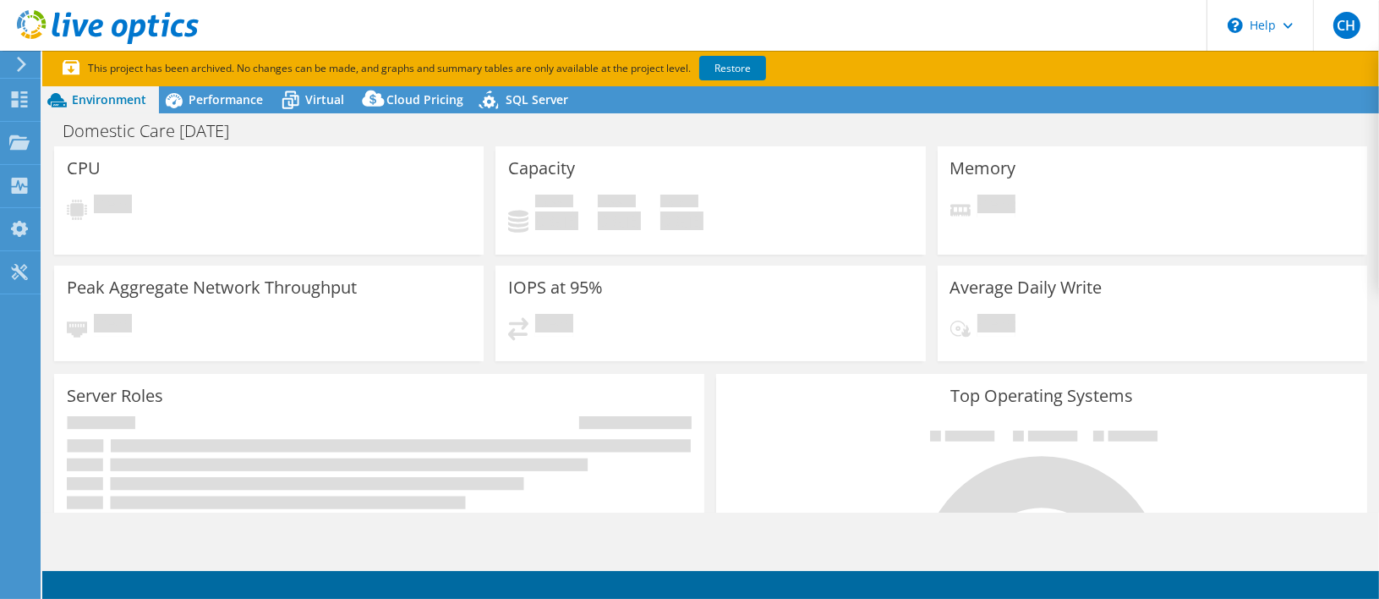
select select "USD"
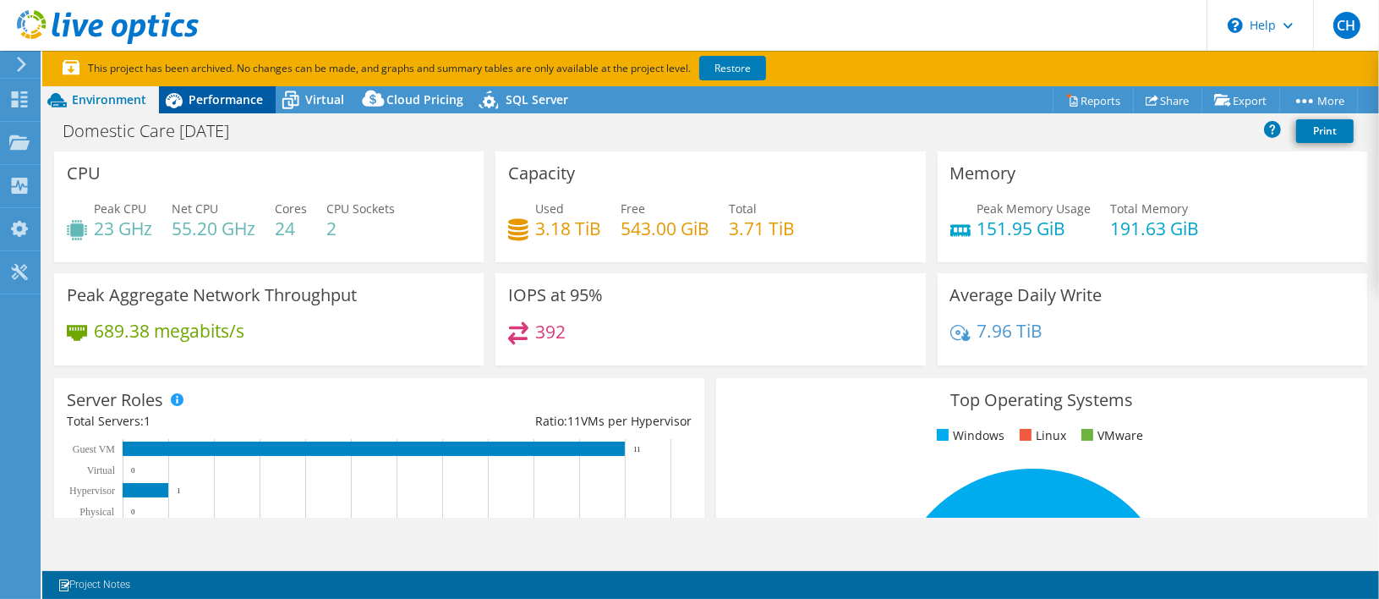
click at [210, 101] on span "Performance" at bounding box center [226, 99] width 74 height 16
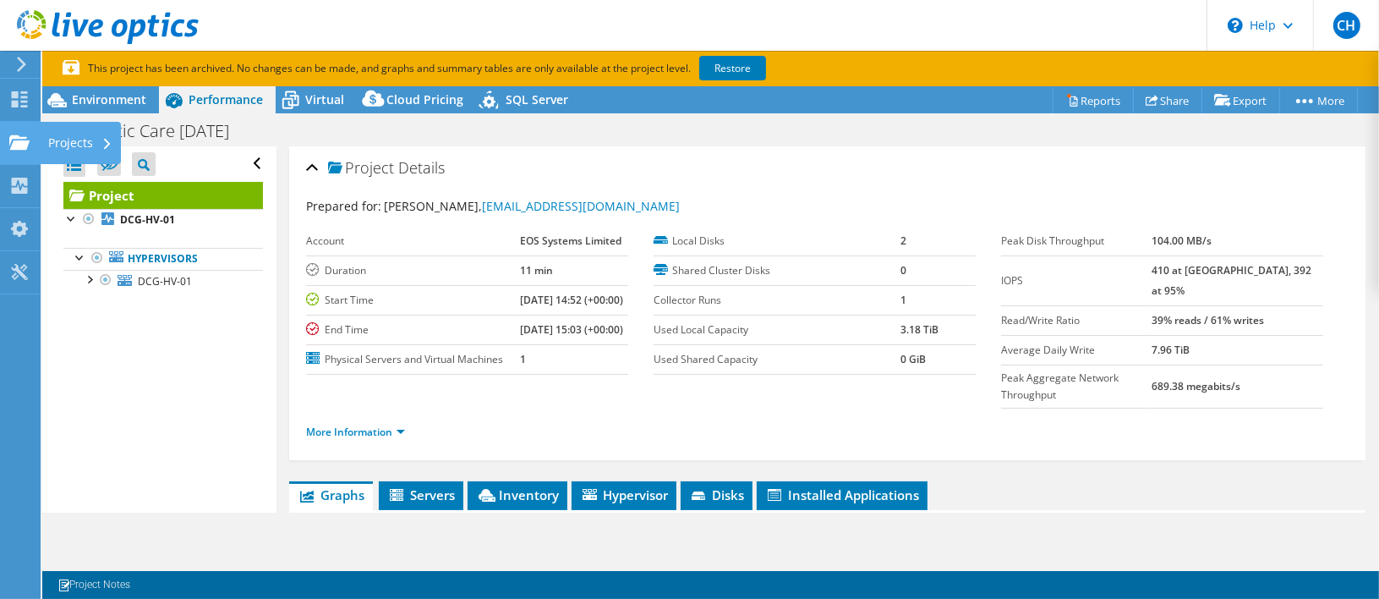
click at [15, 137] on use at bounding box center [19, 141] width 20 height 14
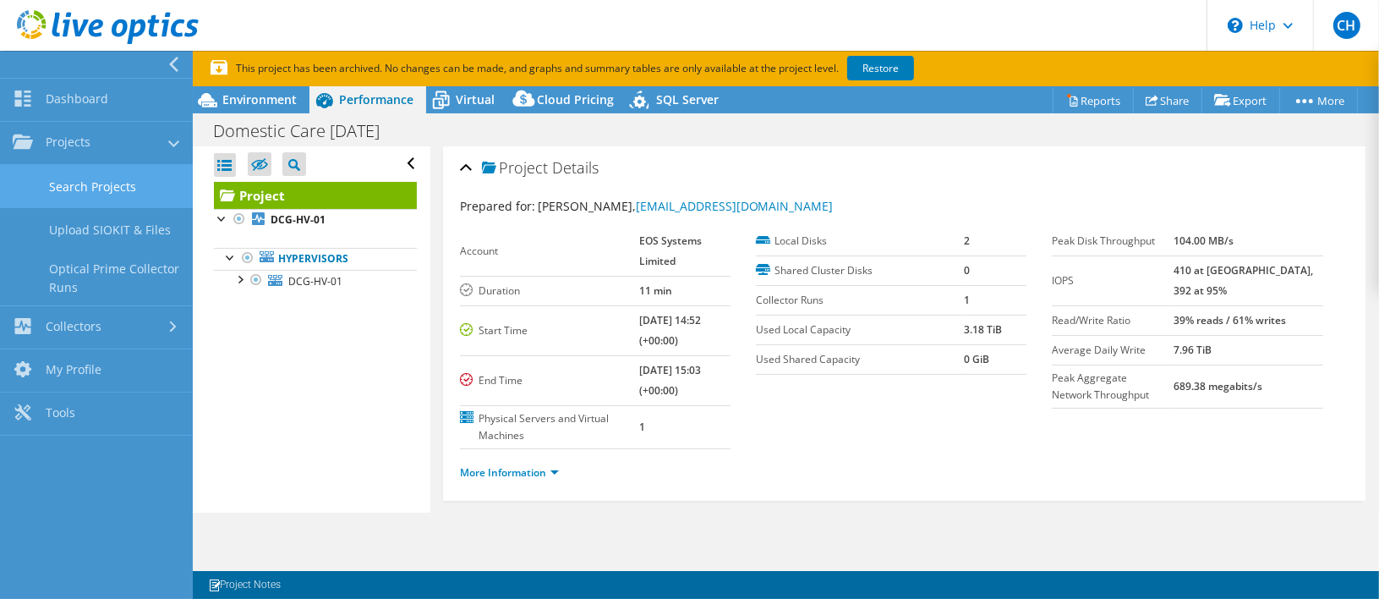
click at [102, 184] on link "Search Projects" at bounding box center [96, 186] width 193 height 43
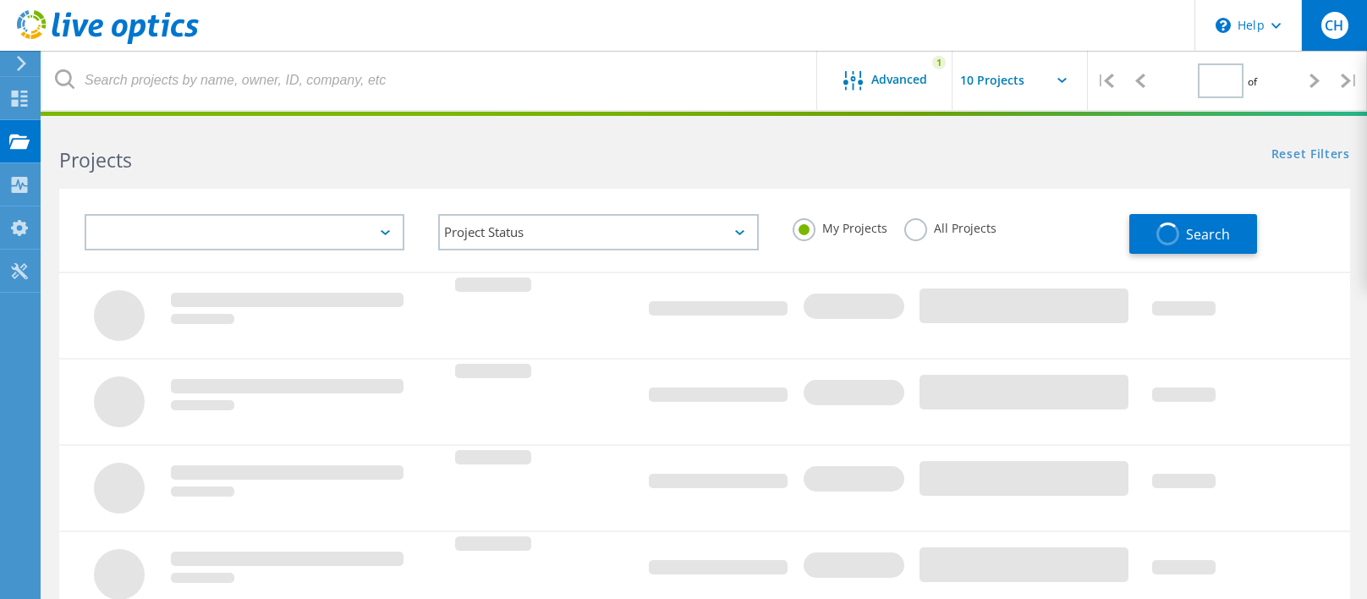
type input "2"
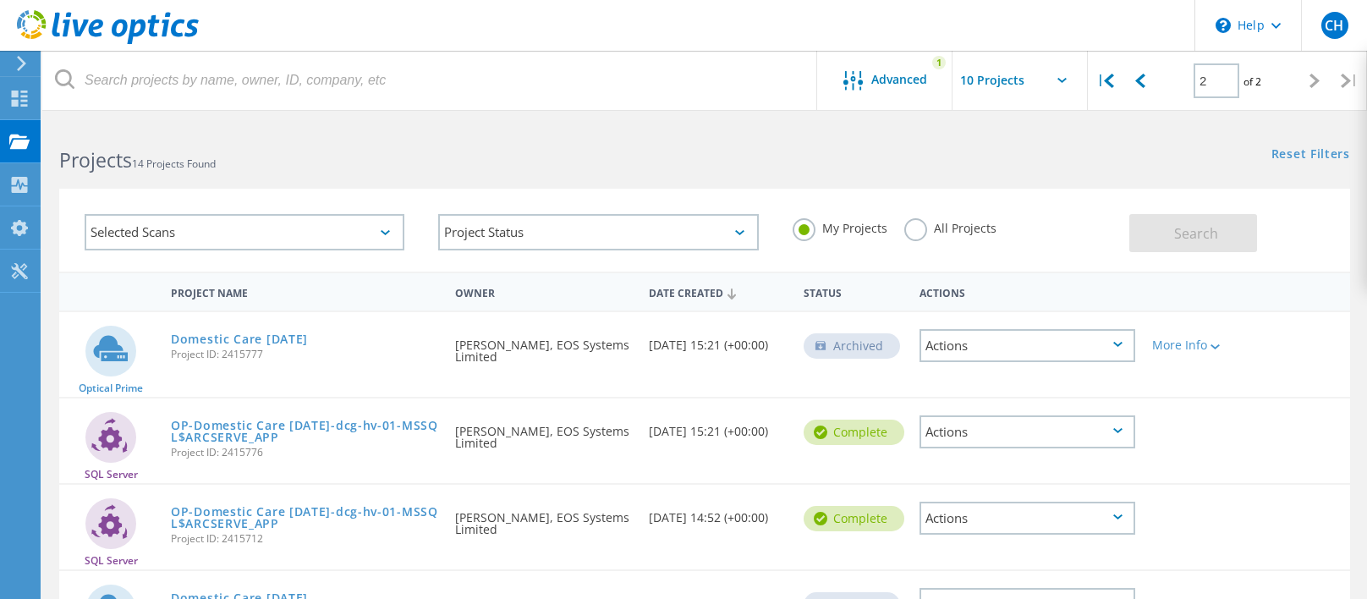
scroll to position [180, 0]
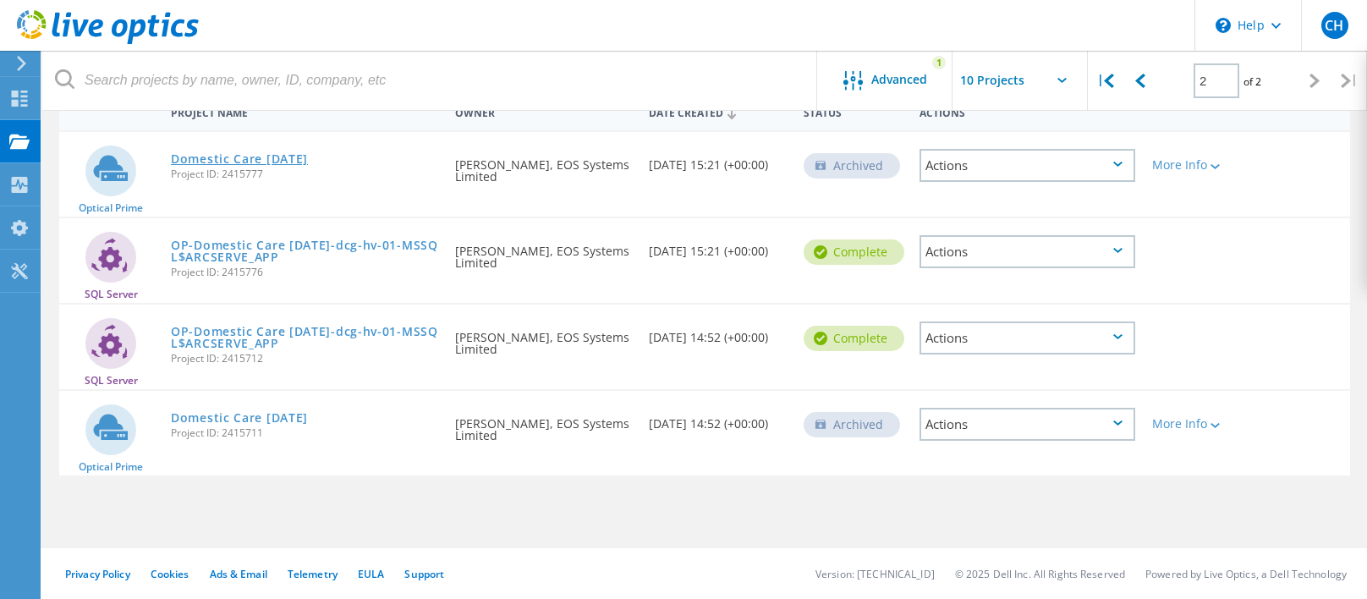
click at [270, 158] on link "Domestic Care [DATE]" at bounding box center [239, 159] width 137 height 12
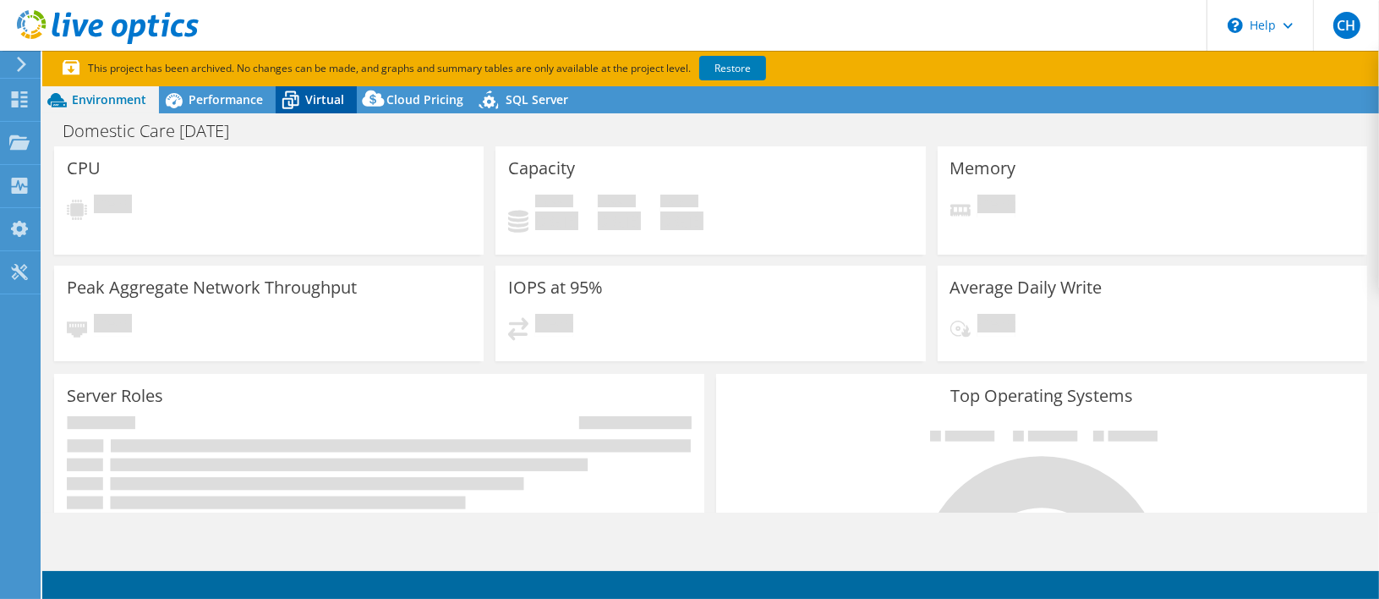
select select "USD"
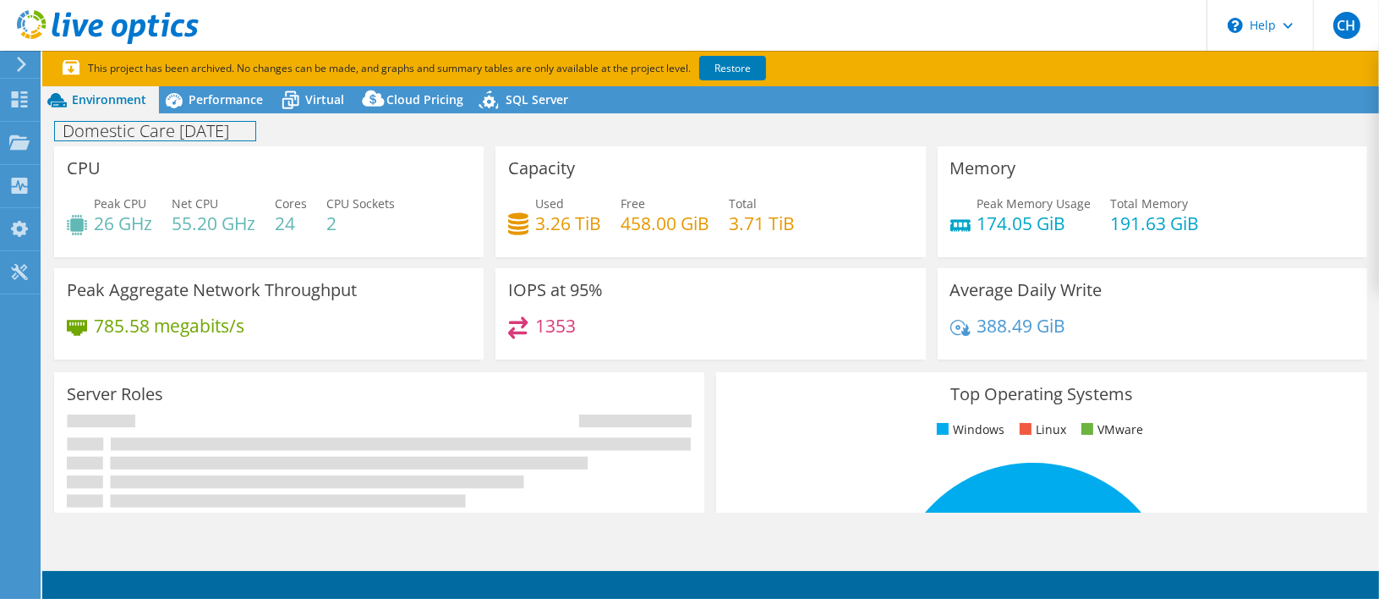
click at [227, 115] on div "Domestic Care [DATE] Print" at bounding box center [710, 130] width 1337 height 31
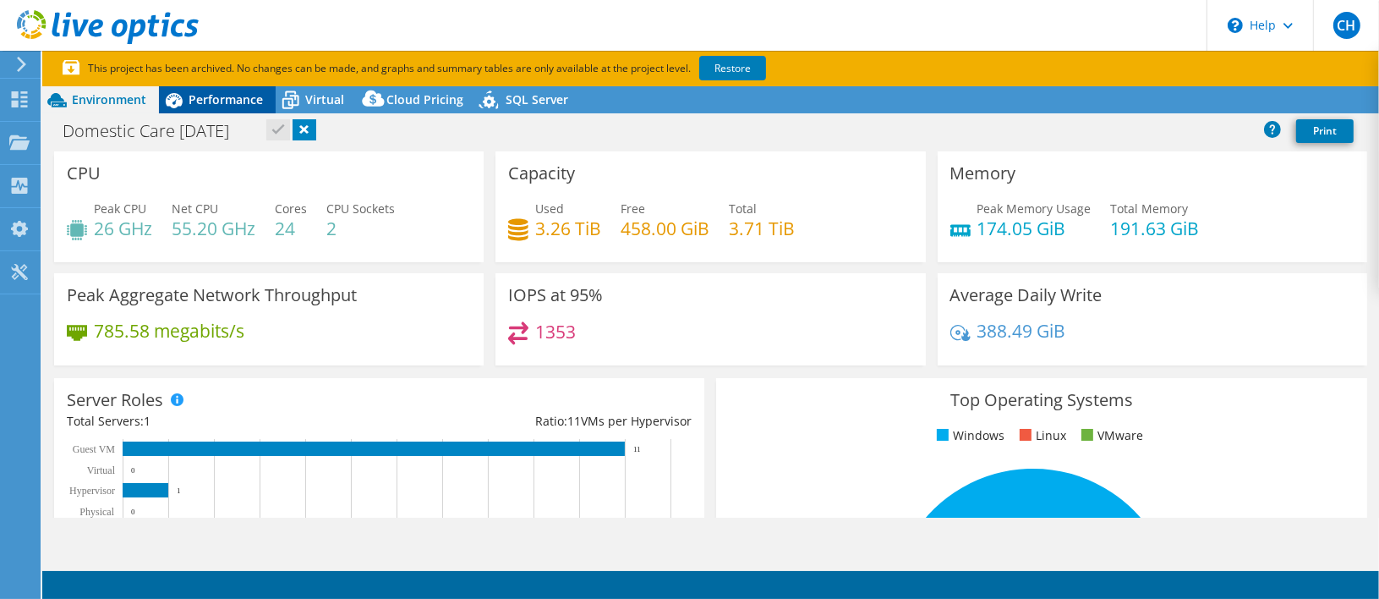
click at [222, 96] on span "Performance" at bounding box center [226, 99] width 74 height 16
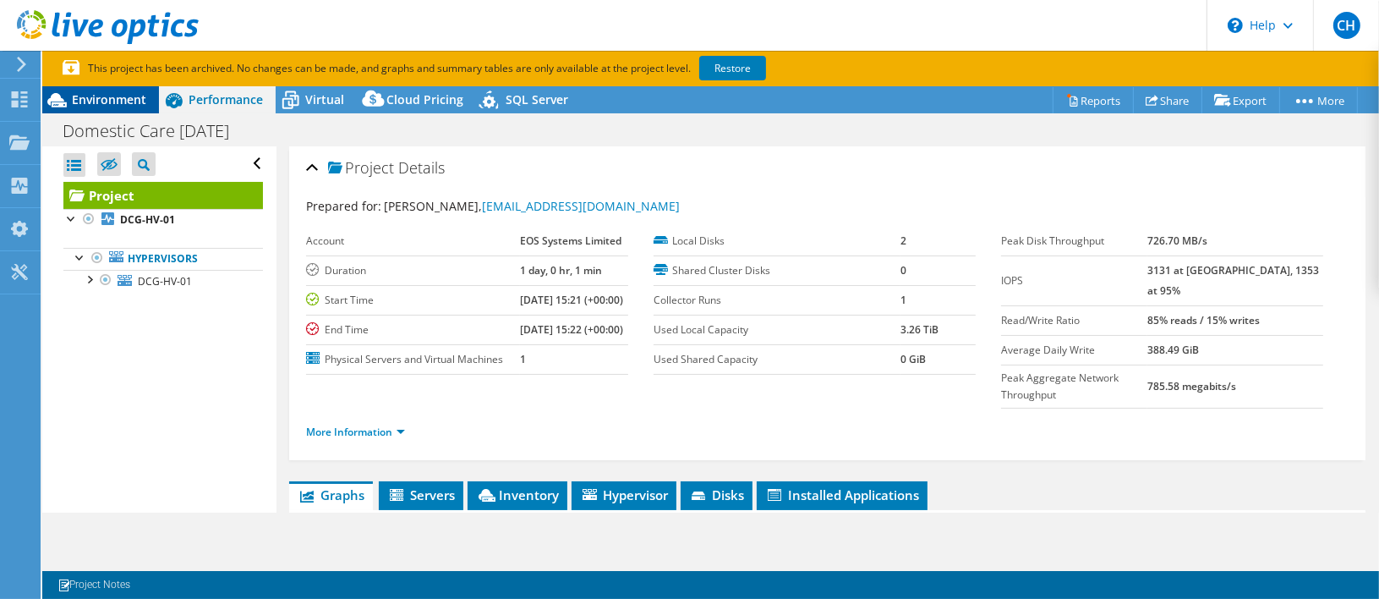
click at [111, 100] on span "Environment" at bounding box center [109, 99] width 74 height 16
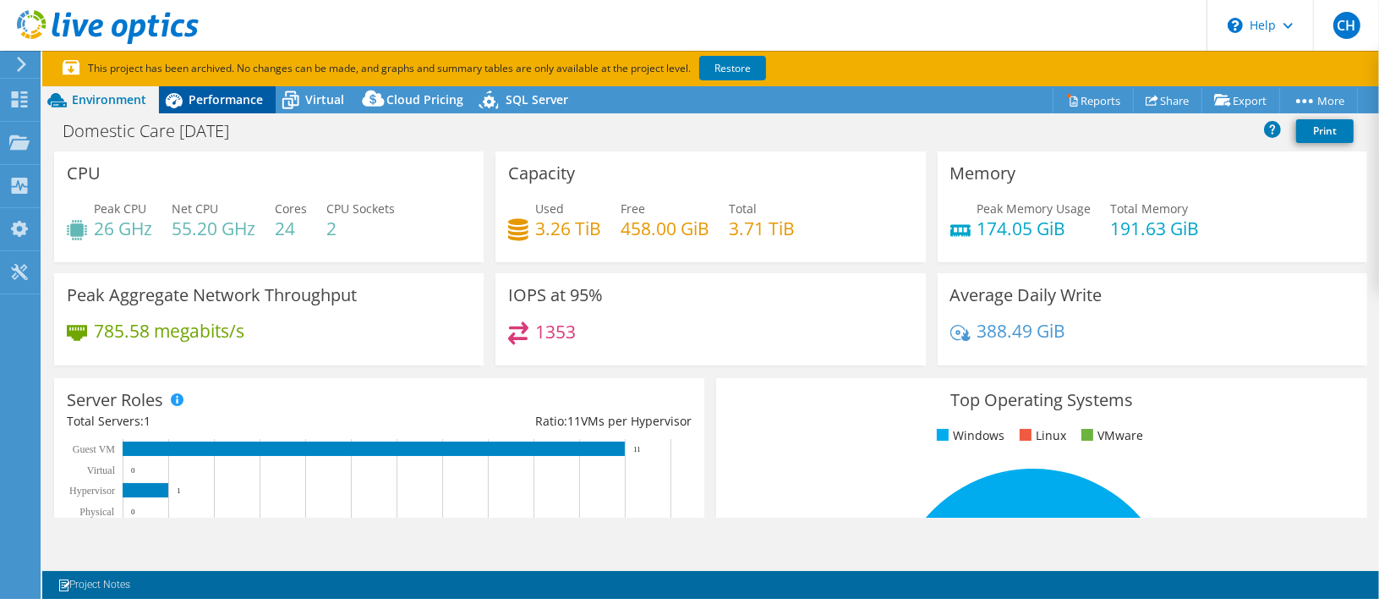
click at [195, 103] on span "Performance" at bounding box center [226, 99] width 74 height 16
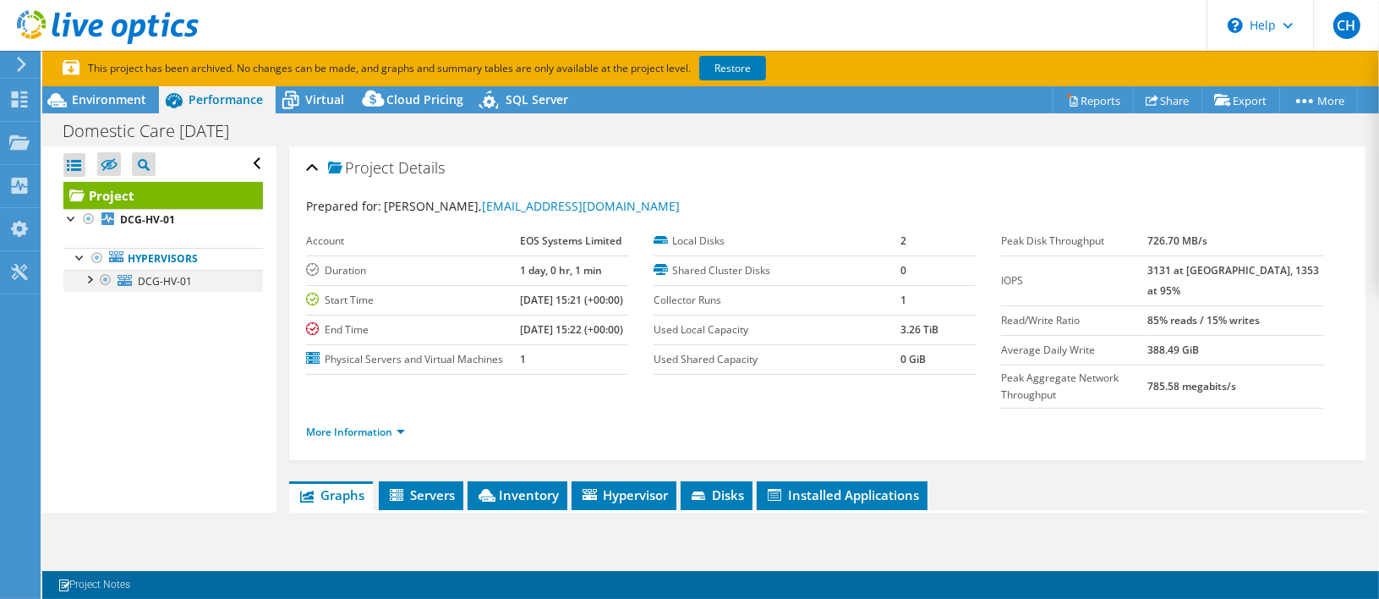
click at [90, 276] on div at bounding box center [88, 278] width 17 height 17
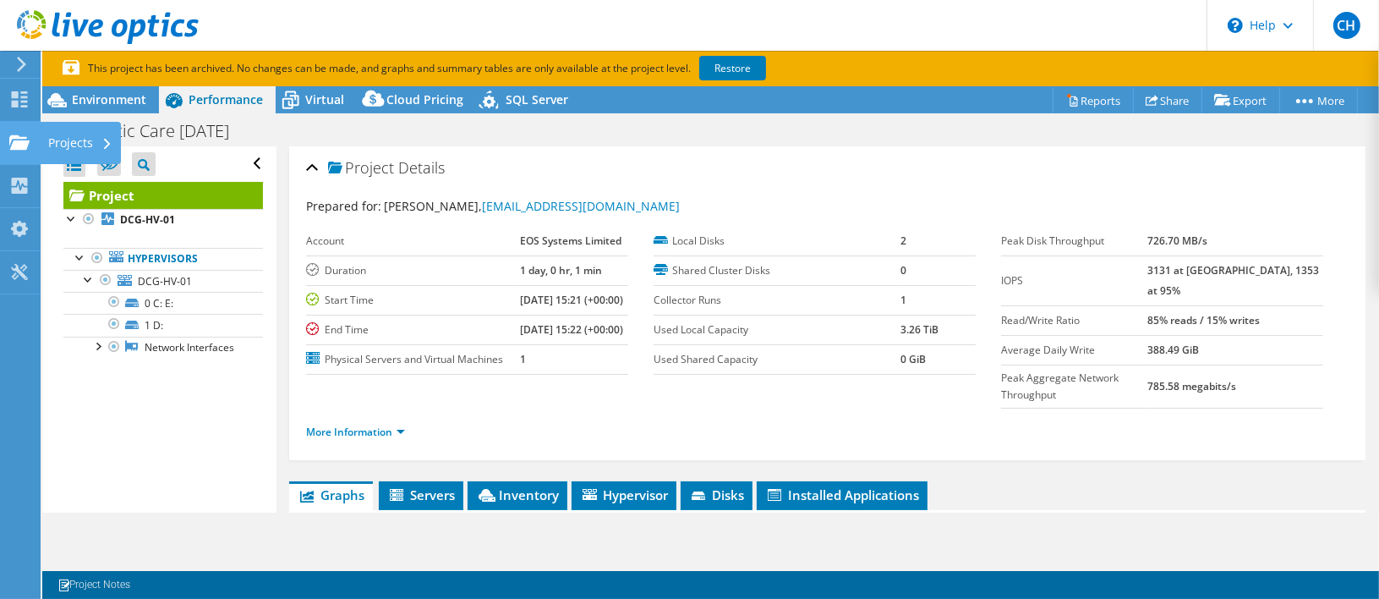
click at [16, 145] on use at bounding box center [19, 141] width 20 height 14
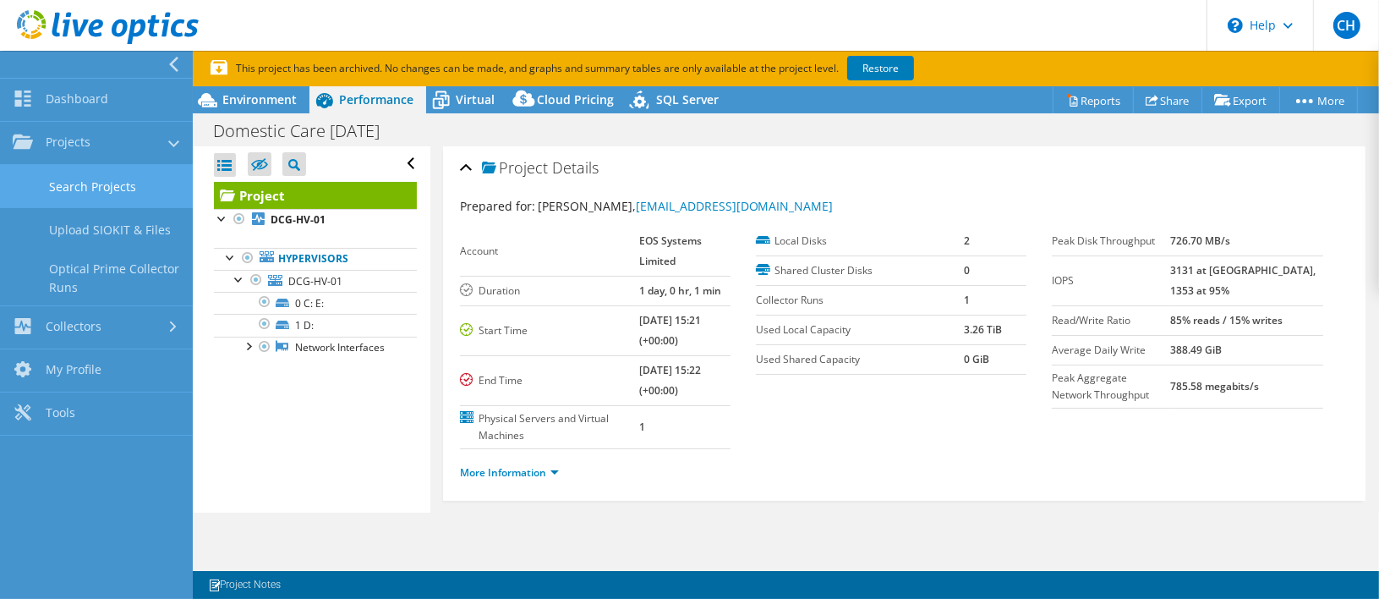
click at [145, 191] on link "Search Projects" at bounding box center [96, 186] width 193 height 43
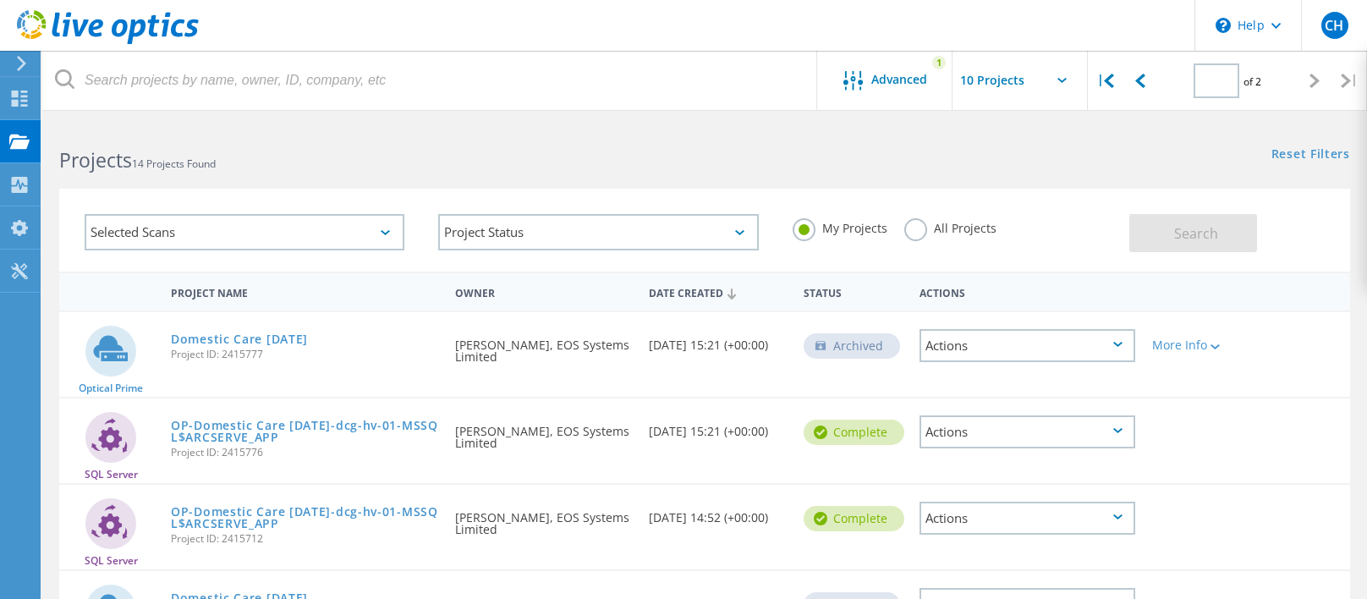
type input "2"
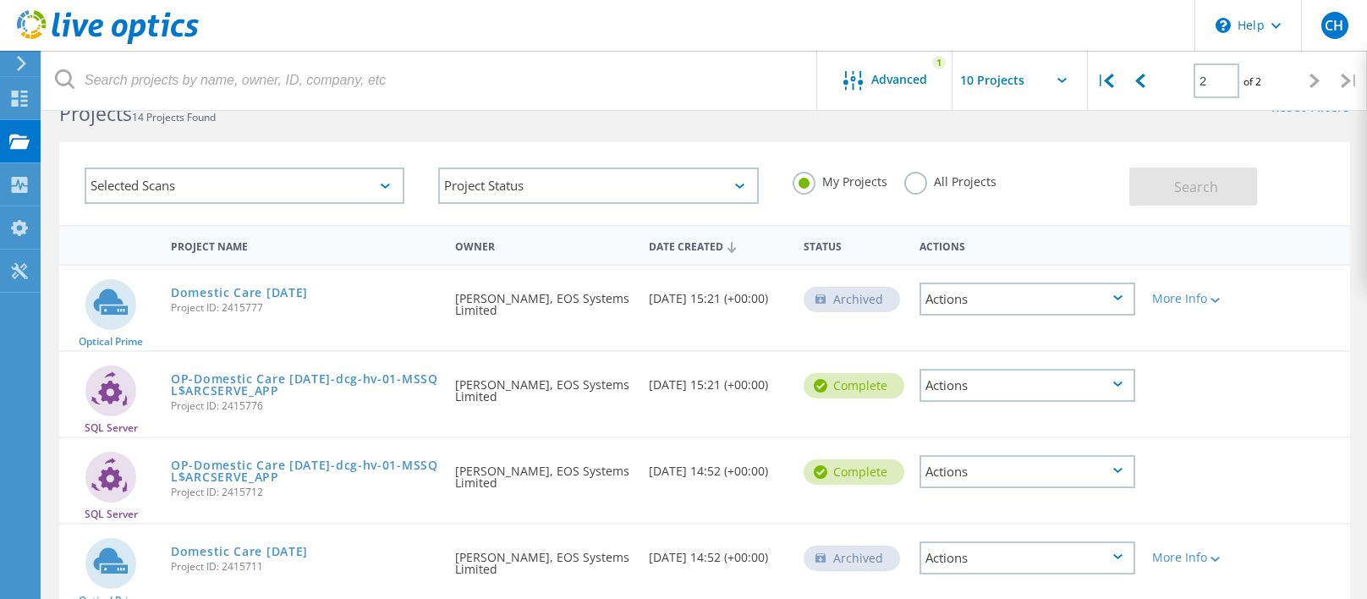
scroll to position [180, 0]
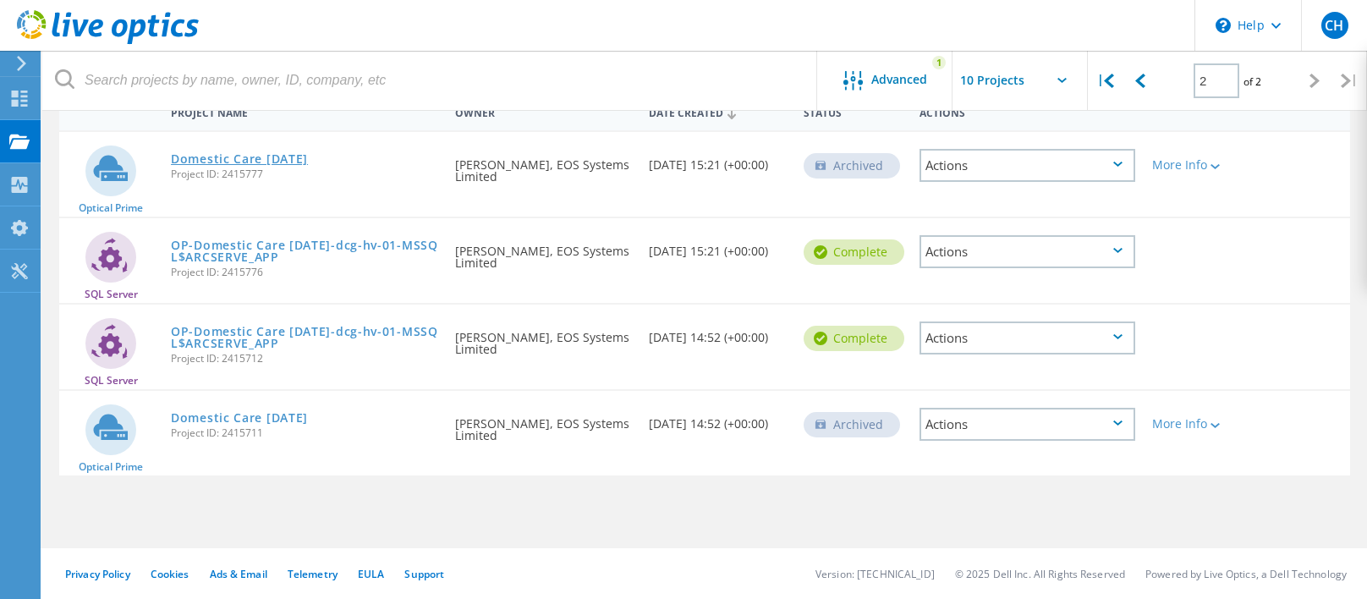
click at [289, 160] on link "Domestic Care [DATE]" at bounding box center [239, 159] width 137 height 12
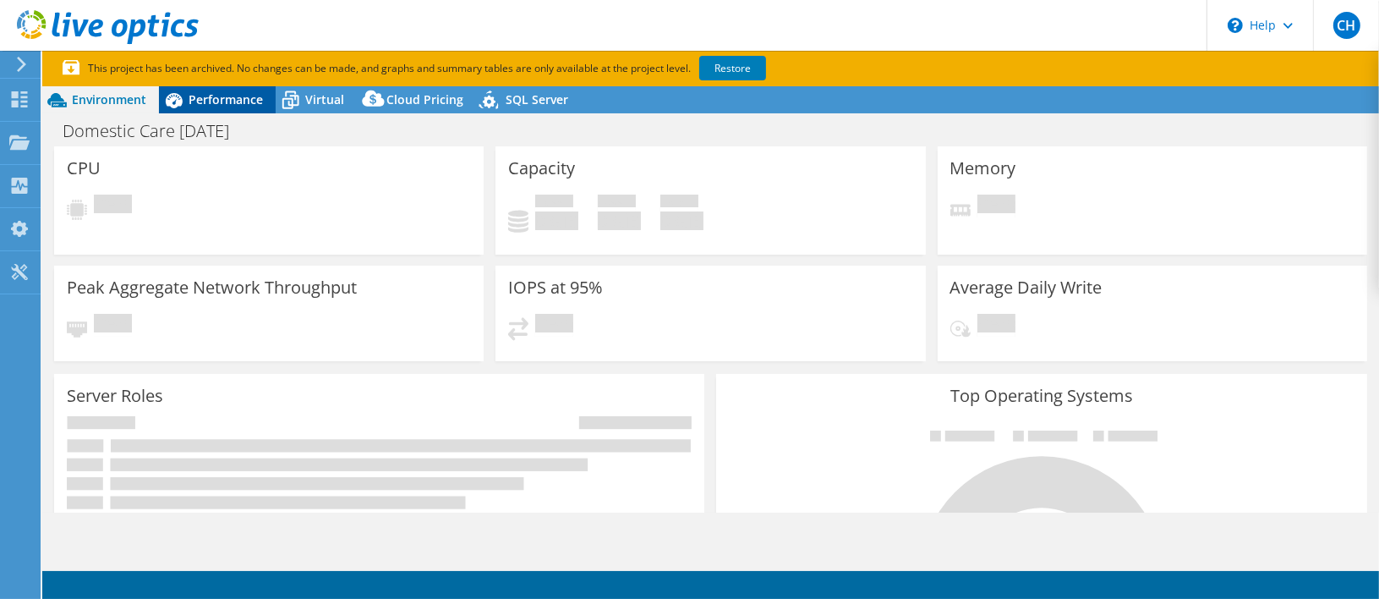
select select "USD"
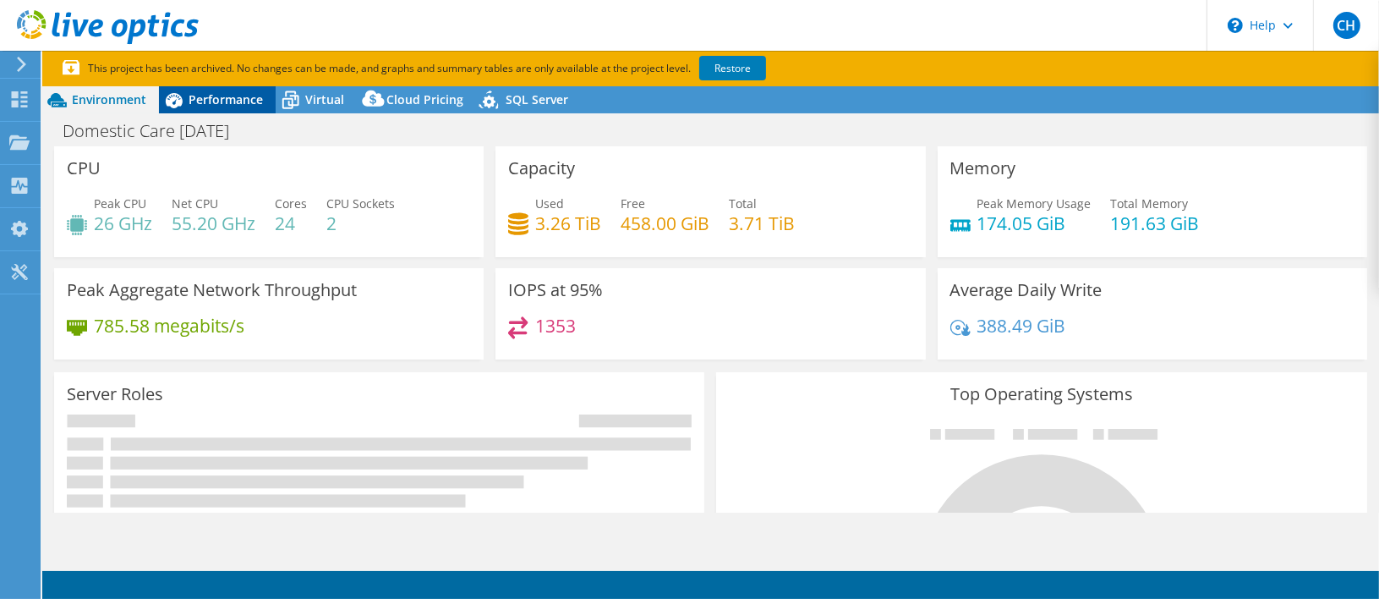
click at [245, 101] on span "Performance" at bounding box center [226, 99] width 74 height 16
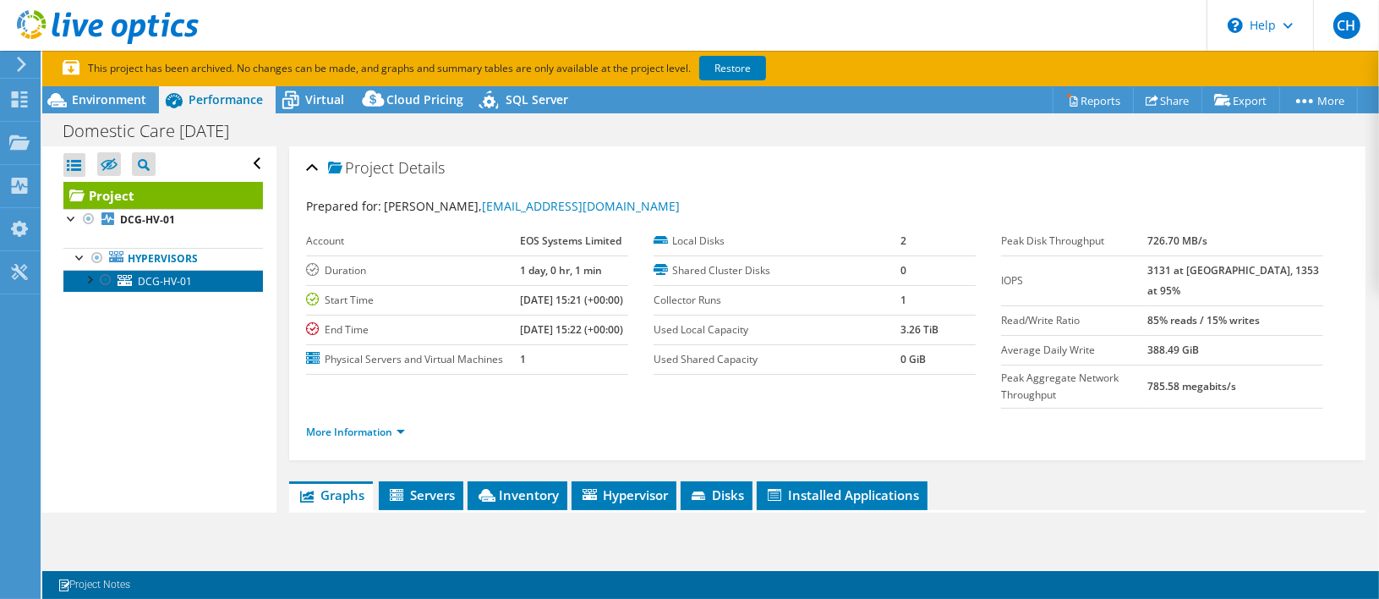
click at [80, 285] on link "DCG-HV-01" at bounding box center [163, 281] width 200 height 22
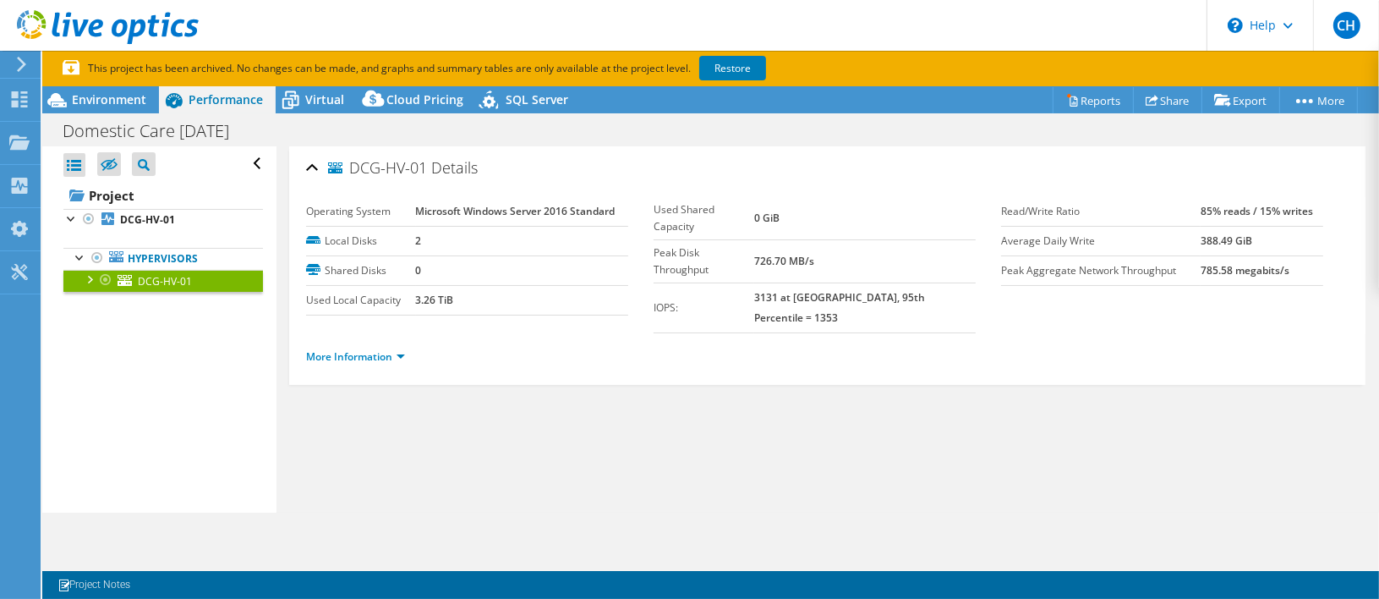
click at [87, 279] on div at bounding box center [88, 278] width 17 height 17
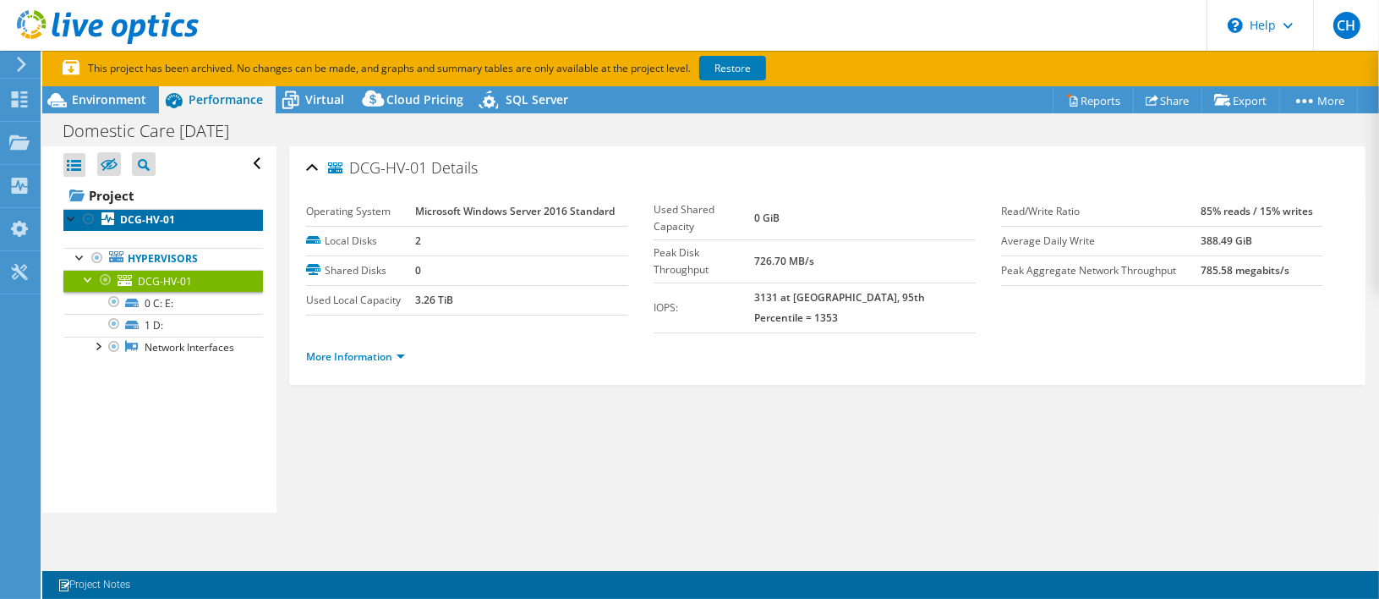
click at [139, 218] on b "DCG-HV-01" at bounding box center [147, 219] width 55 height 14
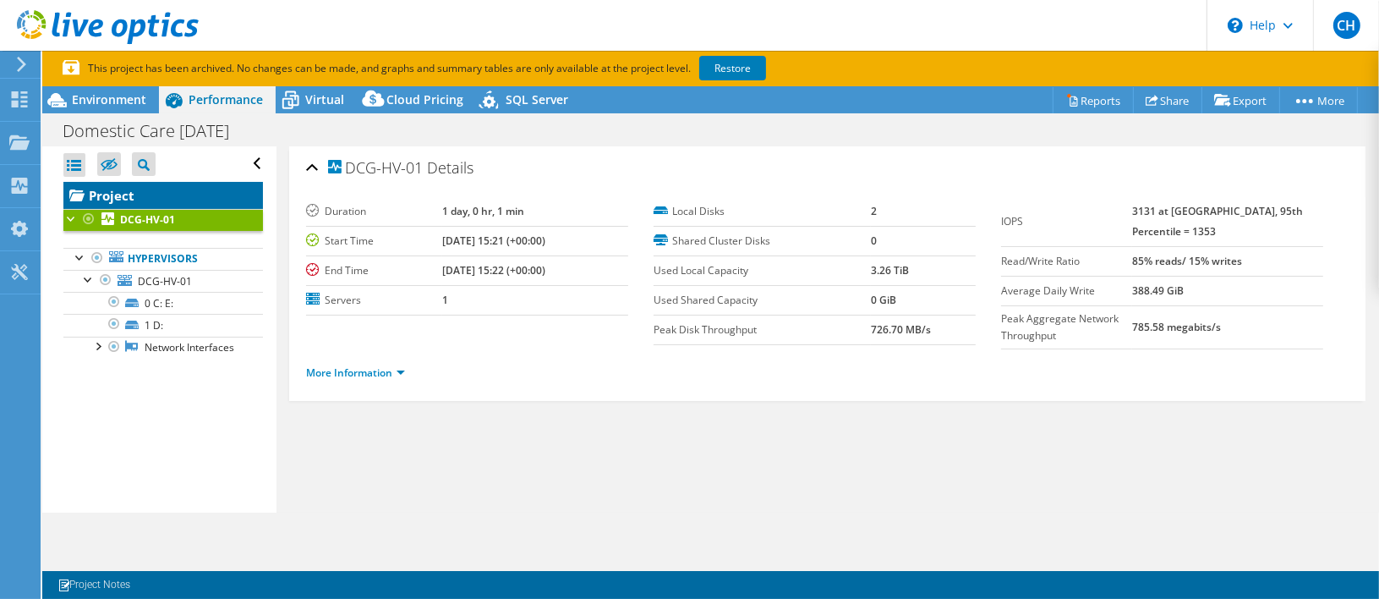
click at [128, 194] on link "Project" at bounding box center [163, 195] width 200 height 27
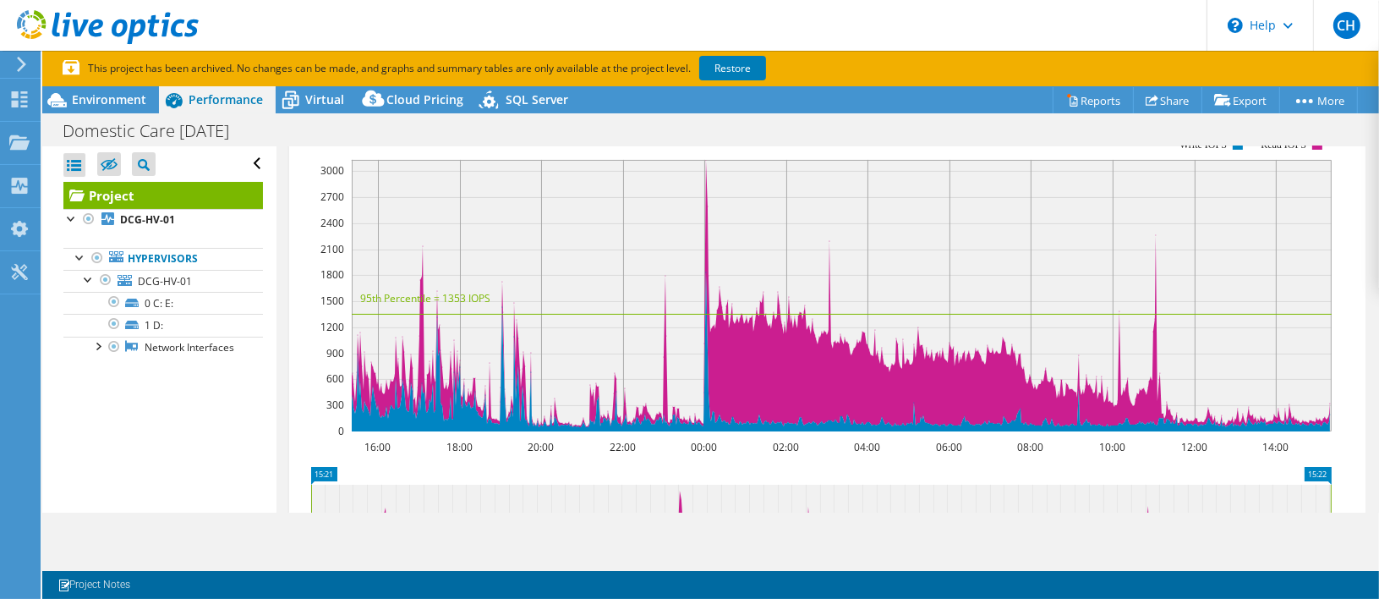
scroll to position [592, 0]
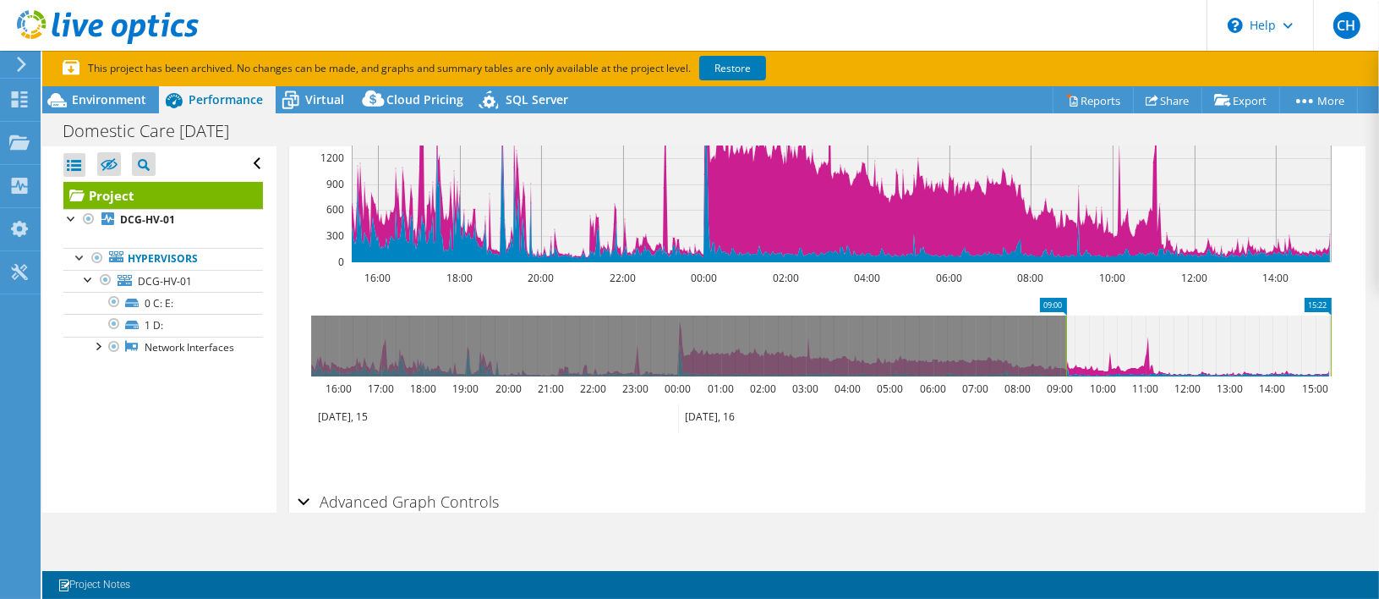
drag, startPoint x: 314, startPoint y: 369, endPoint x: 1091, endPoint y: 349, distance: 777.5
click at [1070, 349] on rect at bounding box center [1066, 345] width 7 height 61
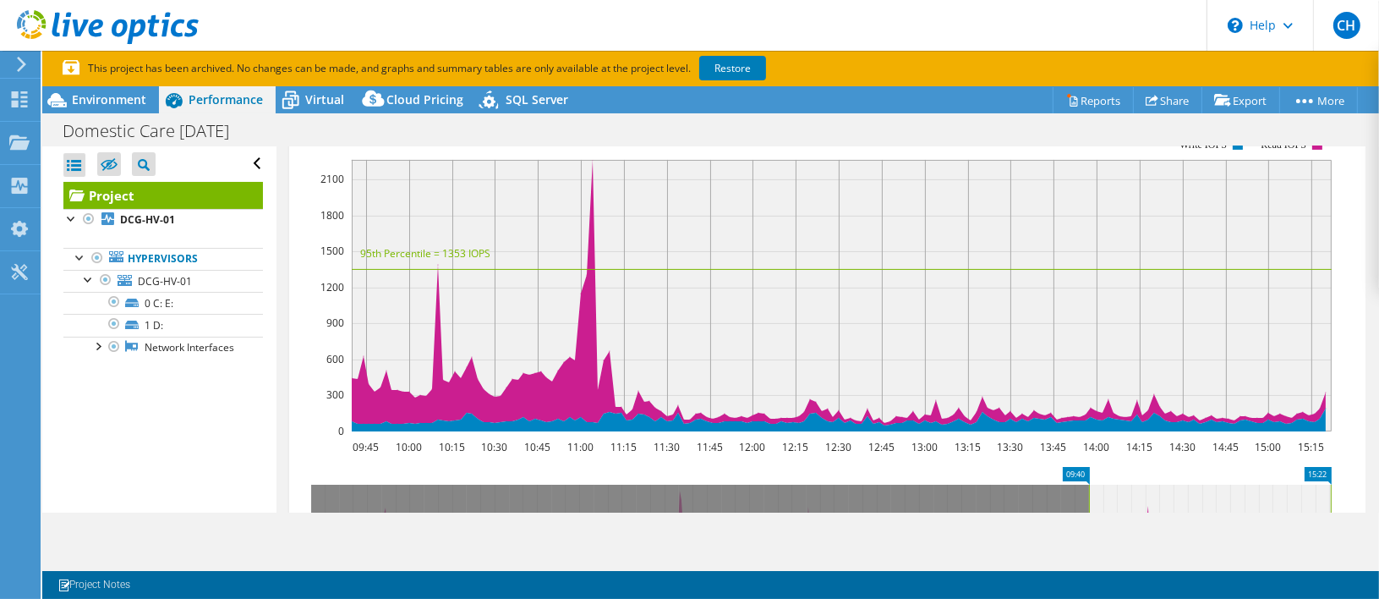
scroll to position [254, 0]
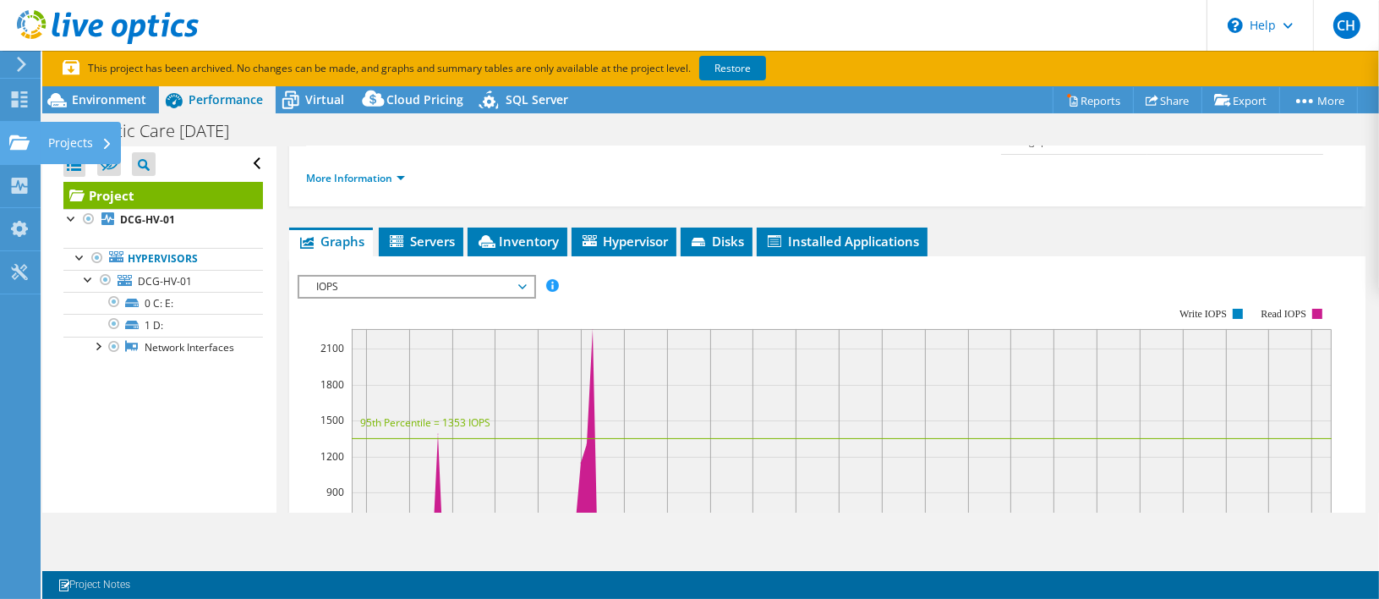
click at [28, 143] on use at bounding box center [19, 141] width 20 height 14
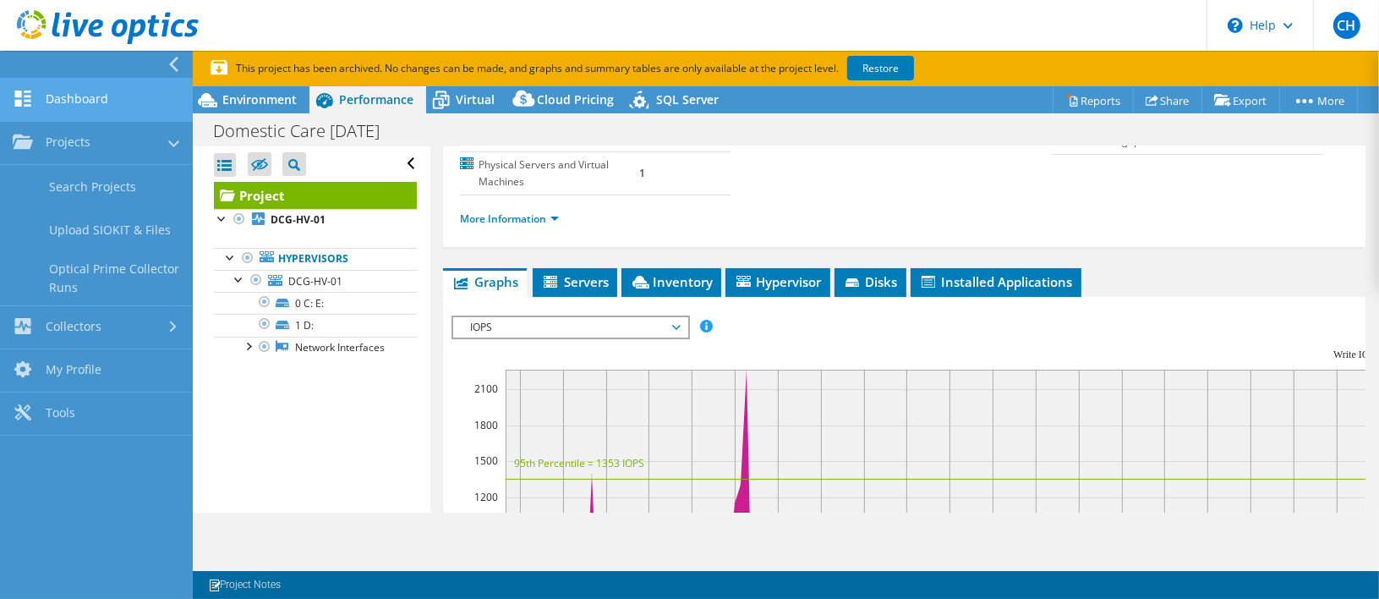
click at [124, 90] on link "Dashboard" at bounding box center [96, 100] width 193 height 43
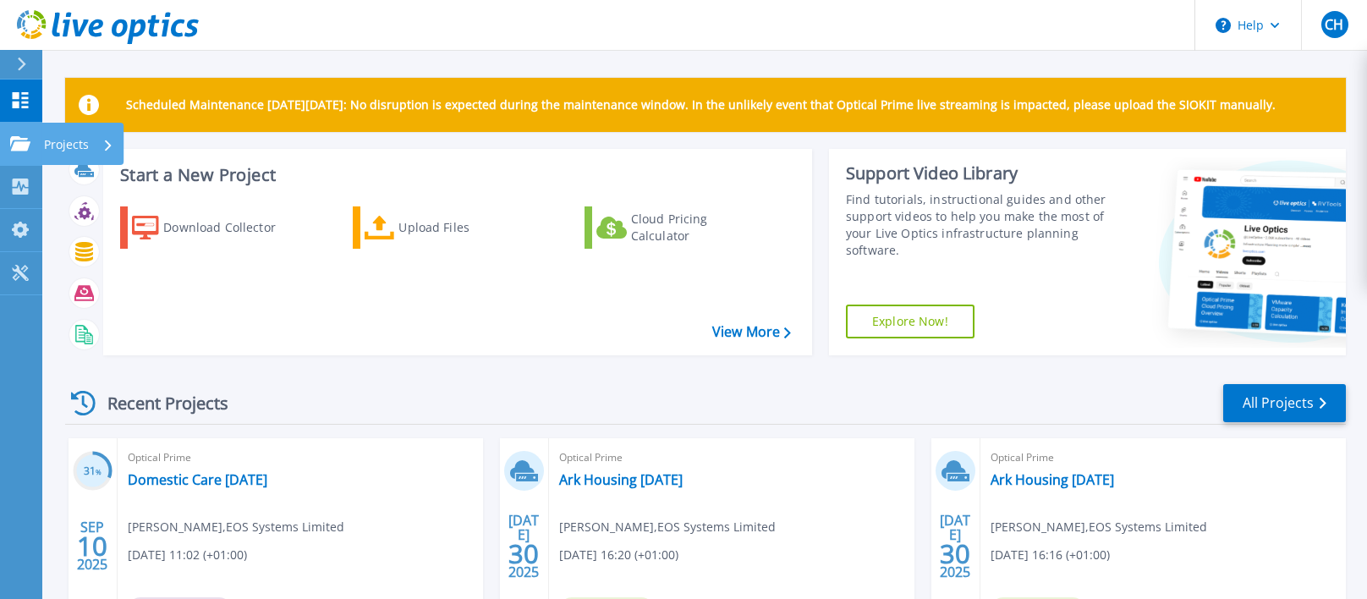
click at [28, 145] on icon at bounding box center [20, 143] width 20 height 14
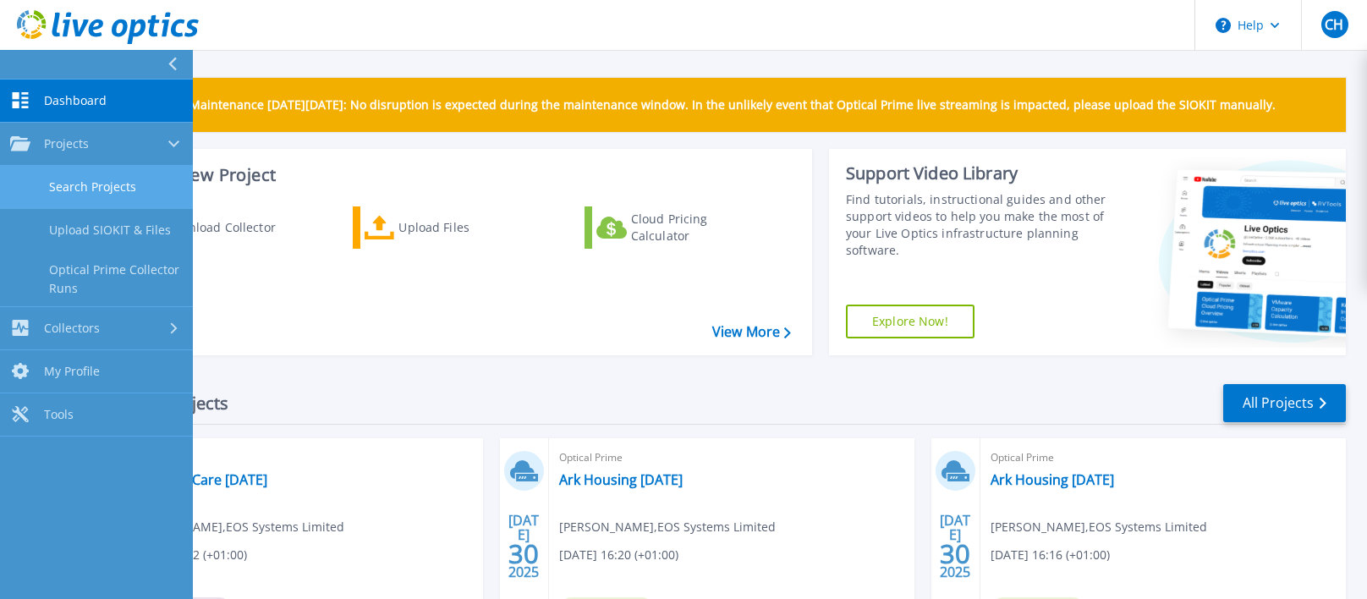
click at [80, 178] on link "Search Projects" at bounding box center [96, 187] width 193 height 43
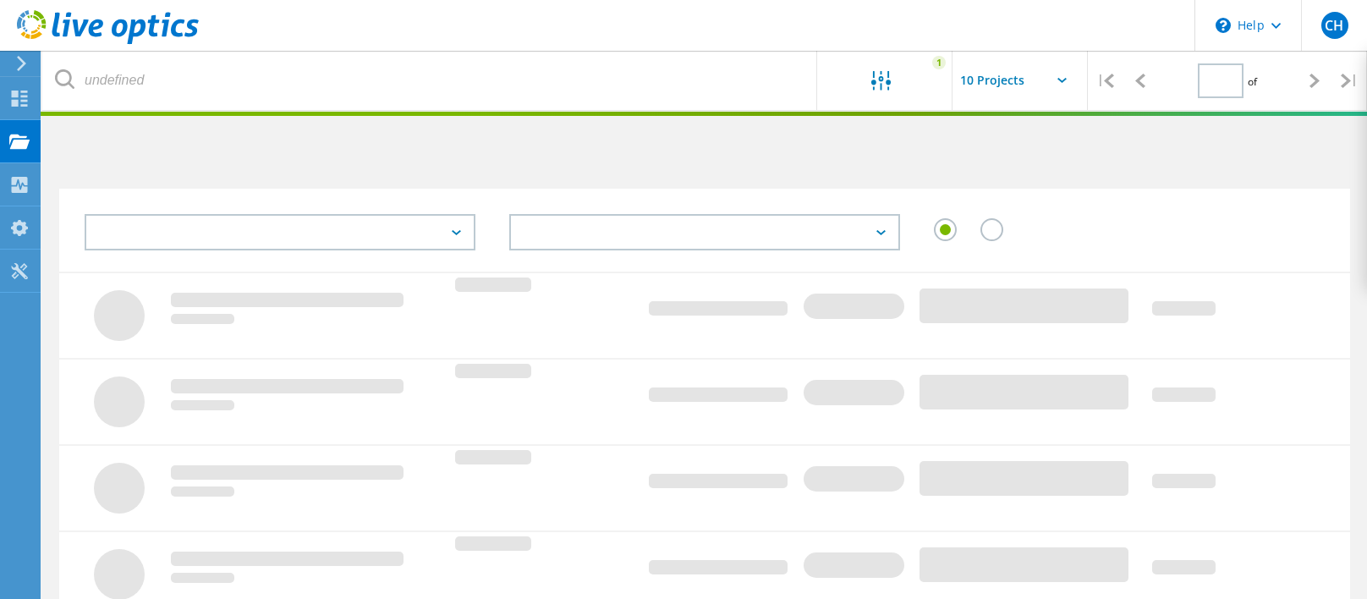
type input "2"
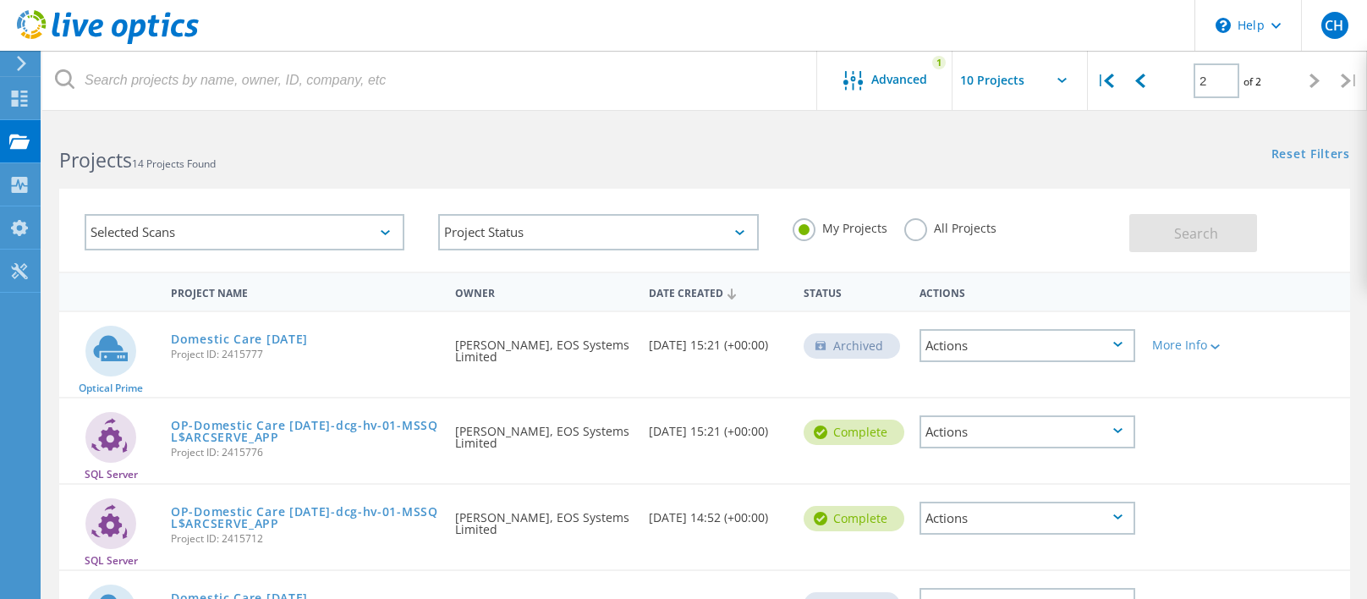
scroll to position [180, 0]
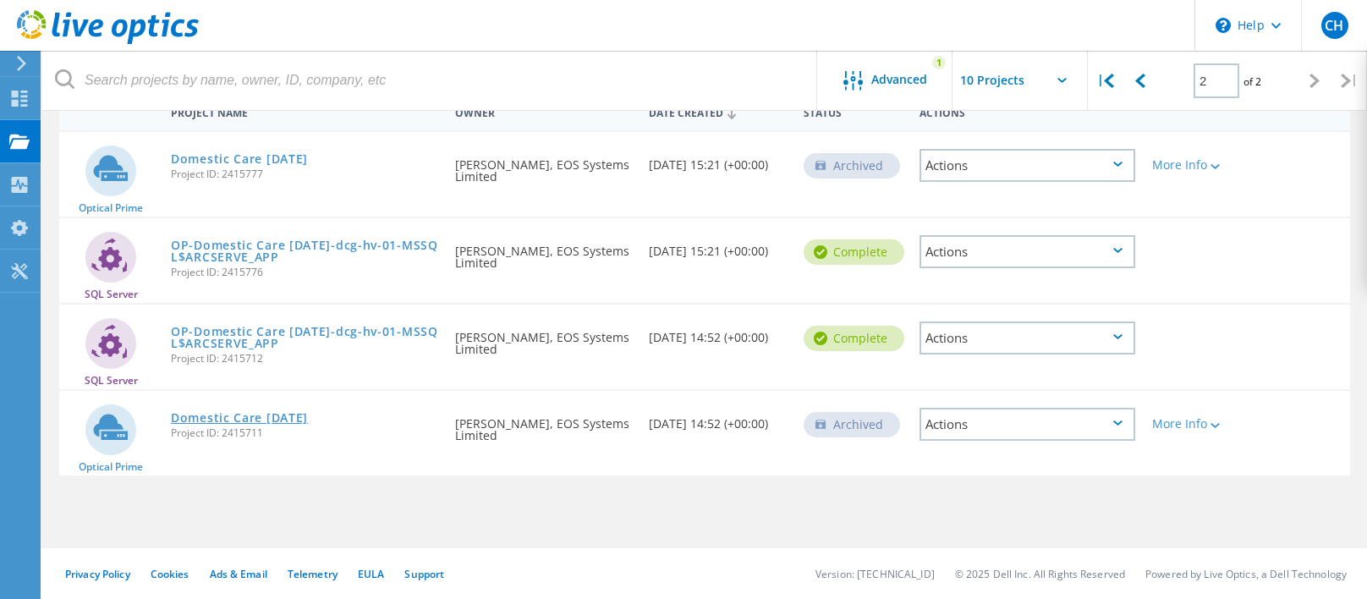
click at [298, 421] on link "Domestic Care 15-03-2024" at bounding box center [239, 418] width 137 height 12
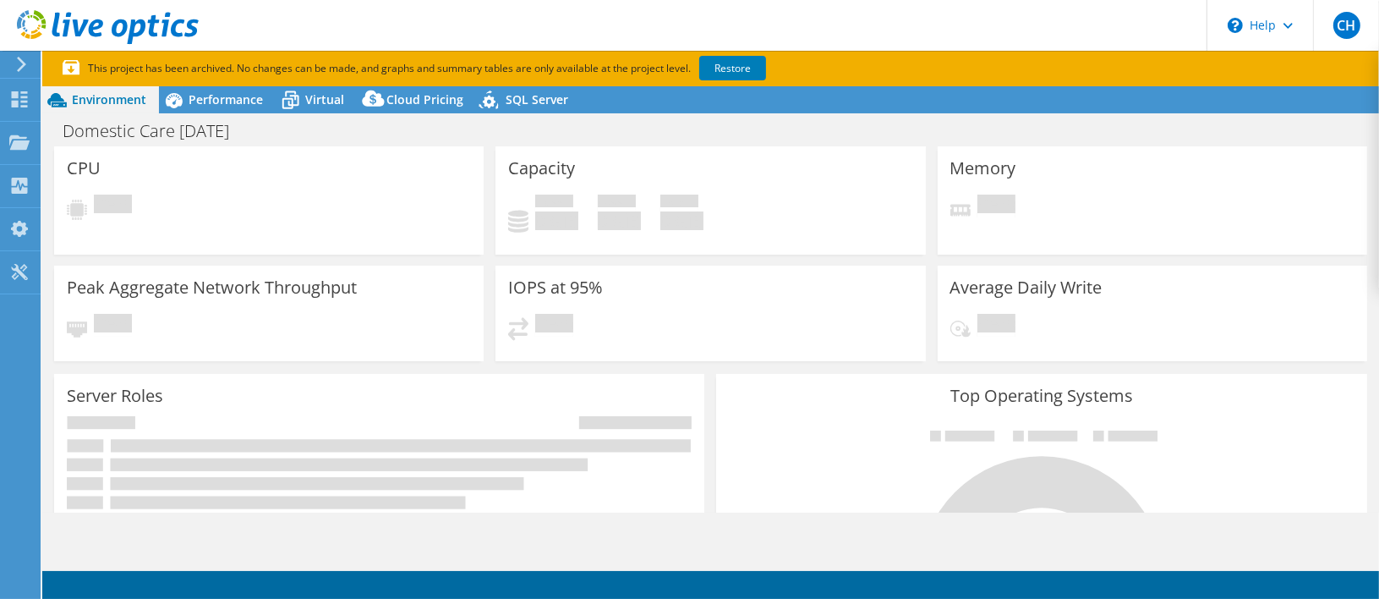
select select "USD"
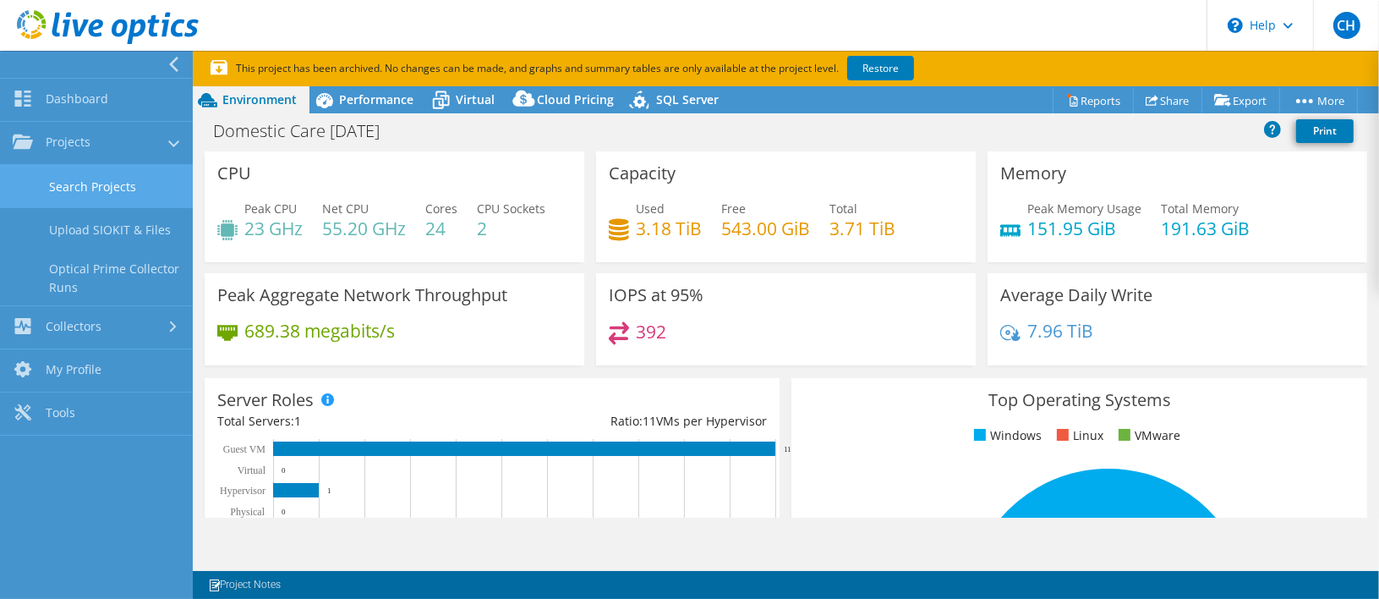
click at [95, 196] on link "Search Projects" at bounding box center [96, 186] width 193 height 43
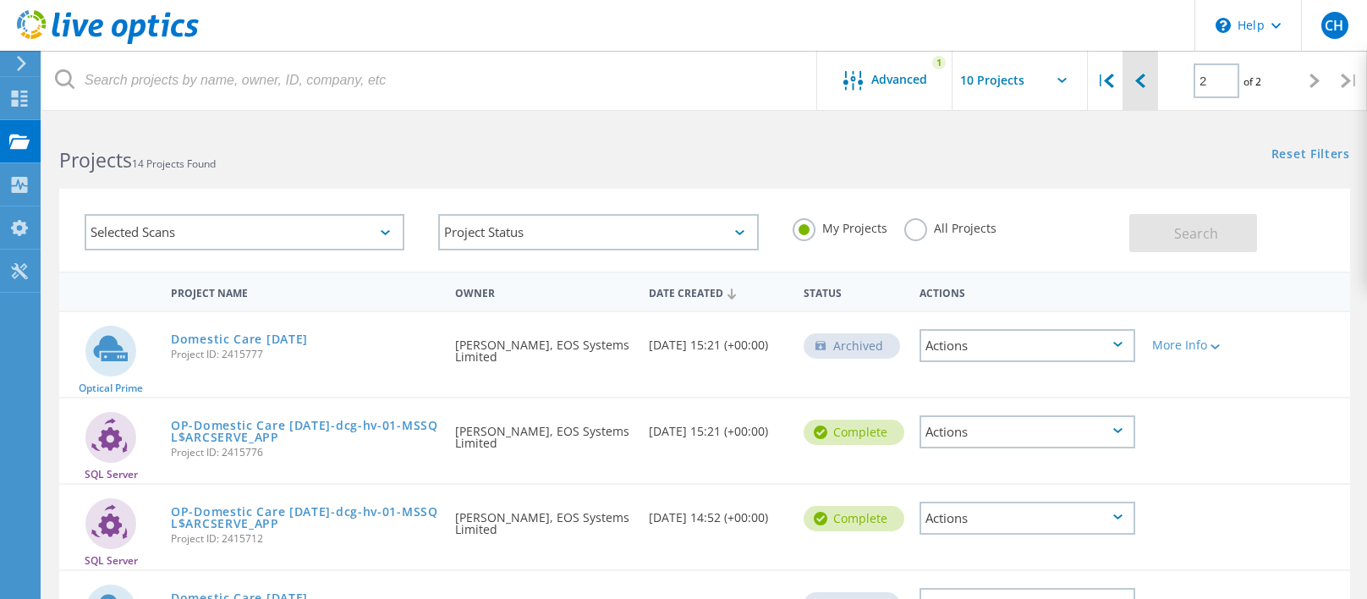
click at [1142, 81] on icon at bounding box center [1140, 81] width 10 height 14
type input "1"
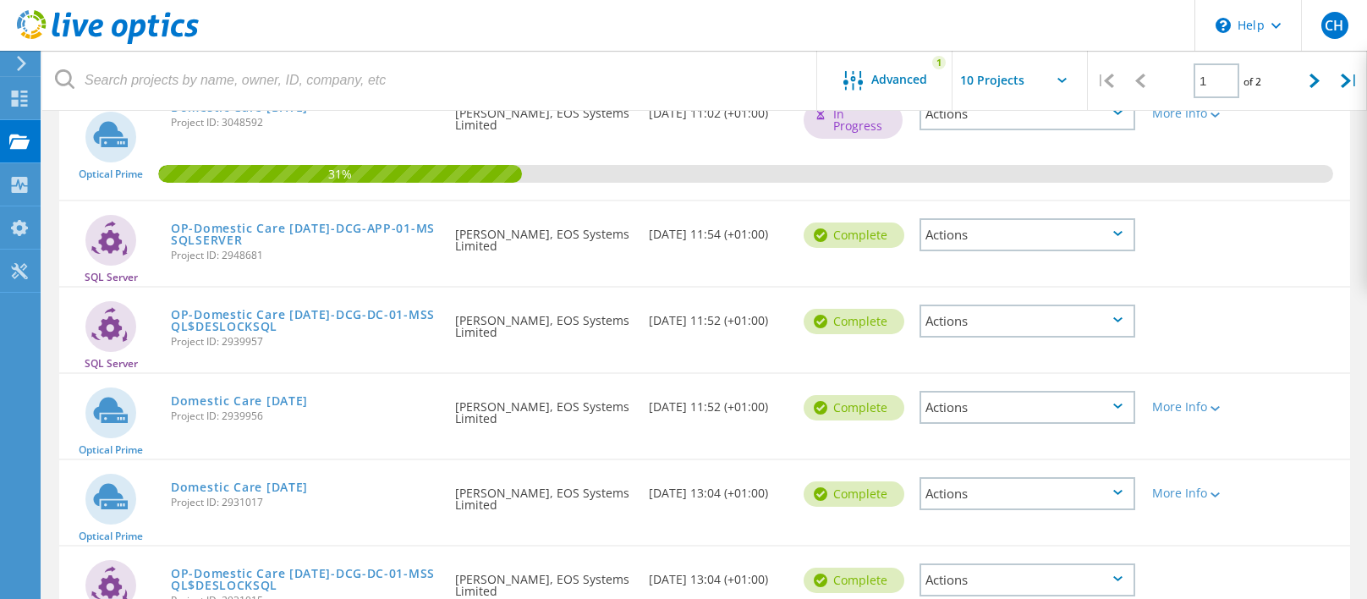
scroll to position [338, 0]
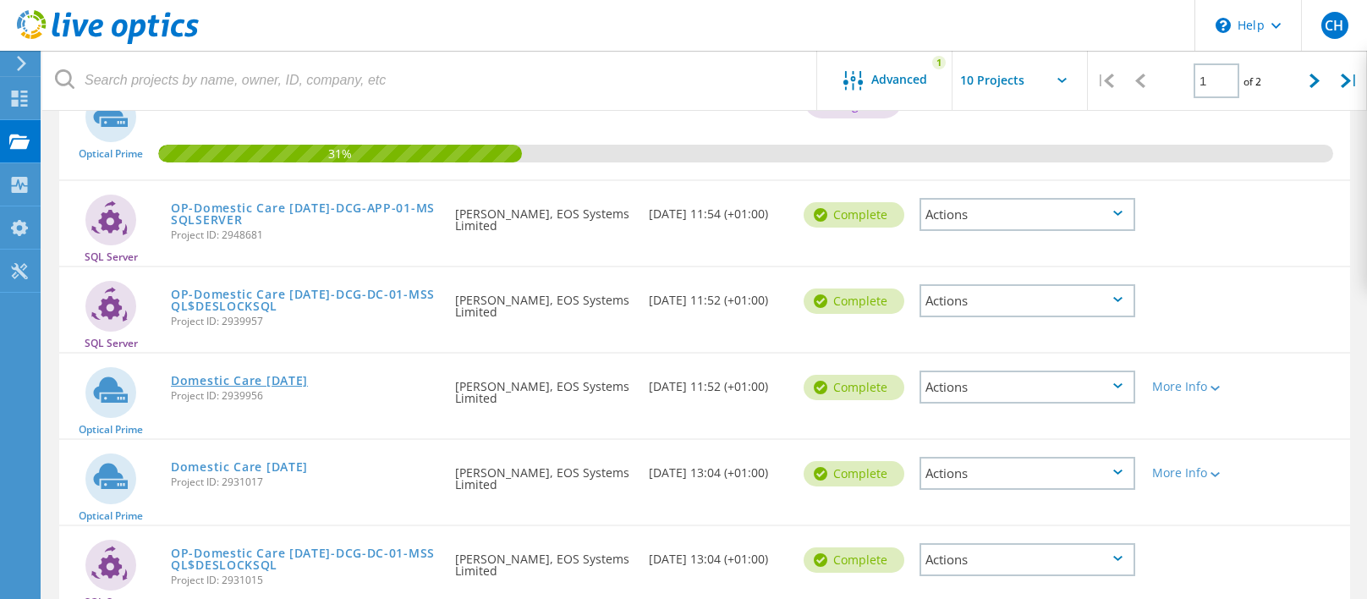
click at [302, 382] on link "Domestic Care [DATE]" at bounding box center [239, 381] width 137 height 12
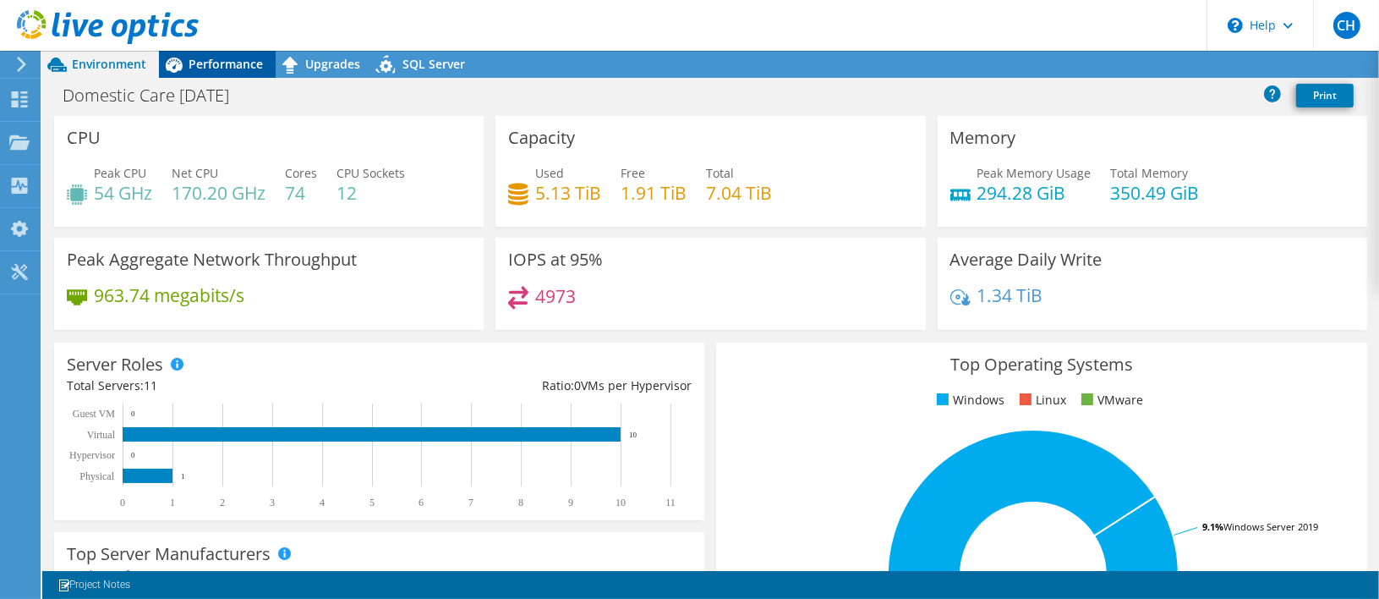
click at [229, 65] on span "Performance" at bounding box center [226, 64] width 74 height 16
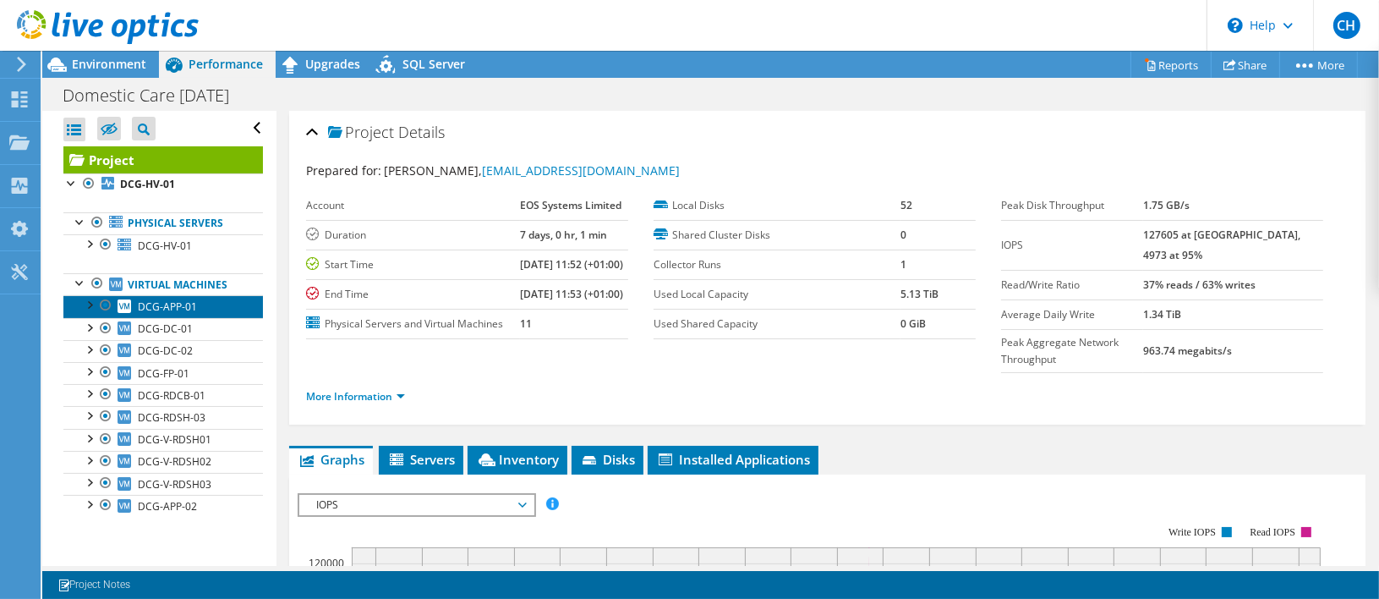
click at [154, 301] on span "DCG-APP-01" at bounding box center [167, 306] width 59 height 14
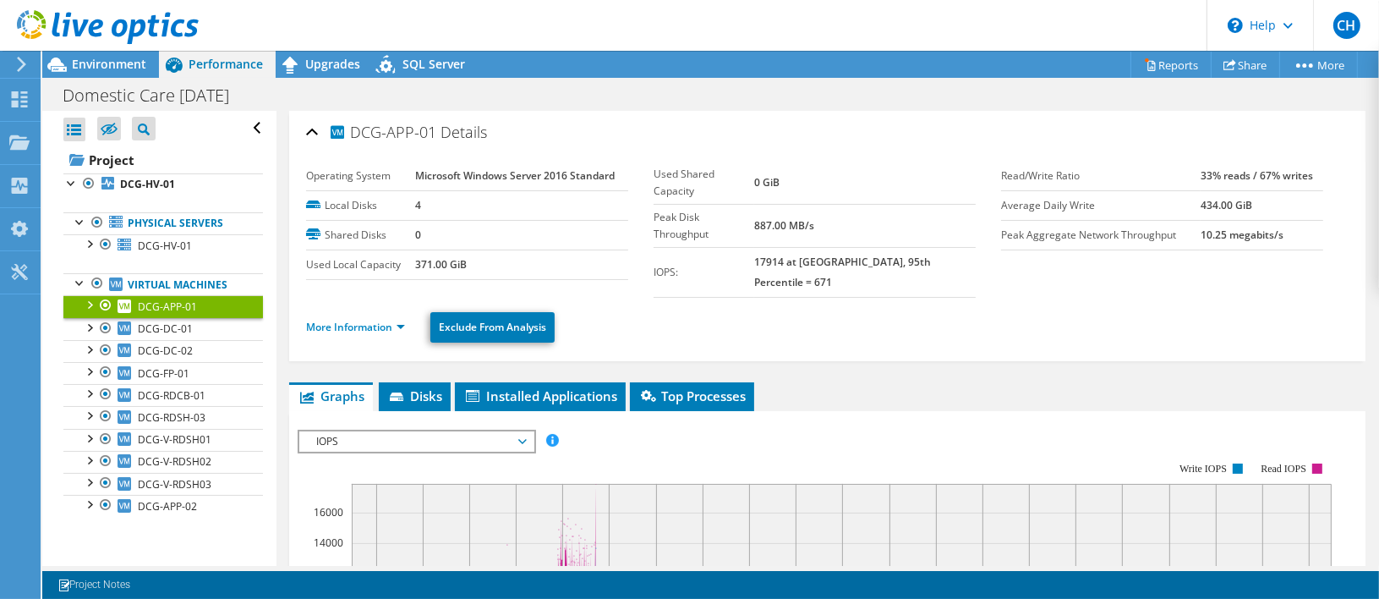
scroll to position [254, 0]
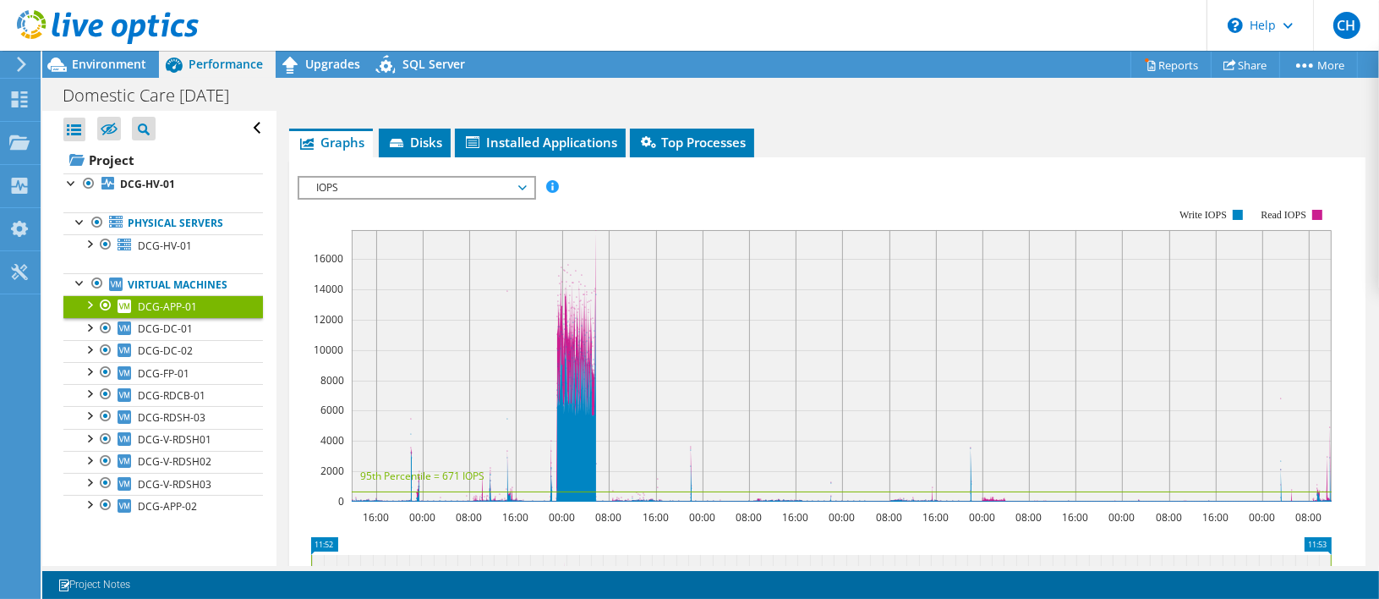
click at [83, 305] on div at bounding box center [88, 303] width 17 height 17
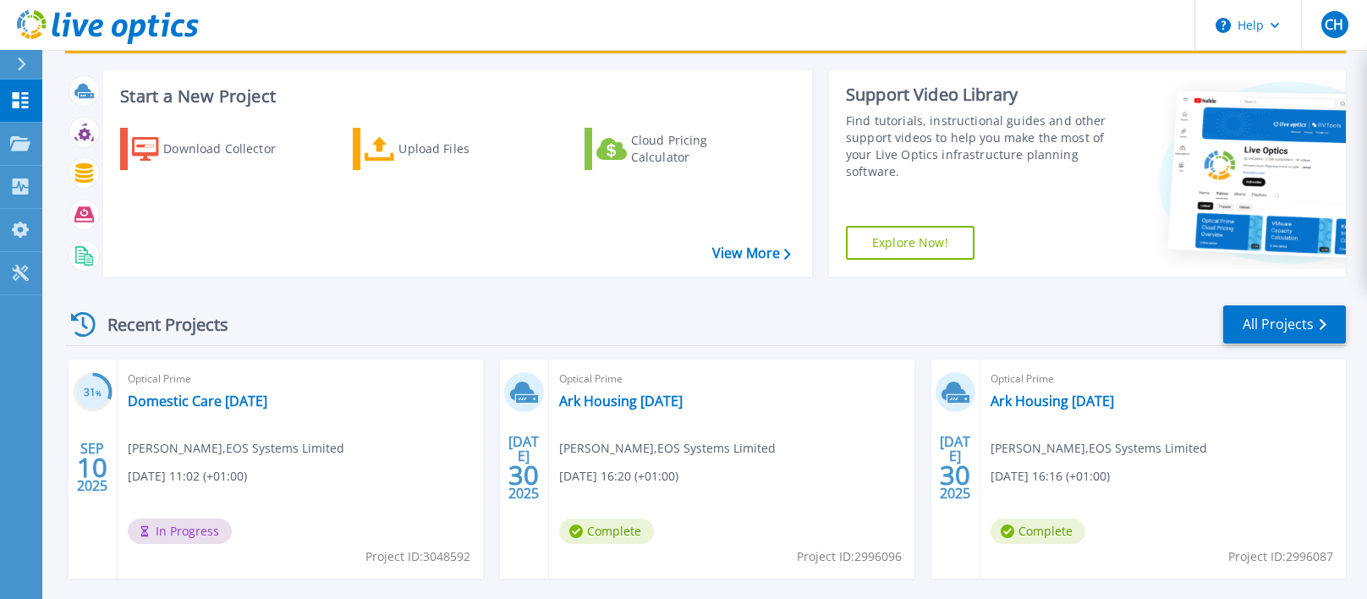
scroll to position [85, 0]
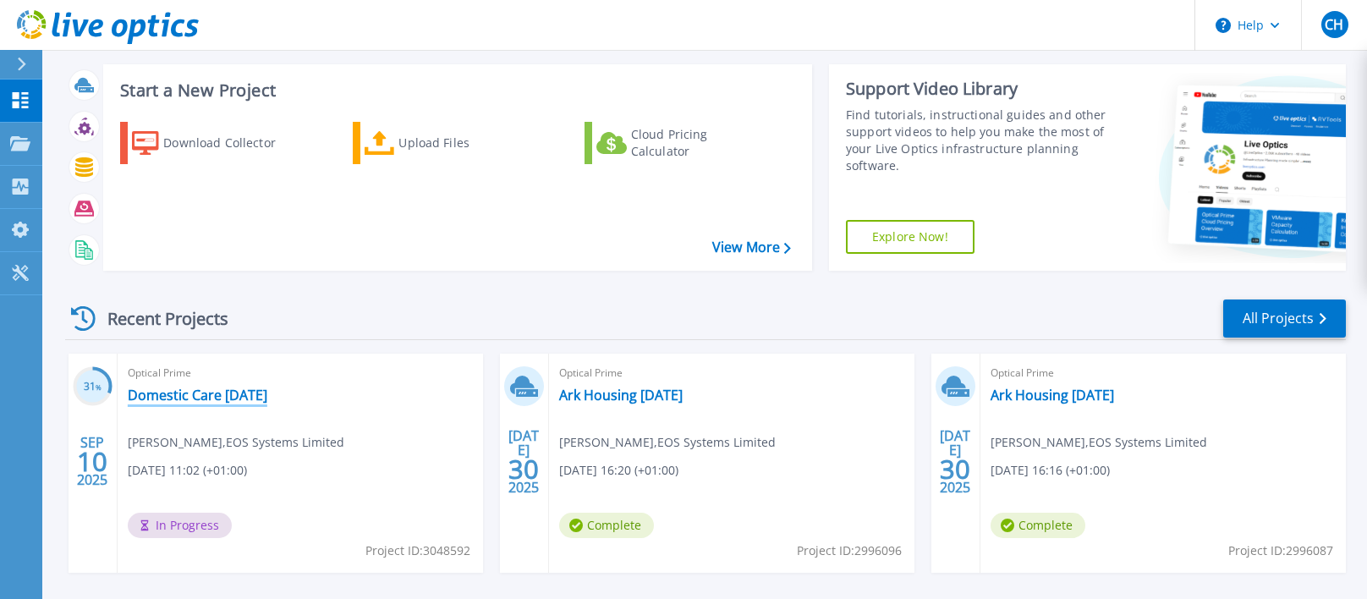
click at [212, 391] on link "Domestic Care 10-09-2025" at bounding box center [198, 395] width 140 height 17
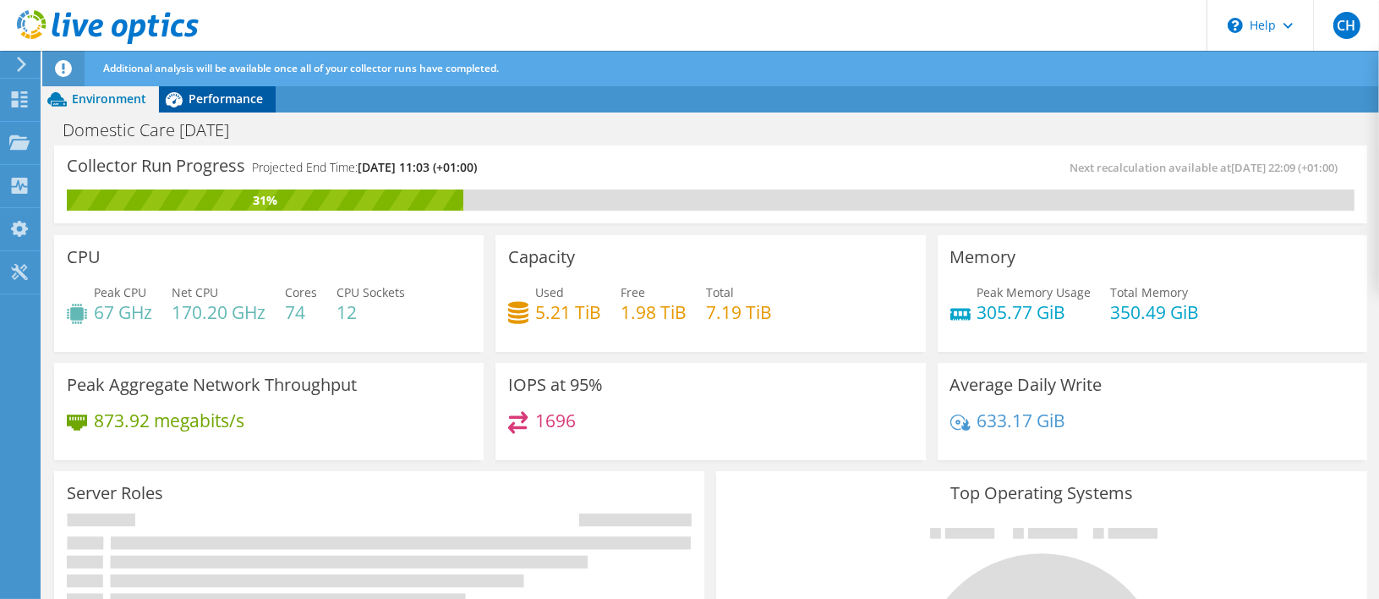
click at [229, 100] on span "Performance" at bounding box center [226, 98] width 74 height 16
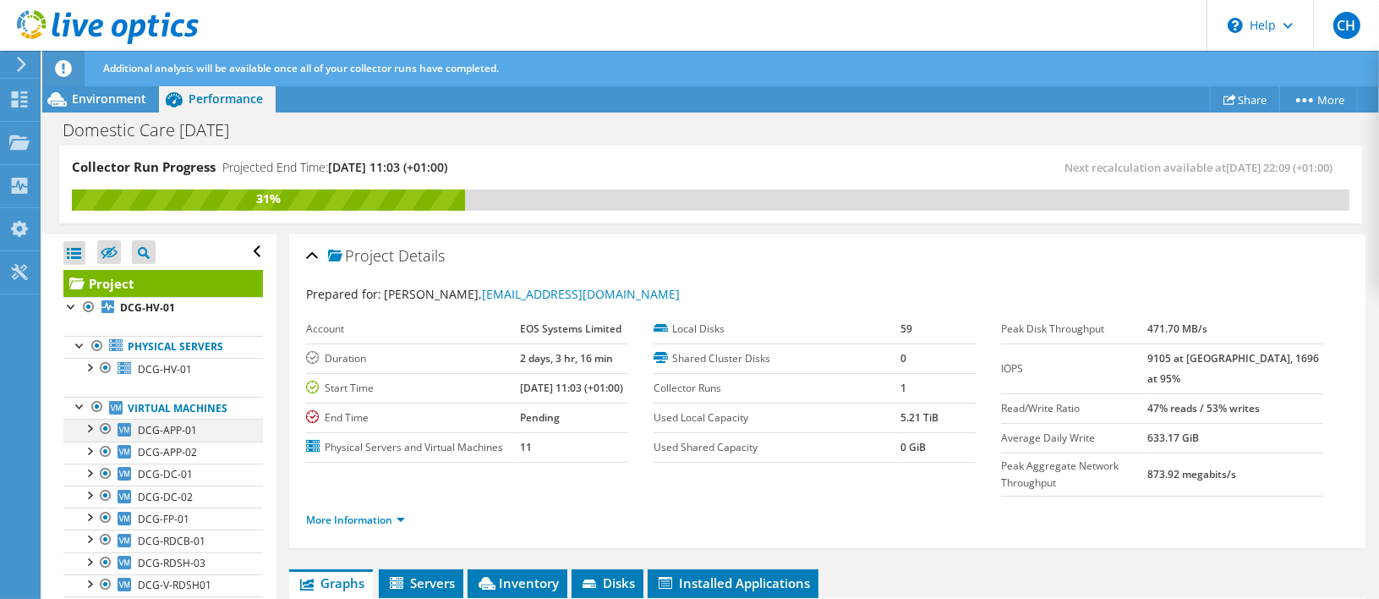
click at [93, 430] on div at bounding box center [88, 427] width 17 height 17
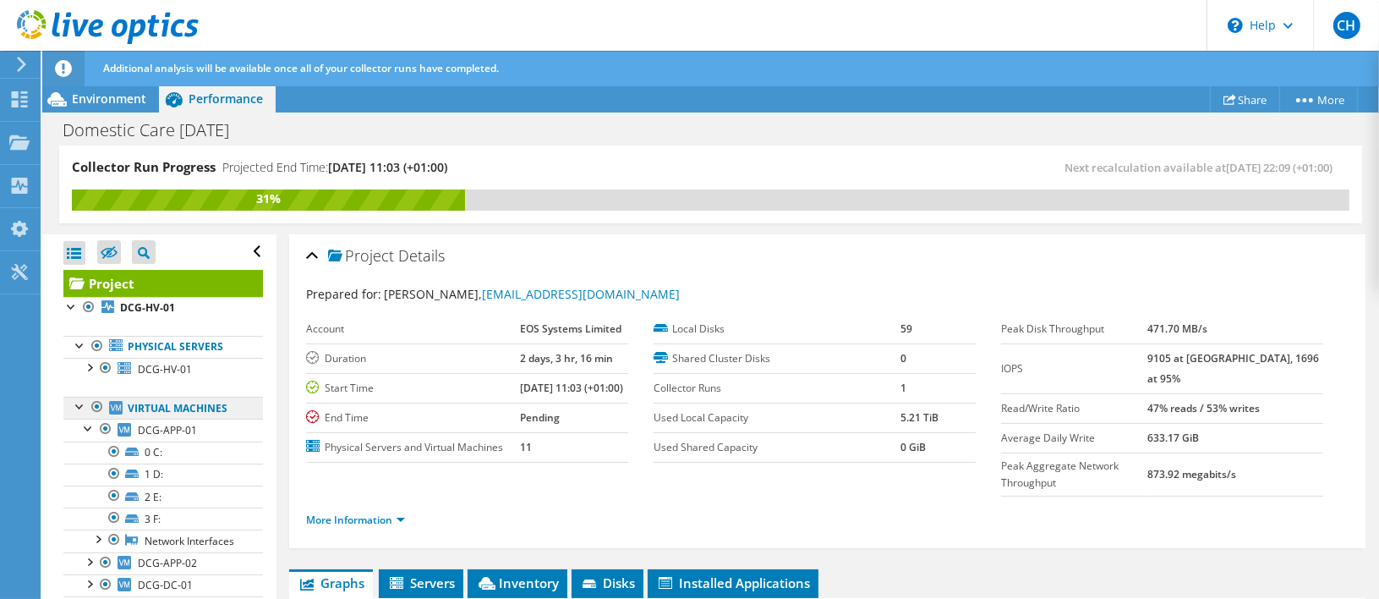
scroll to position [169, 0]
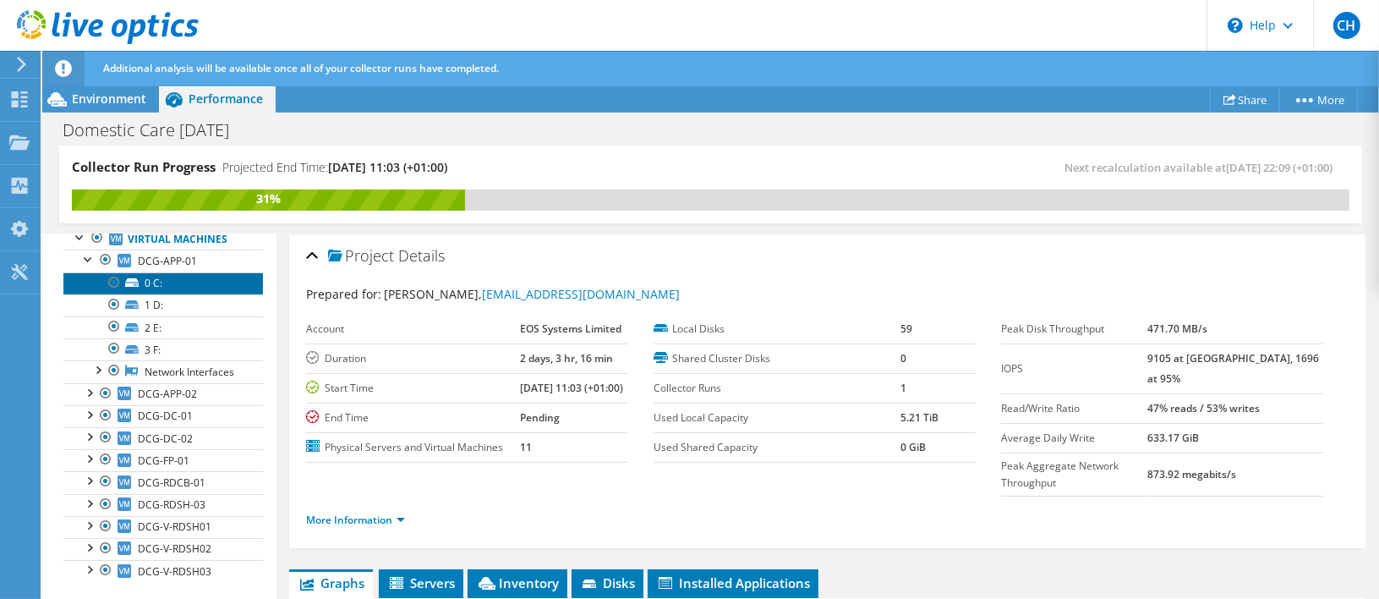
click at [167, 276] on link "0 C:" at bounding box center [163, 283] width 200 height 22
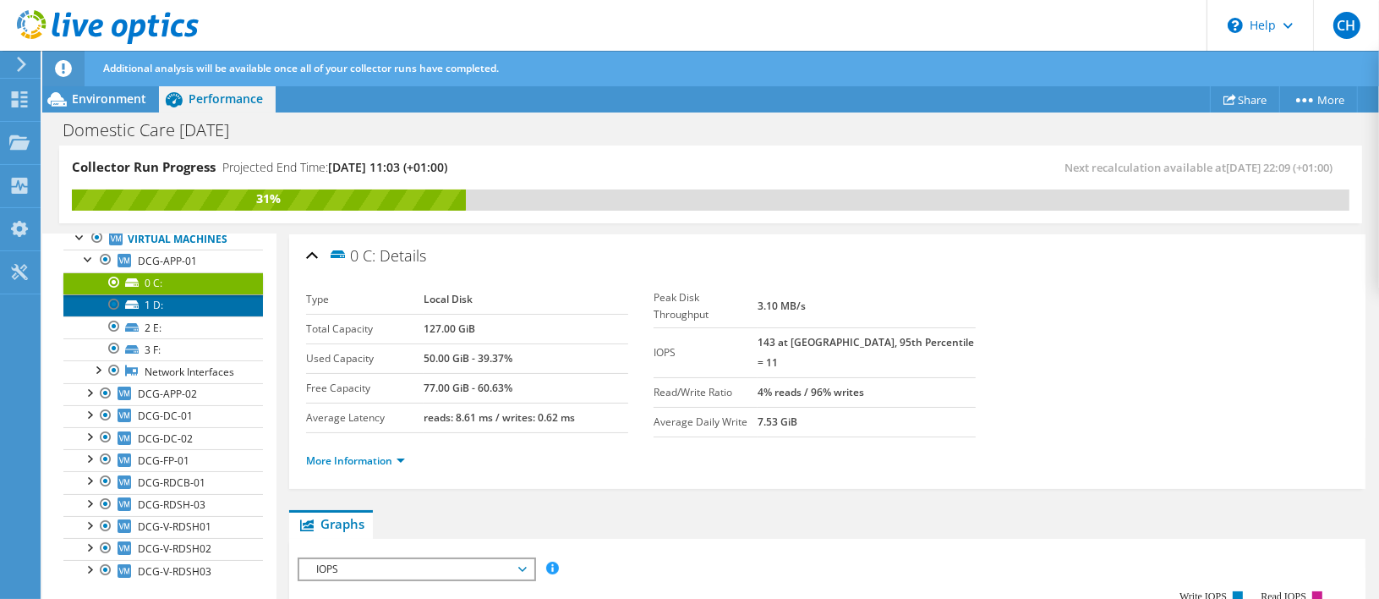
click at [178, 301] on link "1 D:" at bounding box center [163, 305] width 200 height 22
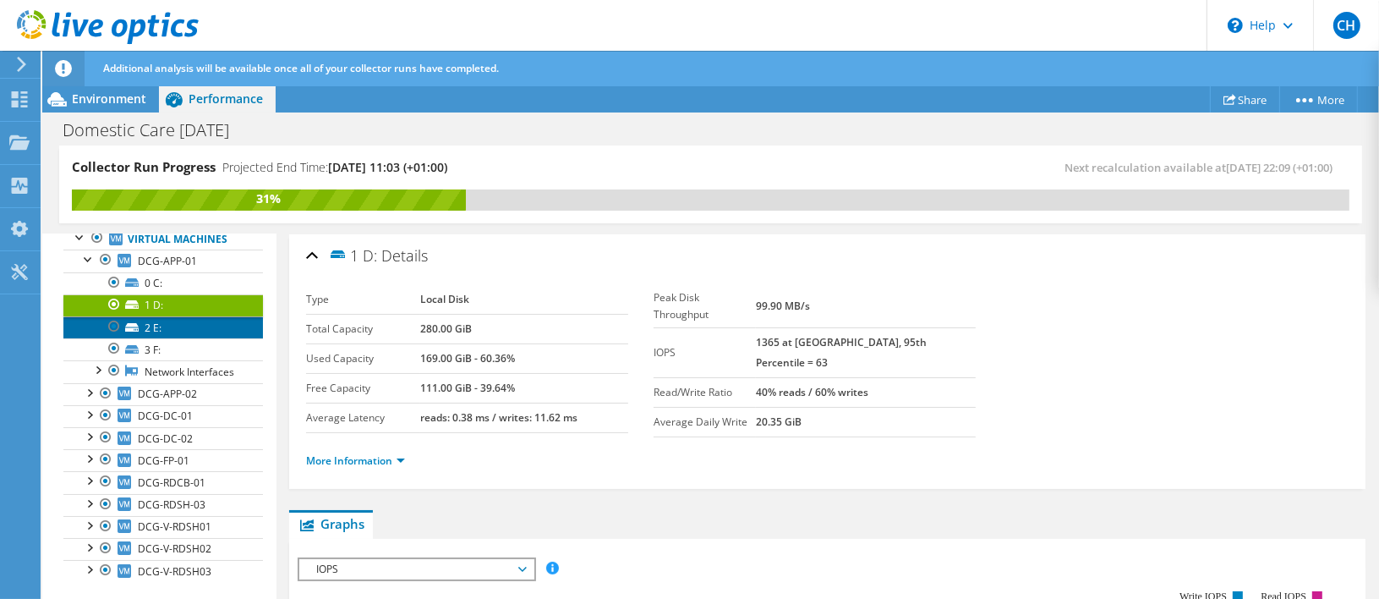
click at [190, 330] on link "2 E:" at bounding box center [163, 327] width 200 height 22
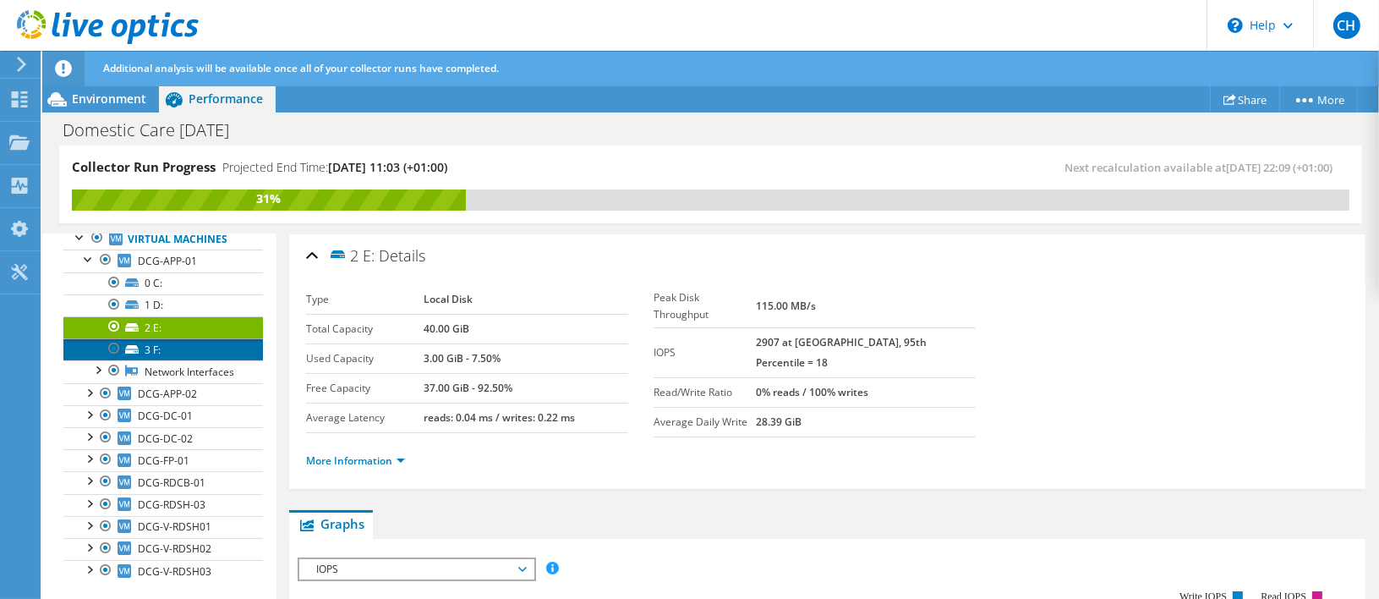
click at [192, 342] on link "3 F:" at bounding box center [163, 349] width 200 height 22
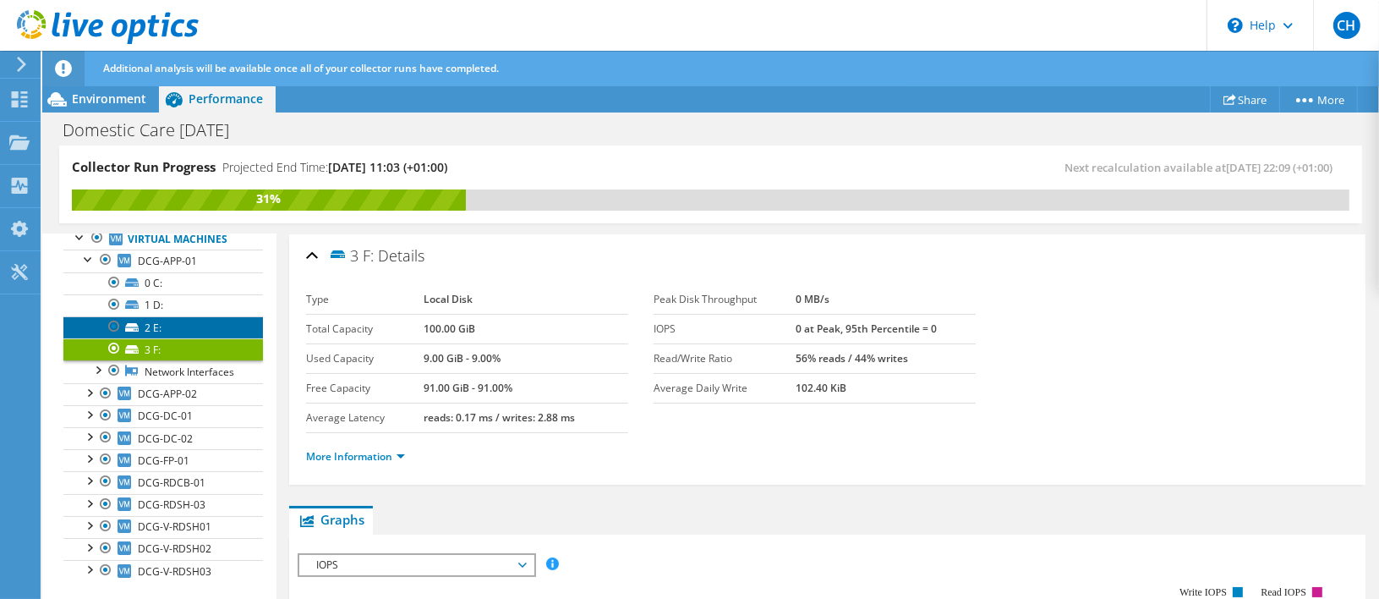
click at [189, 326] on link "2 E:" at bounding box center [163, 327] width 200 height 22
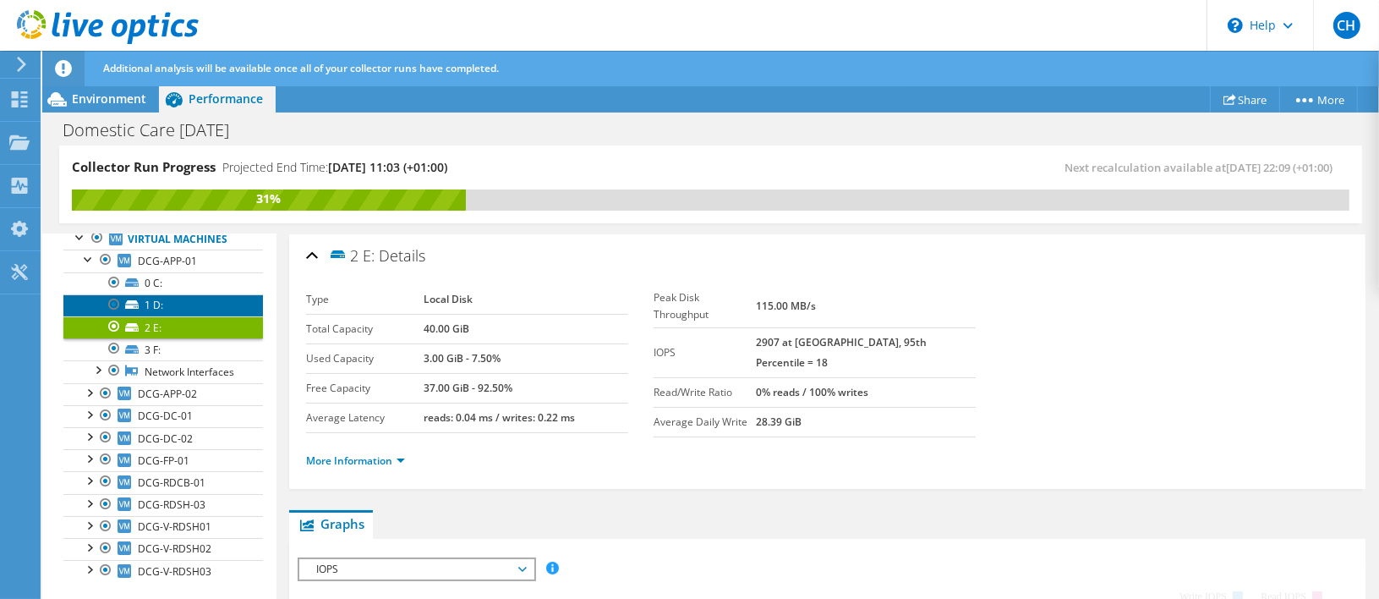
click at [195, 308] on link "1 D:" at bounding box center [163, 305] width 200 height 22
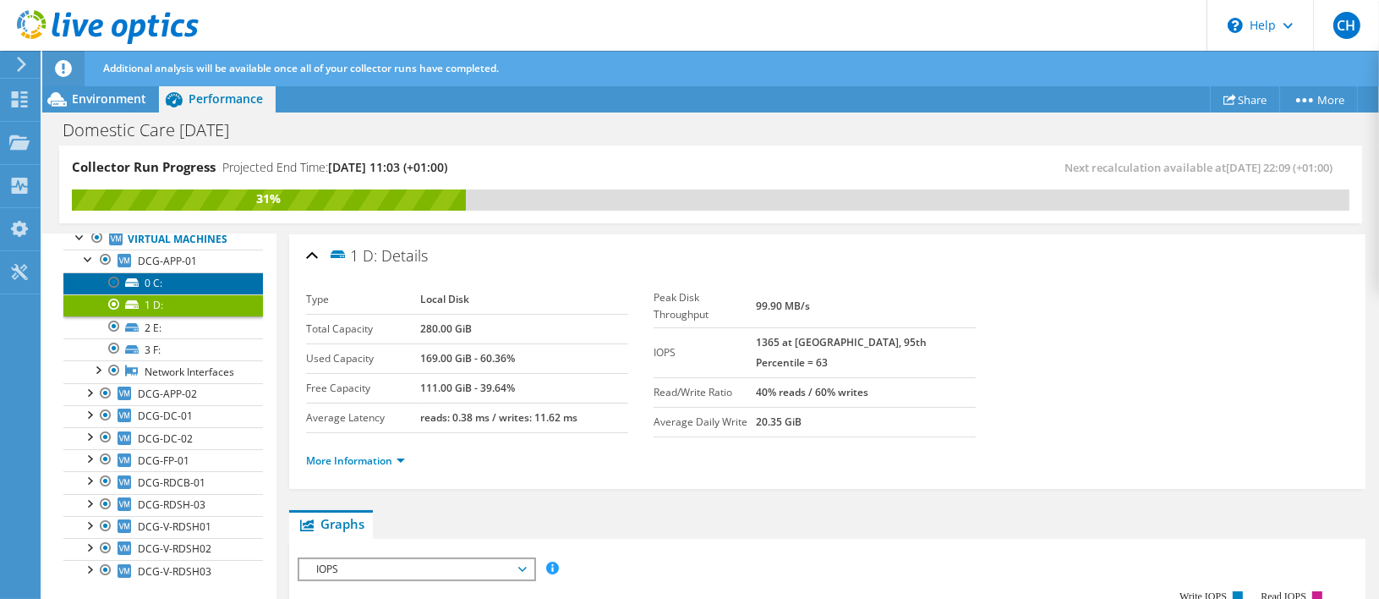
click at [186, 288] on link "0 C:" at bounding box center [163, 283] width 200 height 22
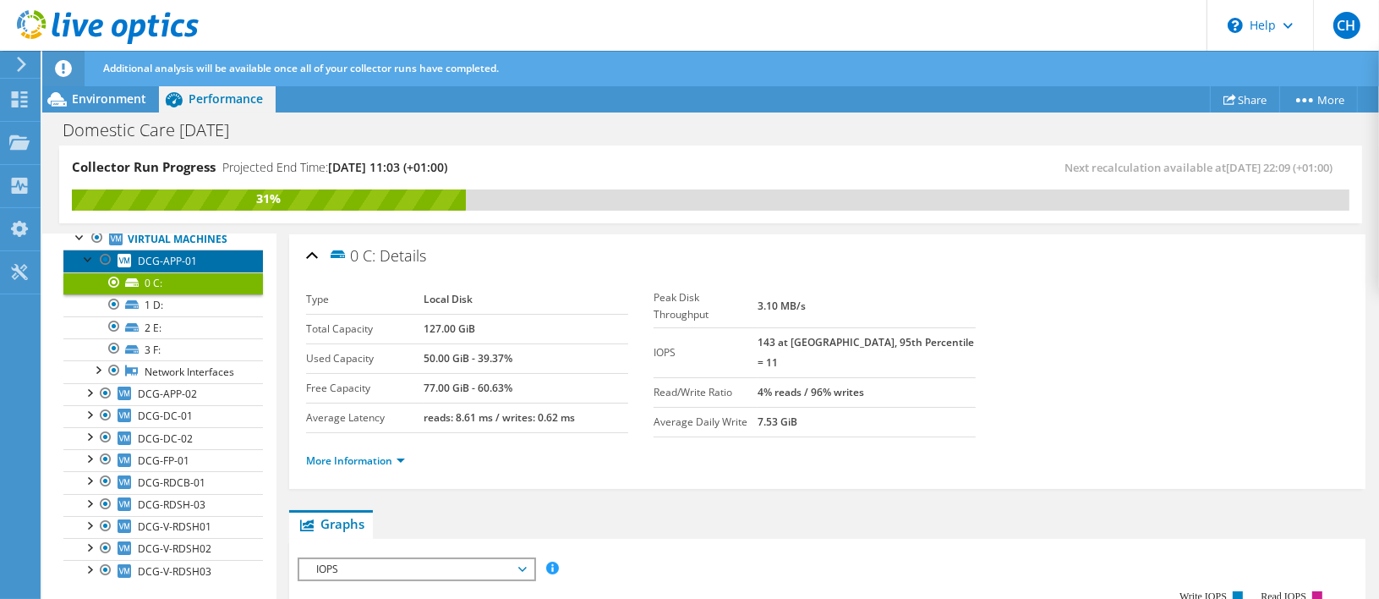
click at [193, 255] on span "DCG-APP-01" at bounding box center [167, 261] width 59 height 14
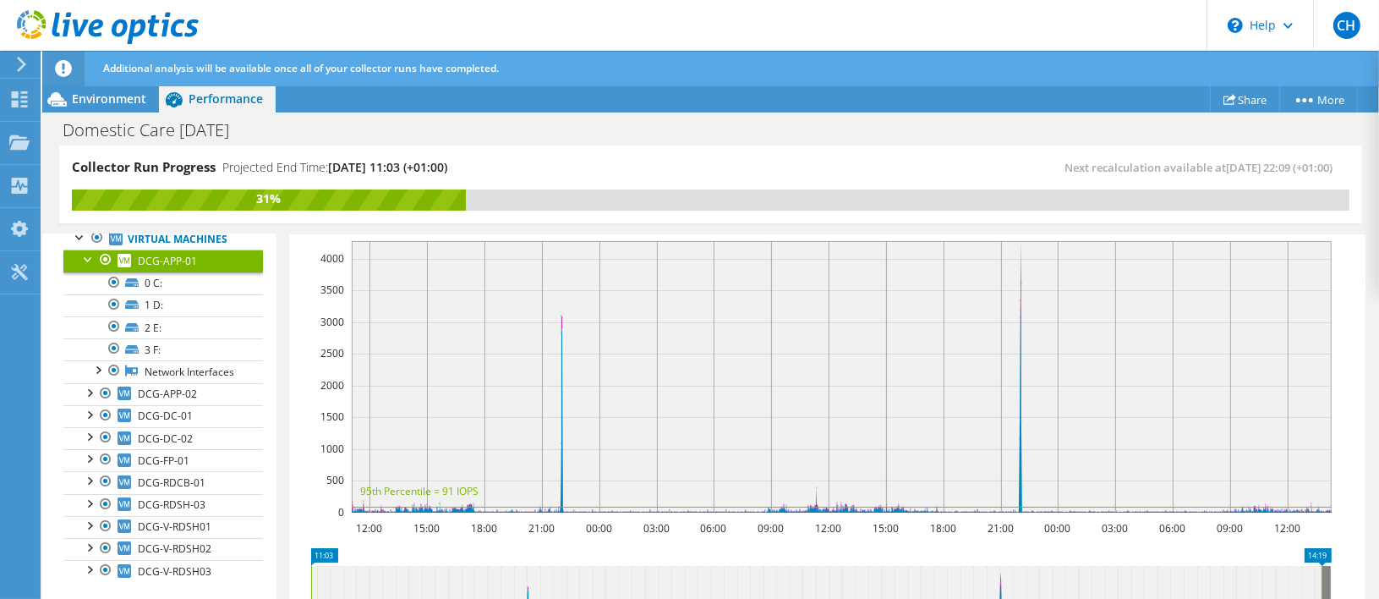
scroll to position [338, 0]
